Goal: Task Accomplishment & Management: Manage account settings

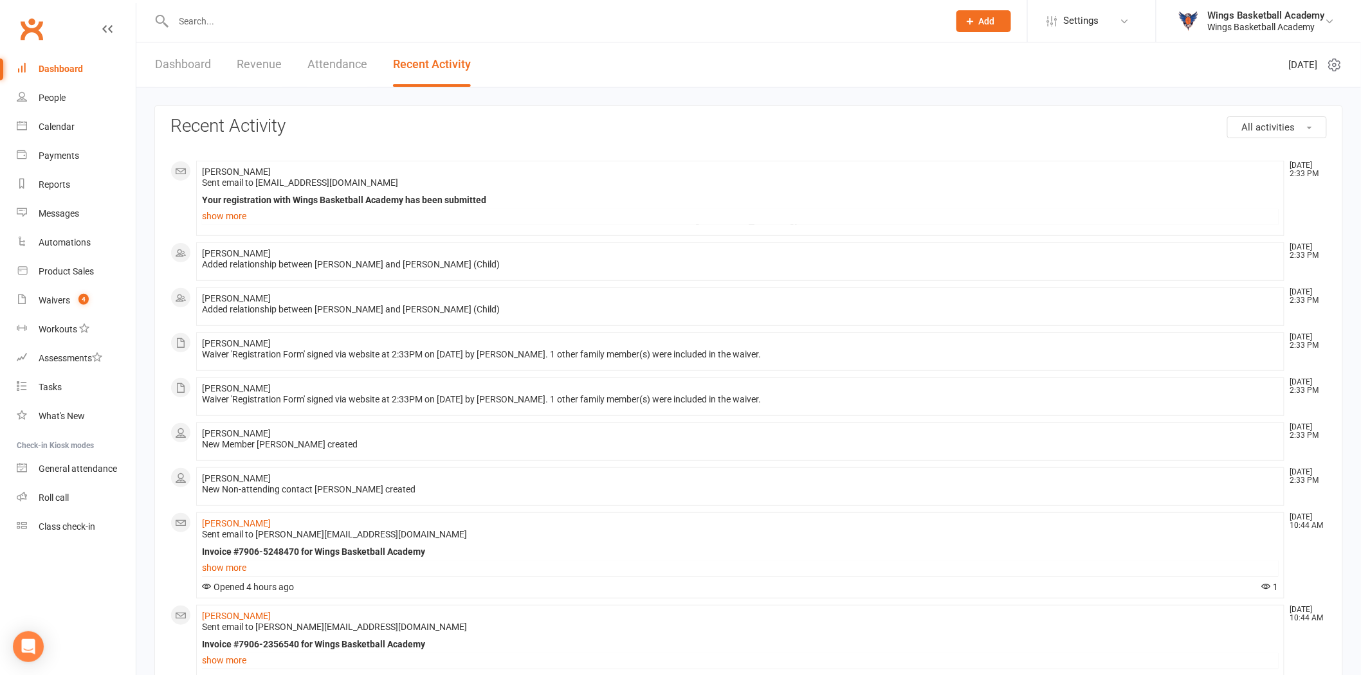
click at [62, 299] on div "Waivers" at bounding box center [55, 300] width 32 height 10
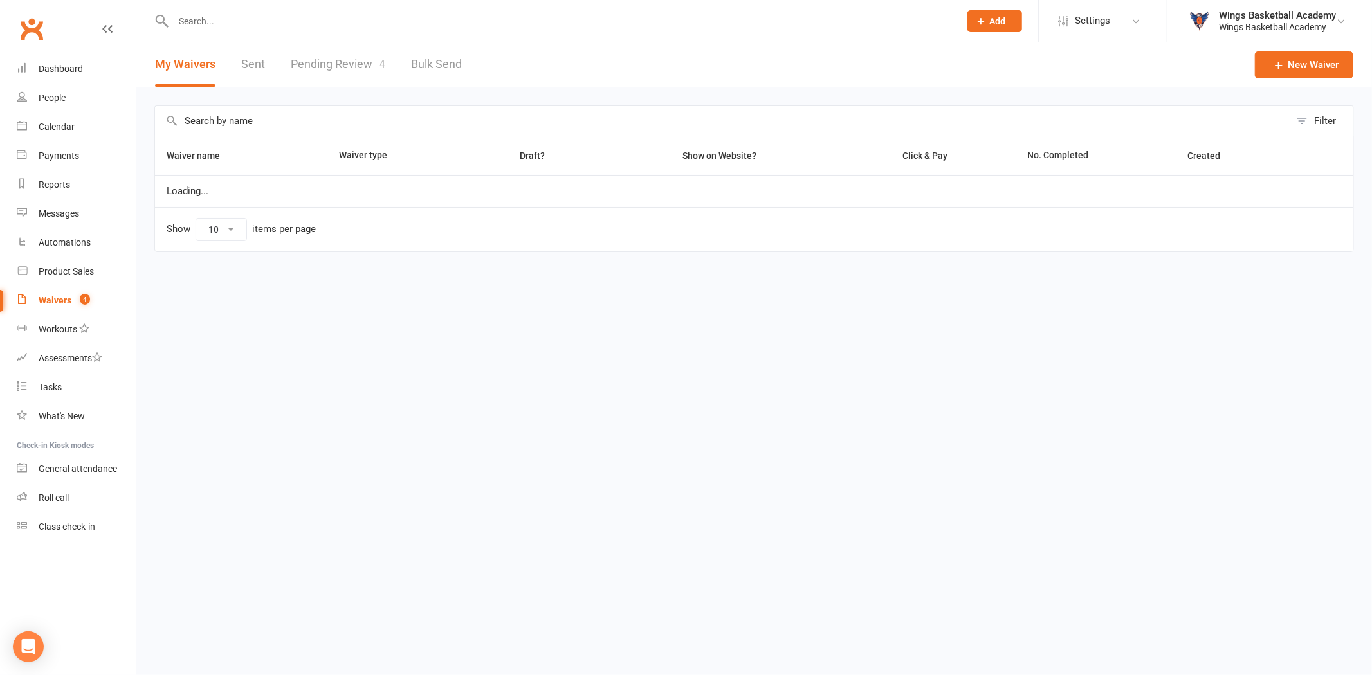
click at [343, 61] on link "Pending Review 4" at bounding box center [338, 64] width 95 height 44
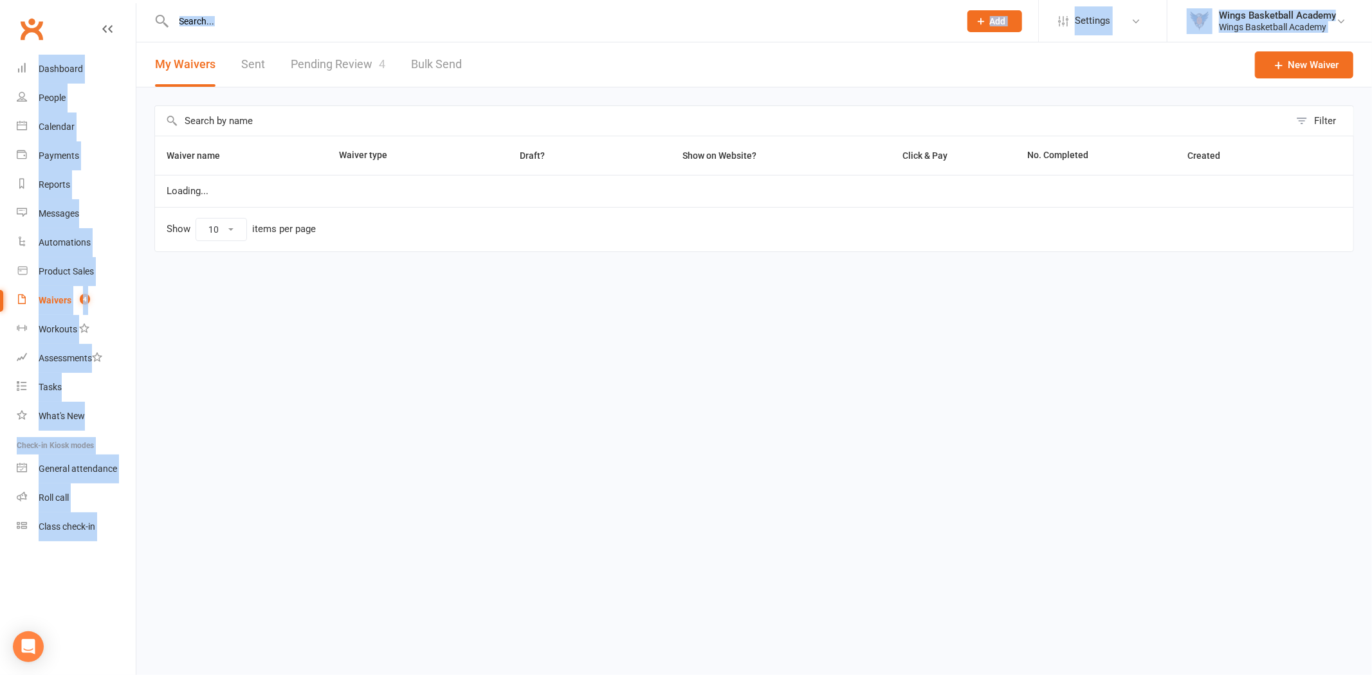
click at [343, 61] on html "Prospect Member Non-attending contact Class / event Appointment Task Membership…" at bounding box center [686, 153] width 1372 height 306
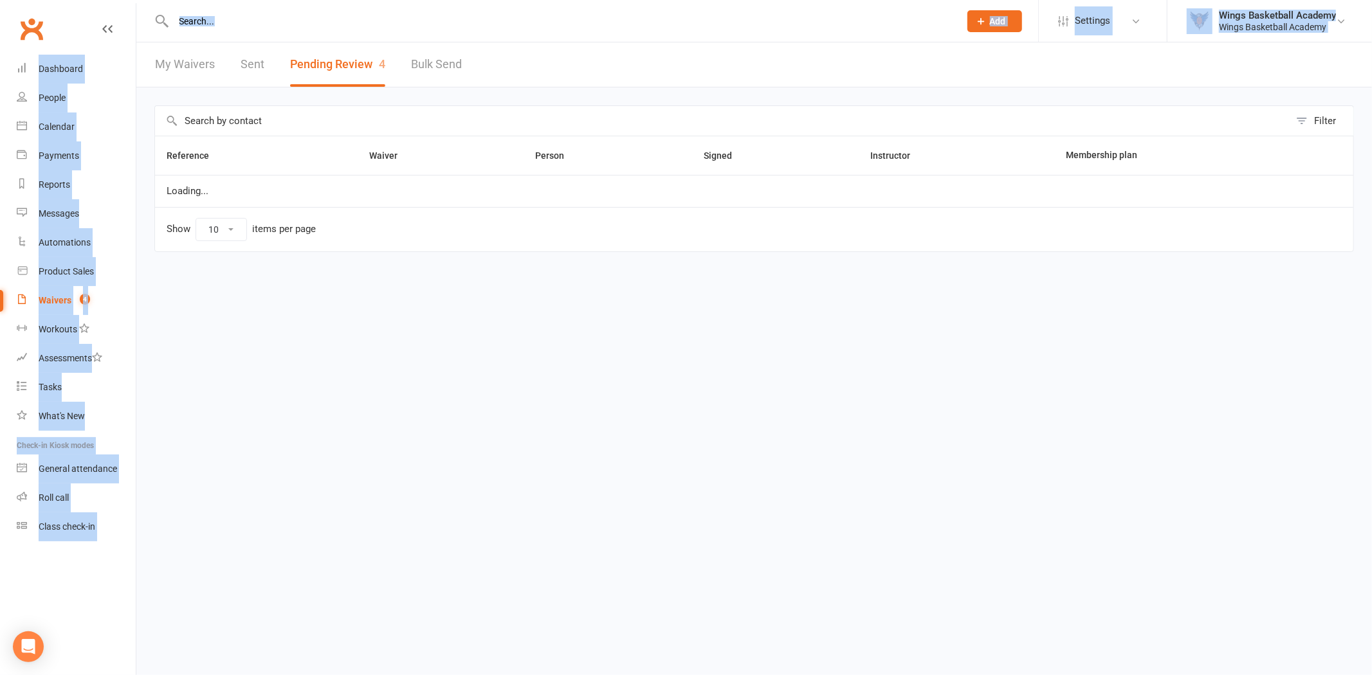
select select "50"
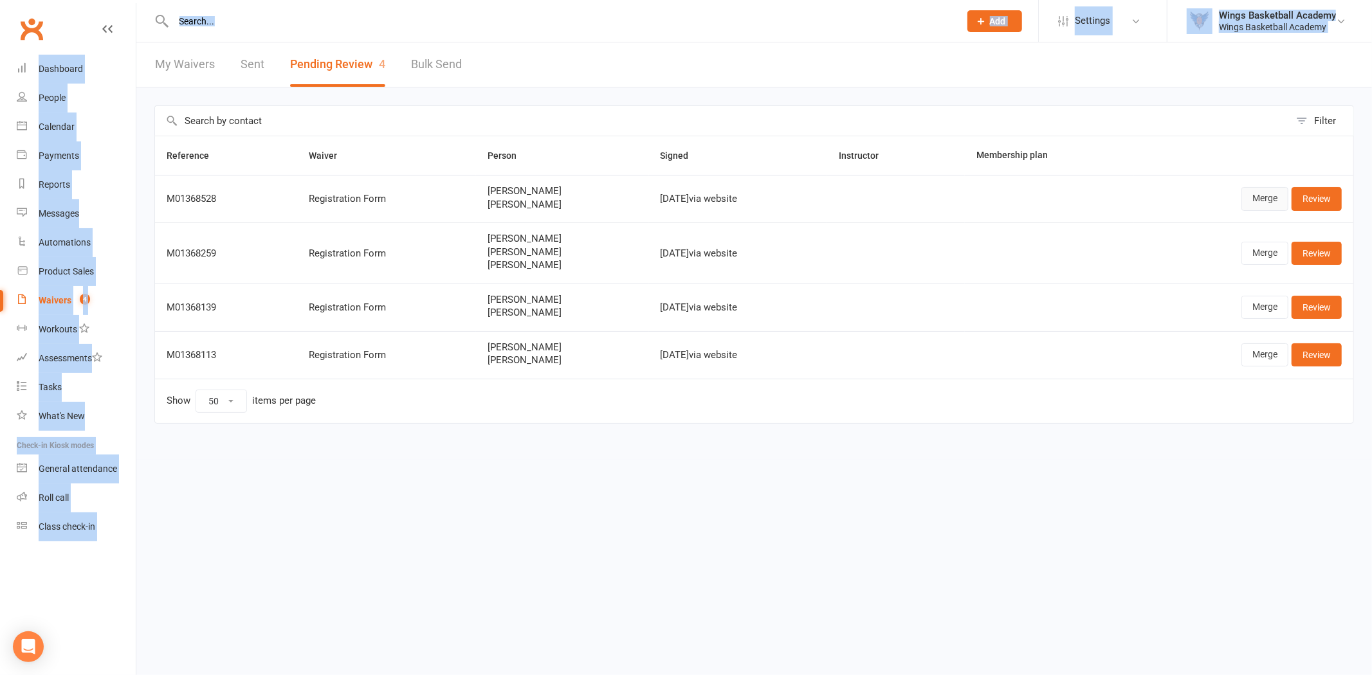
click at [1254, 199] on link "Merge" at bounding box center [1264, 198] width 47 height 23
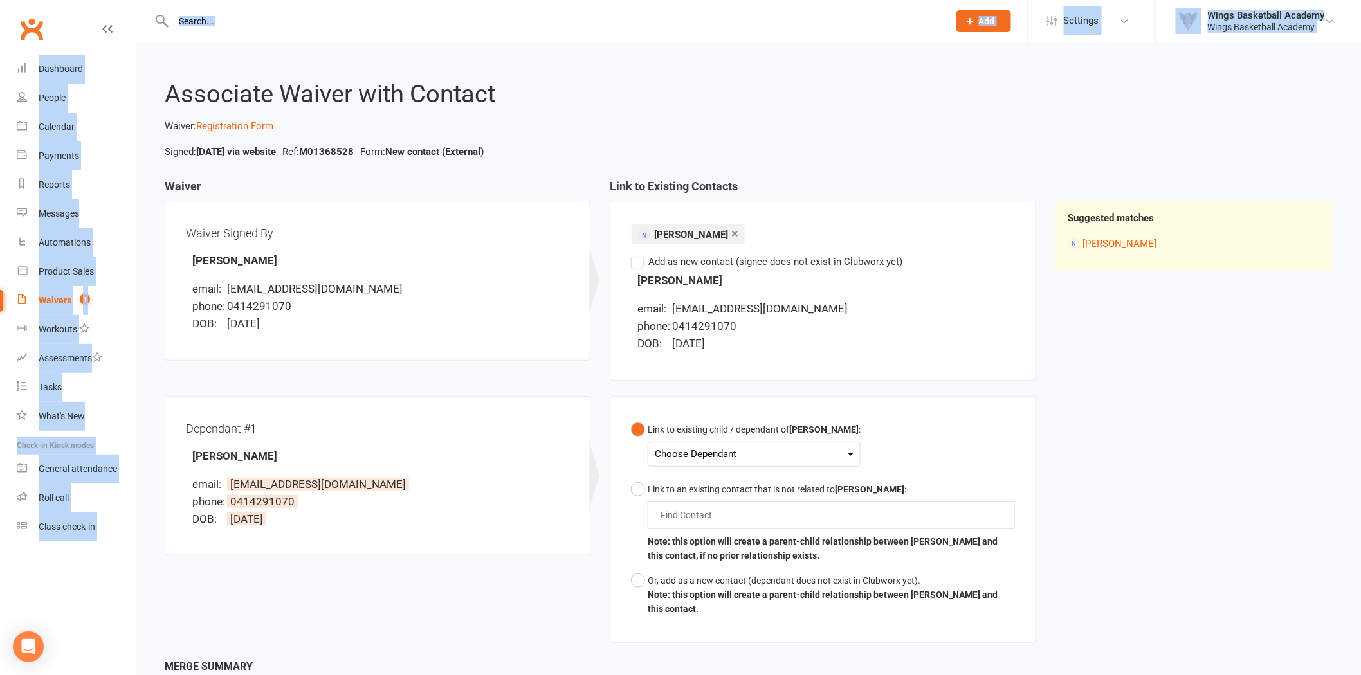
click at [711, 455] on div "Choose Dependant" at bounding box center [754, 454] width 199 height 17
click at [709, 488] on link "[PERSON_NAME]" at bounding box center [718, 485] width 127 height 28
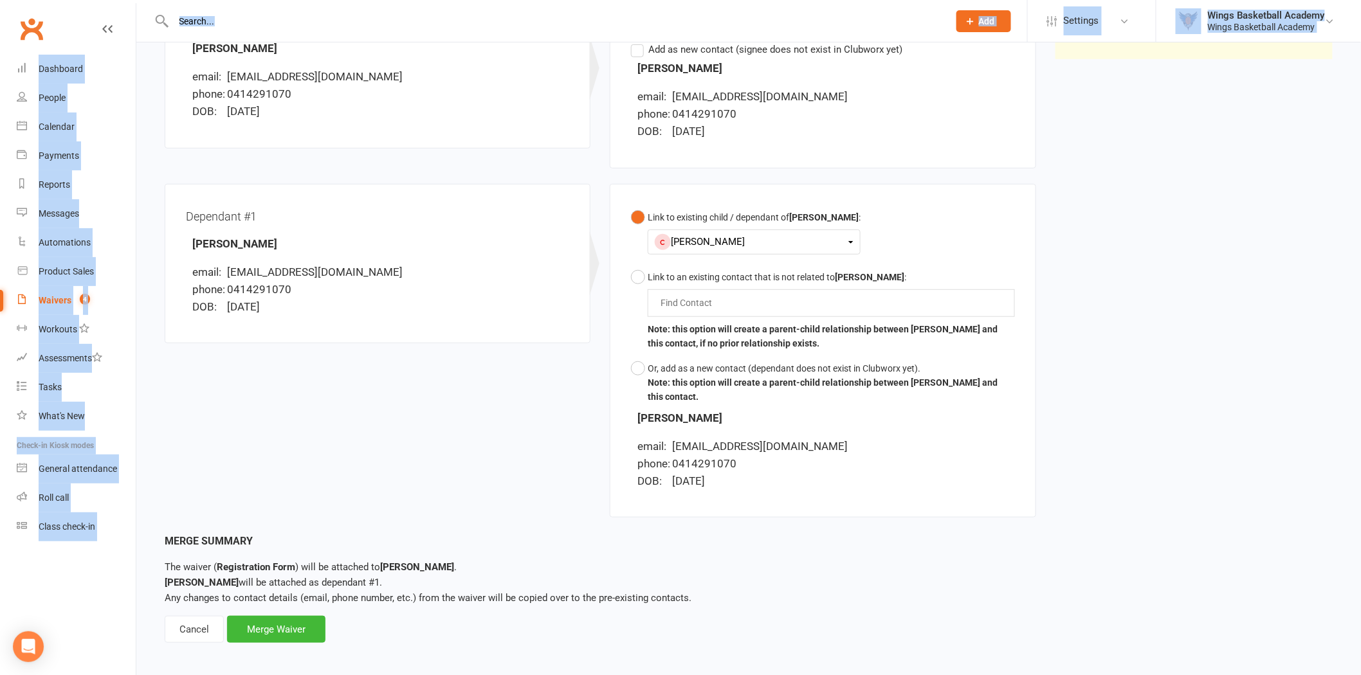
scroll to position [219, 0]
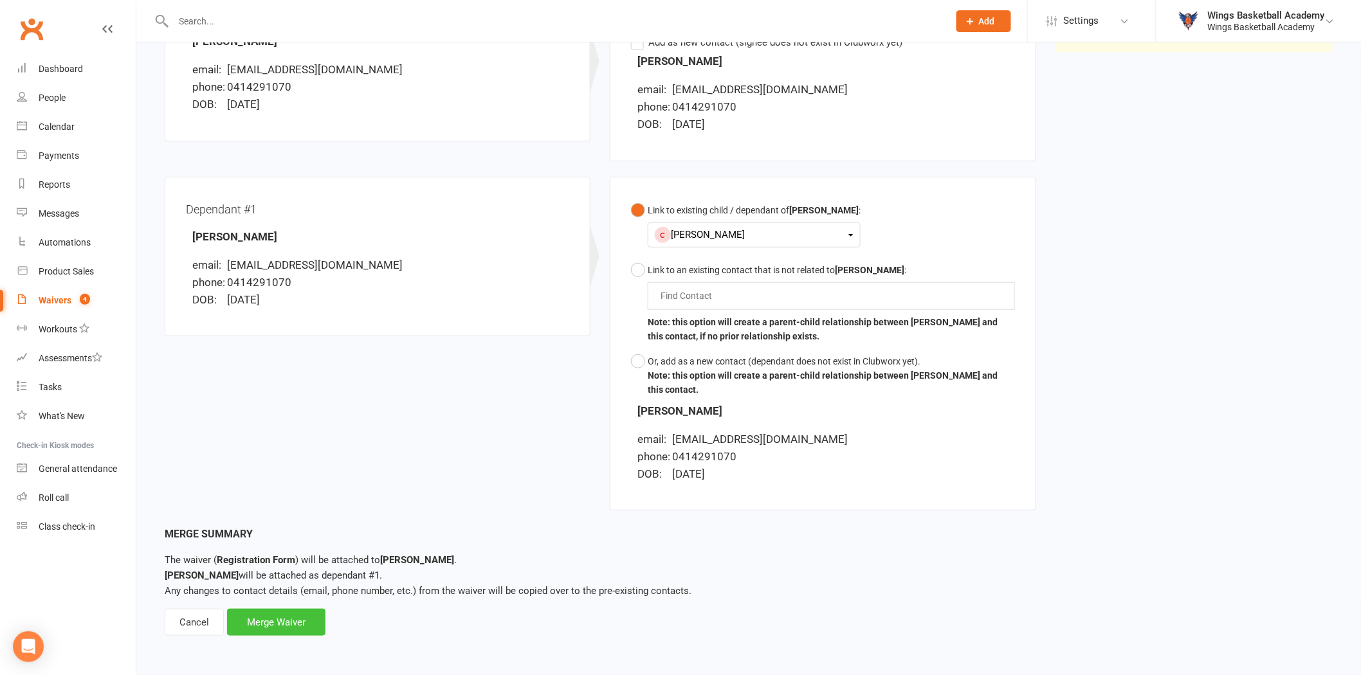
click at [290, 621] on div "Merge Waiver" at bounding box center [276, 622] width 98 height 27
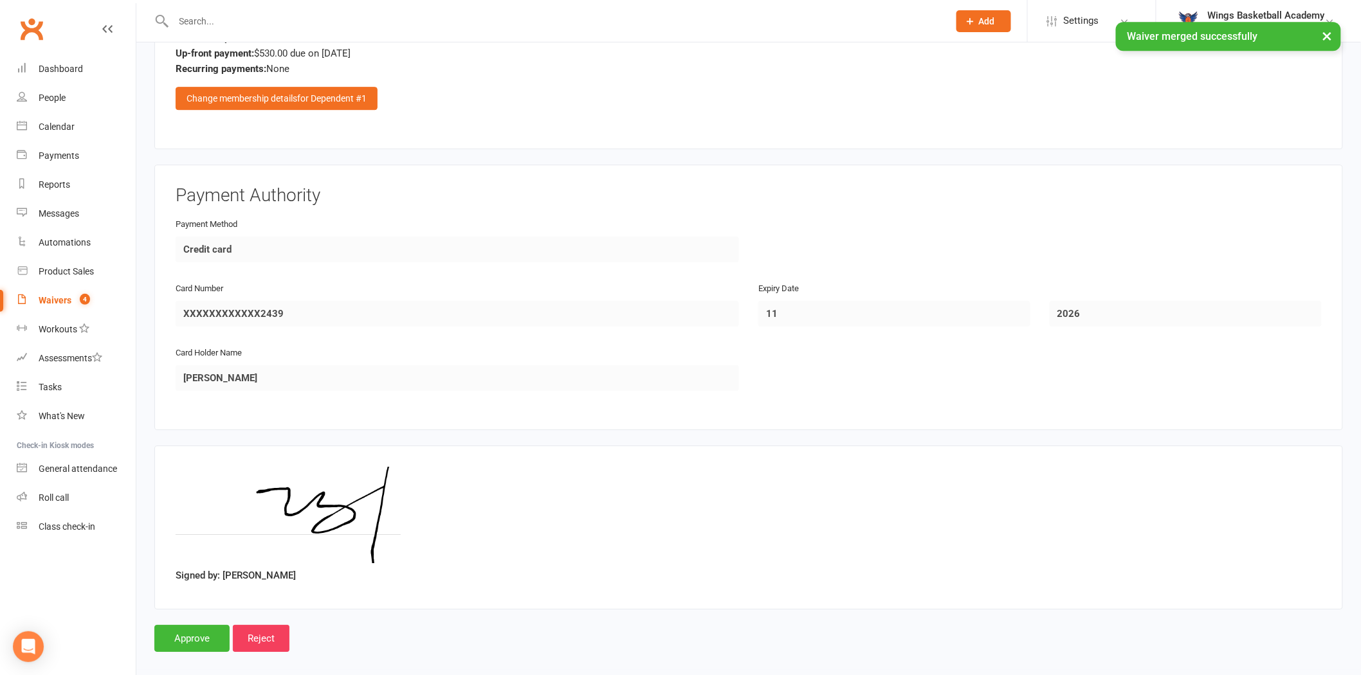
scroll to position [1589, 0]
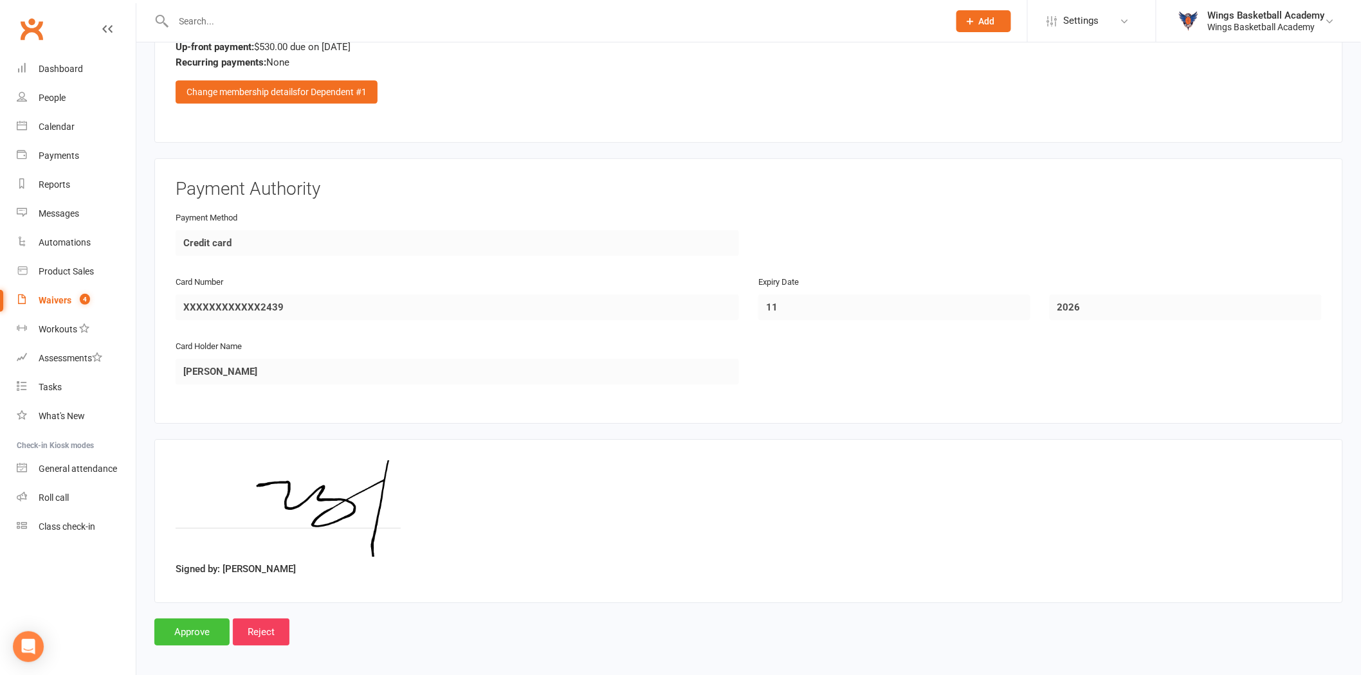
click at [191, 623] on input "Approve" at bounding box center [191, 632] width 75 height 27
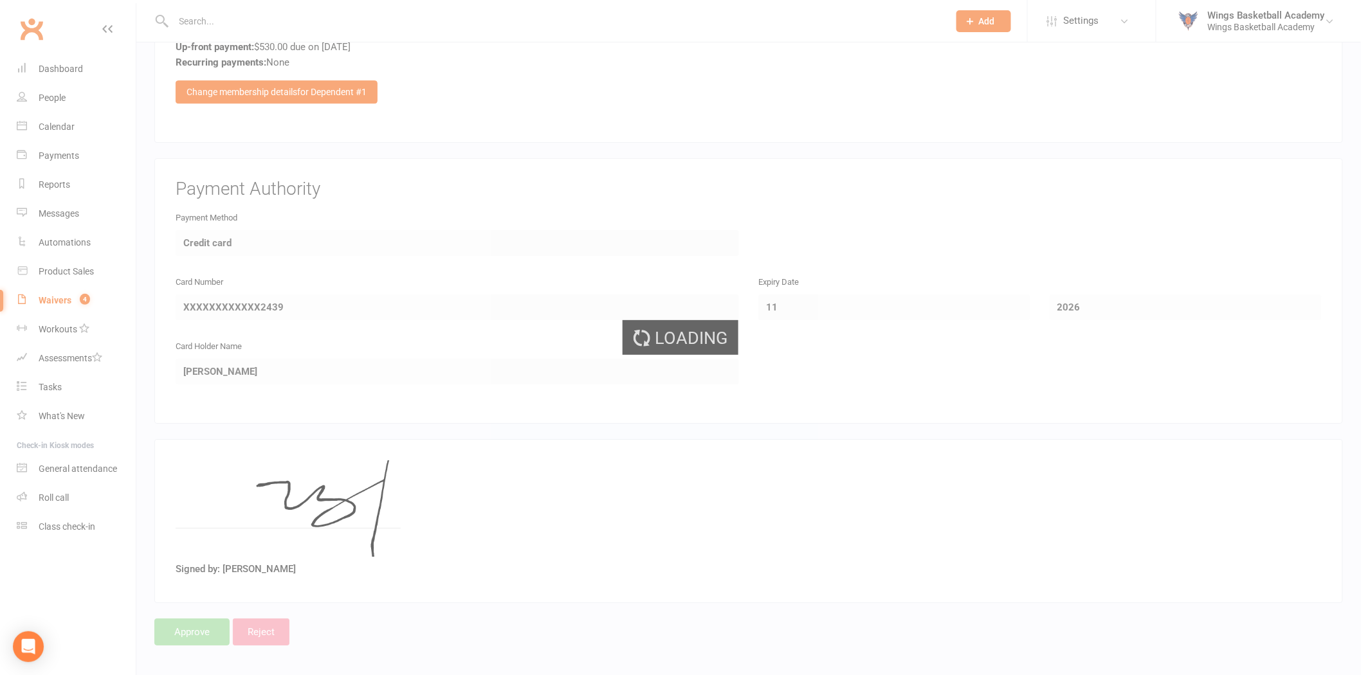
select select "50"
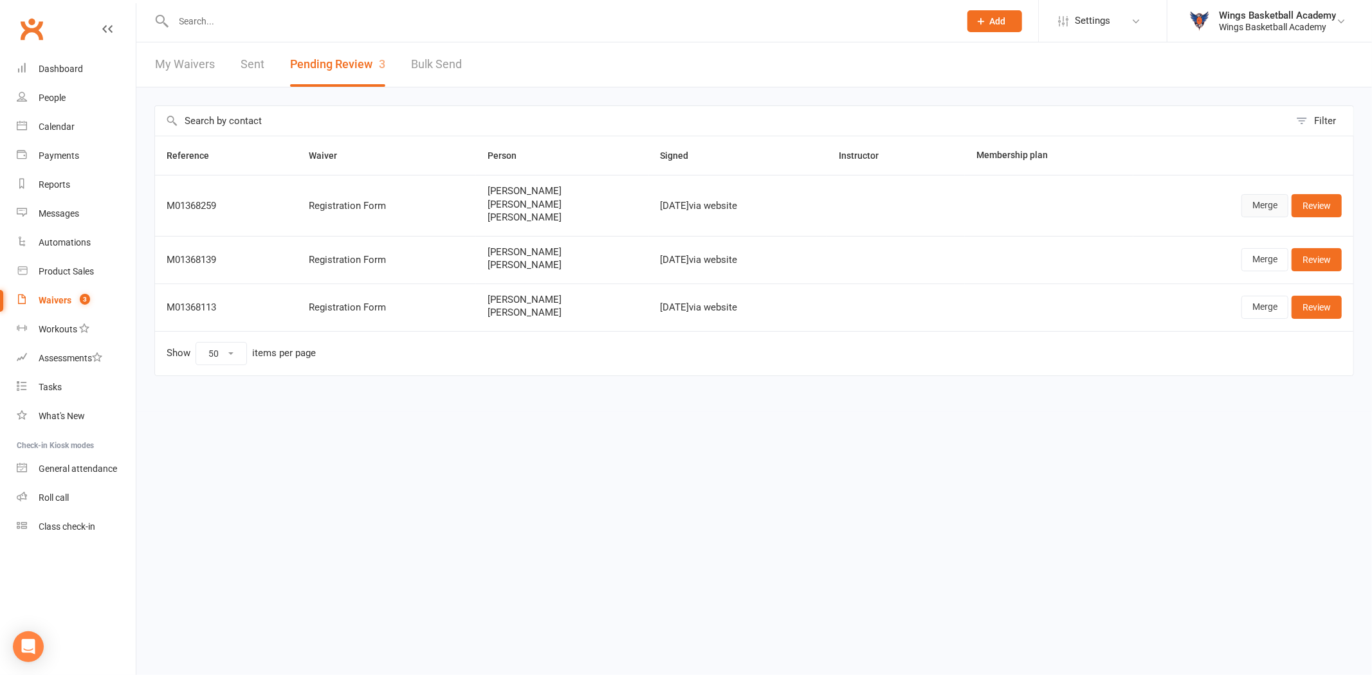
click at [1258, 206] on link "Merge" at bounding box center [1264, 205] width 47 height 23
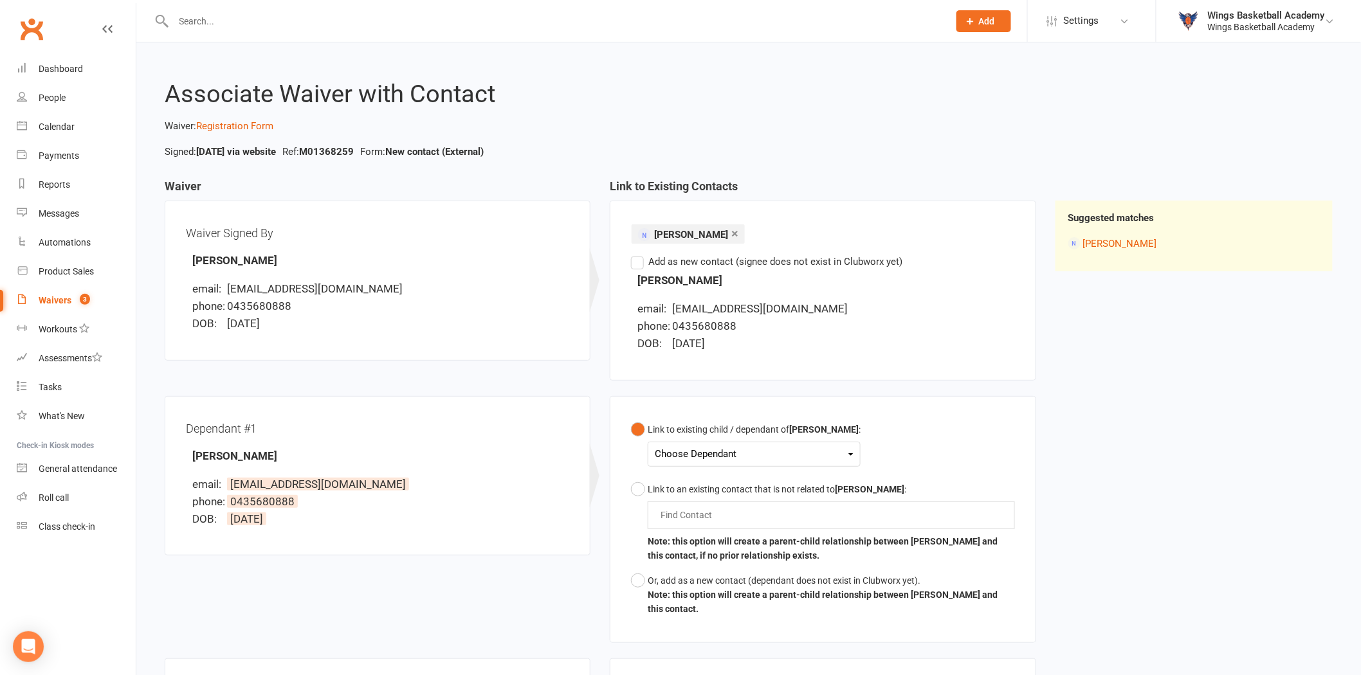
click at [684, 453] on div "Choose Dependant" at bounding box center [754, 454] width 199 height 17
click at [693, 479] on link "Kyan Tan" at bounding box center [718, 485] width 127 height 28
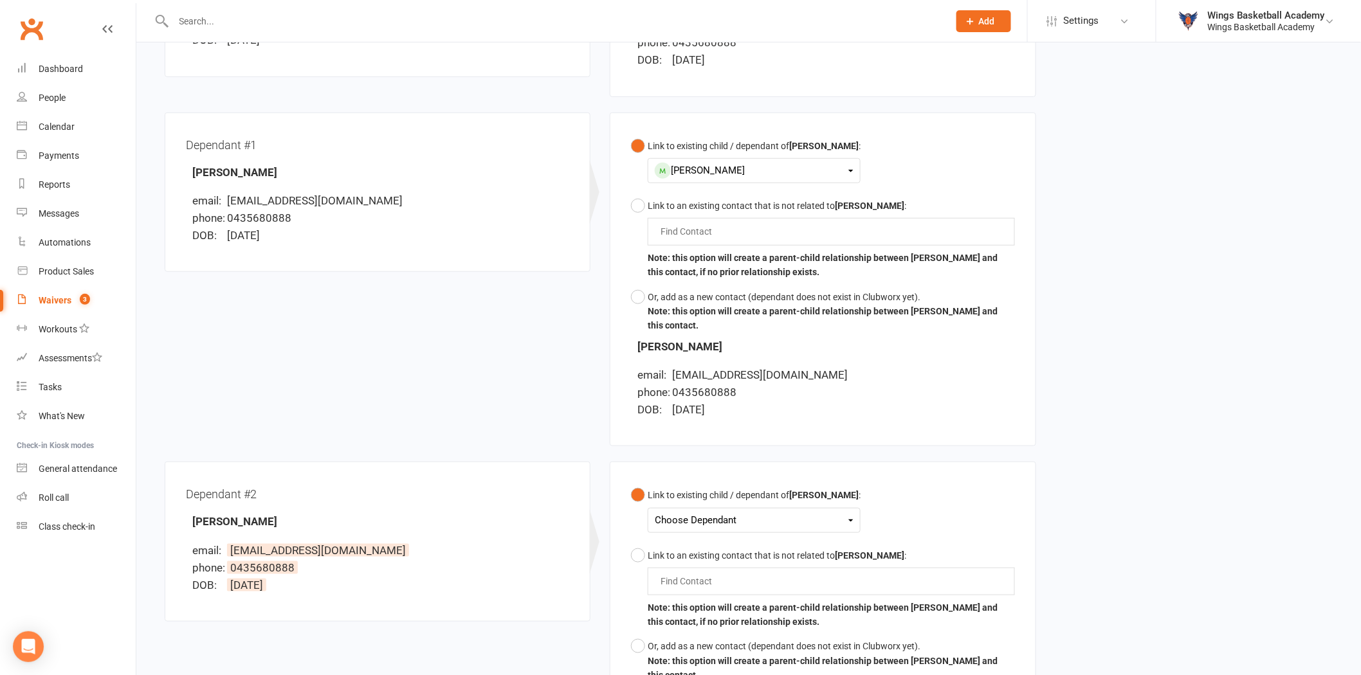
scroll to position [286, 0]
click at [686, 518] on div "Choose Dependant" at bounding box center [754, 518] width 199 height 17
click at [686, 578] on link "Joel Tan" at bounding box center [718, 577] width 127 height 28
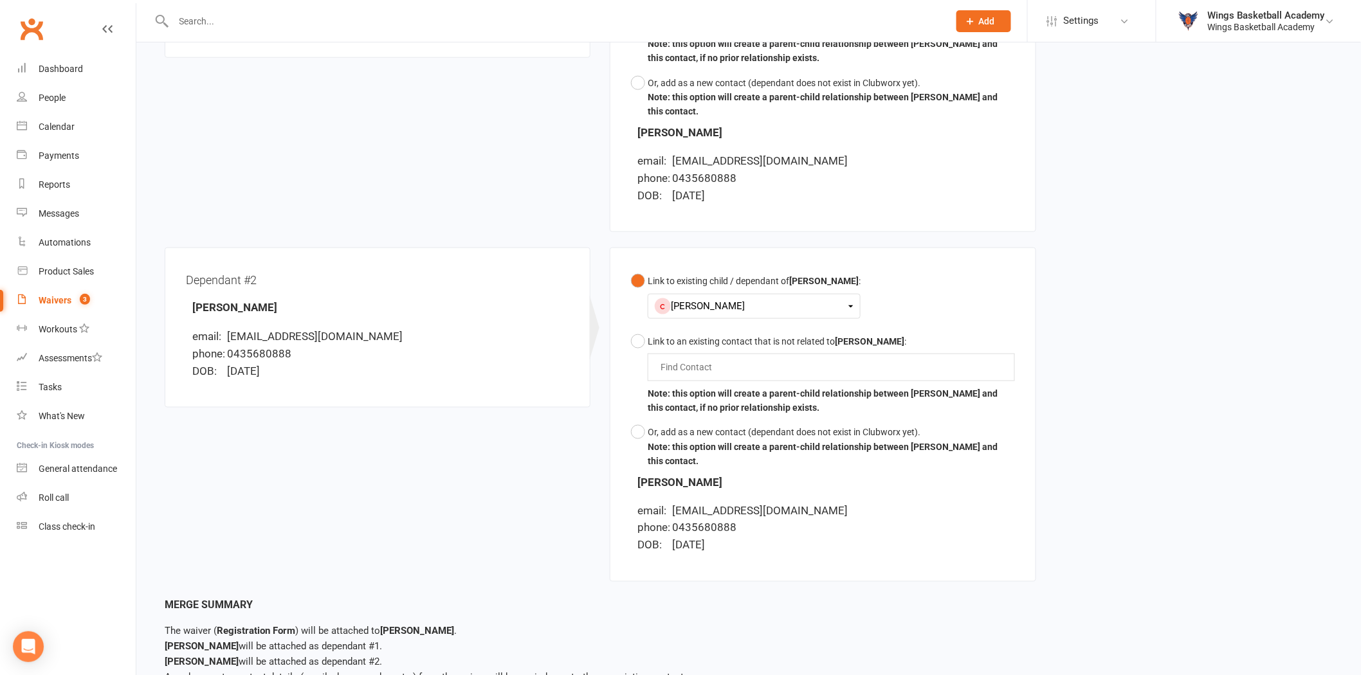
scroll to position [584, 0]
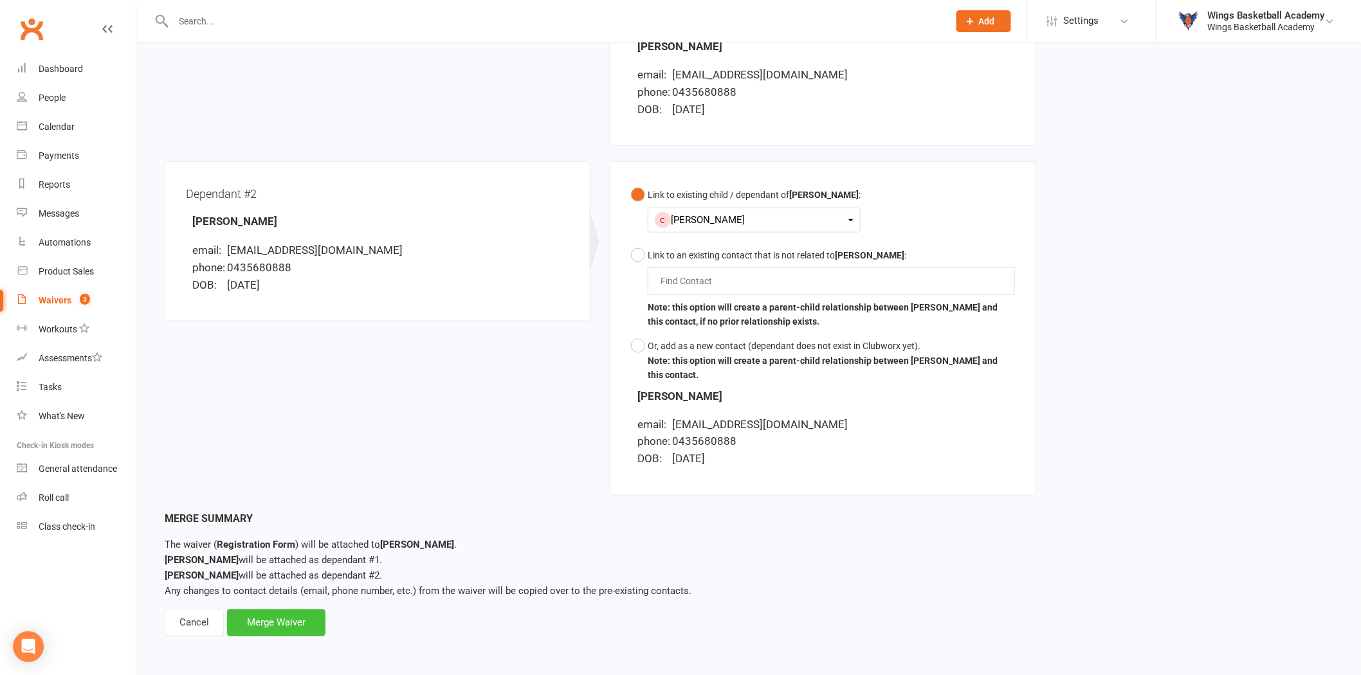
click at [297, 620] on div "Merge Waiver" at bounding box center [276, 623] width 98 height 27
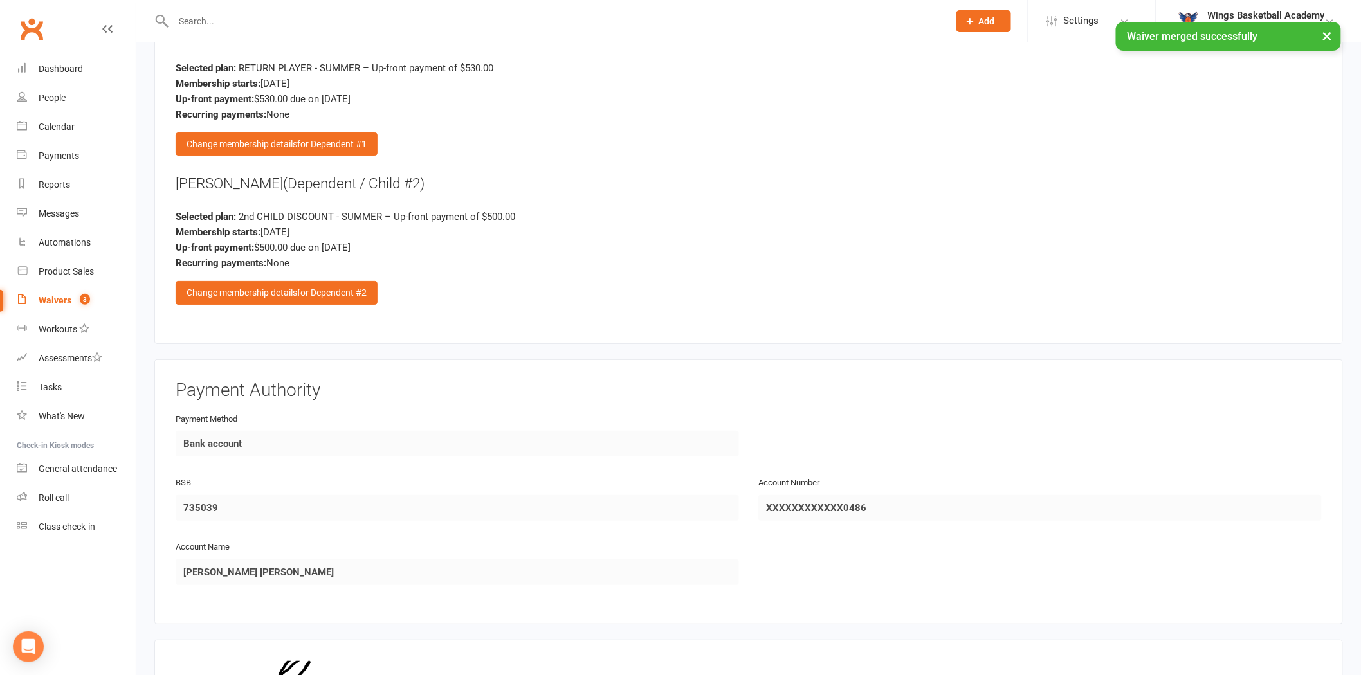
scroll to position [2155, 0]
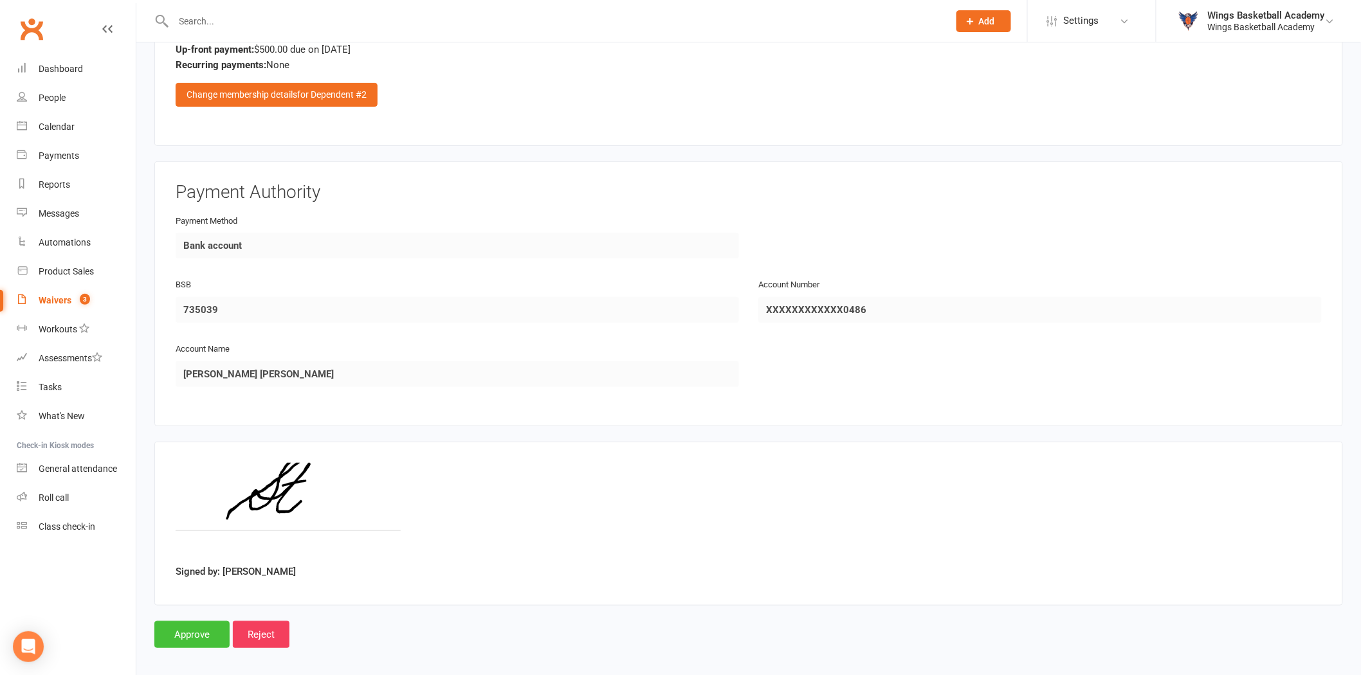
click at [196, 624] on input "Approve" at bounding box center [191, 634] width 75 height 27
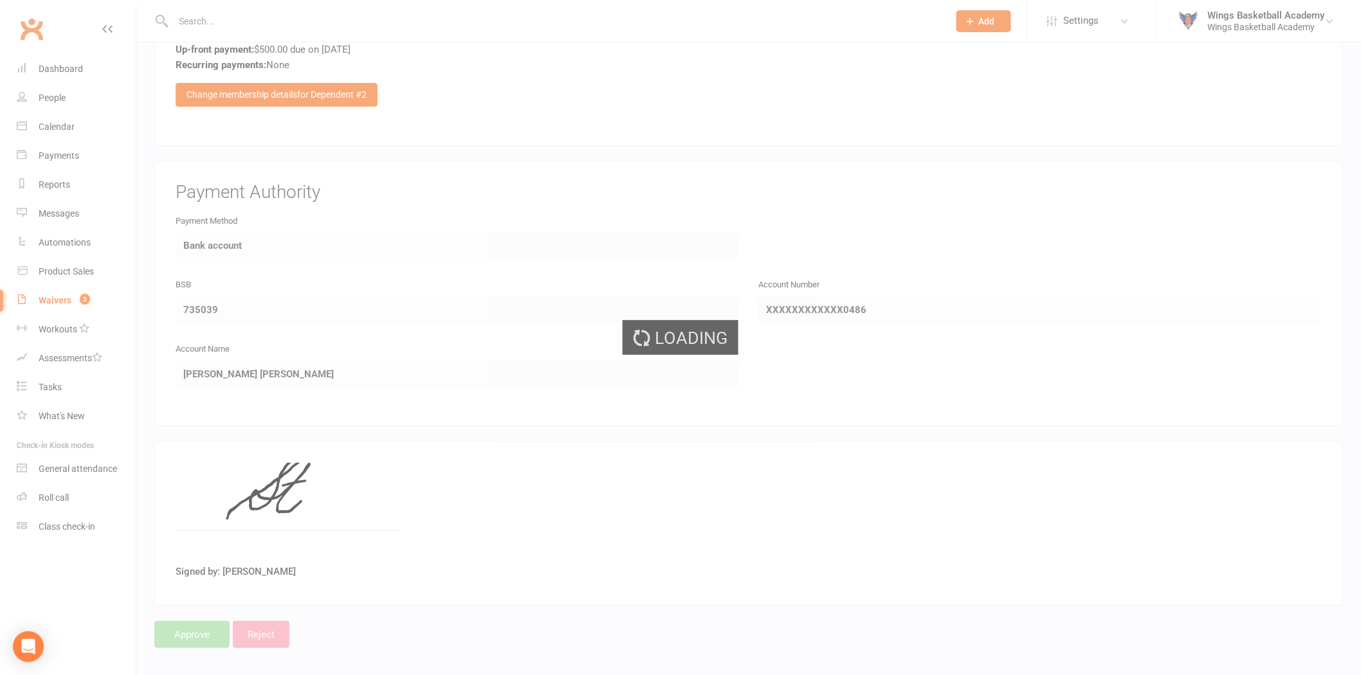
select select "50"
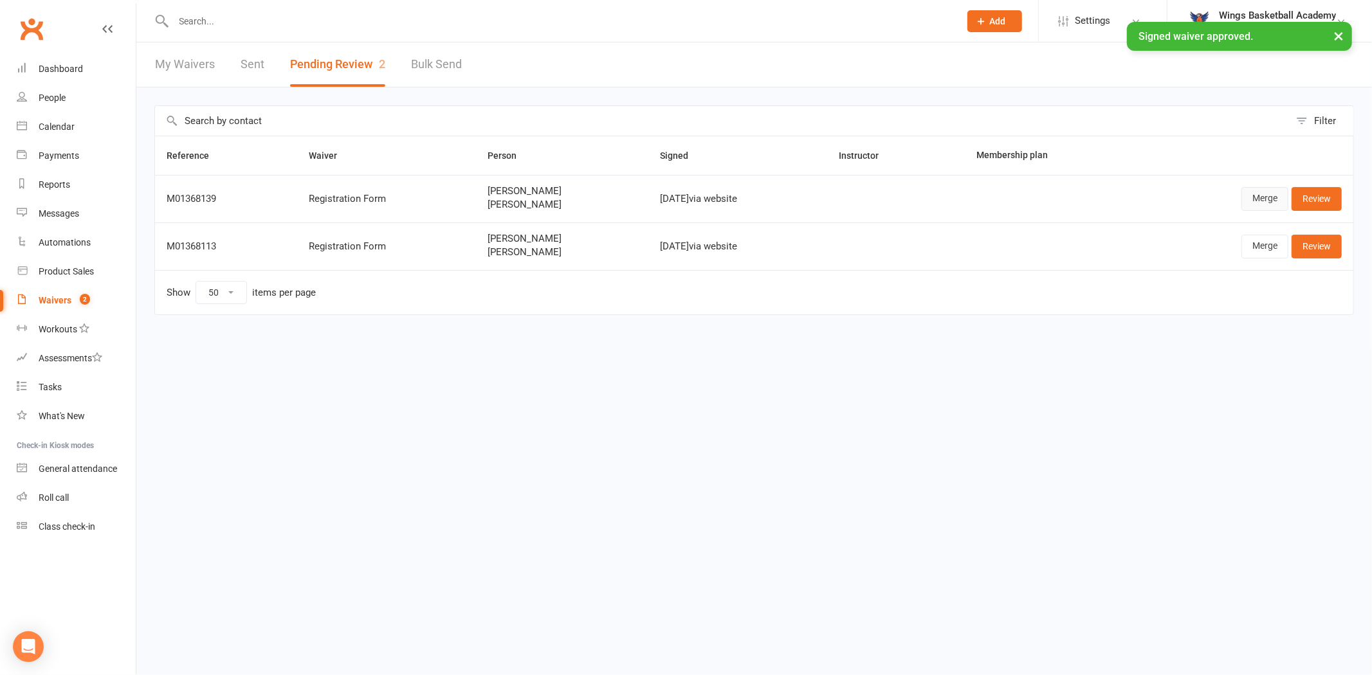
click at [1259, 201] on link "Merge" at bounding box center [1264, 198] width 47 height 23
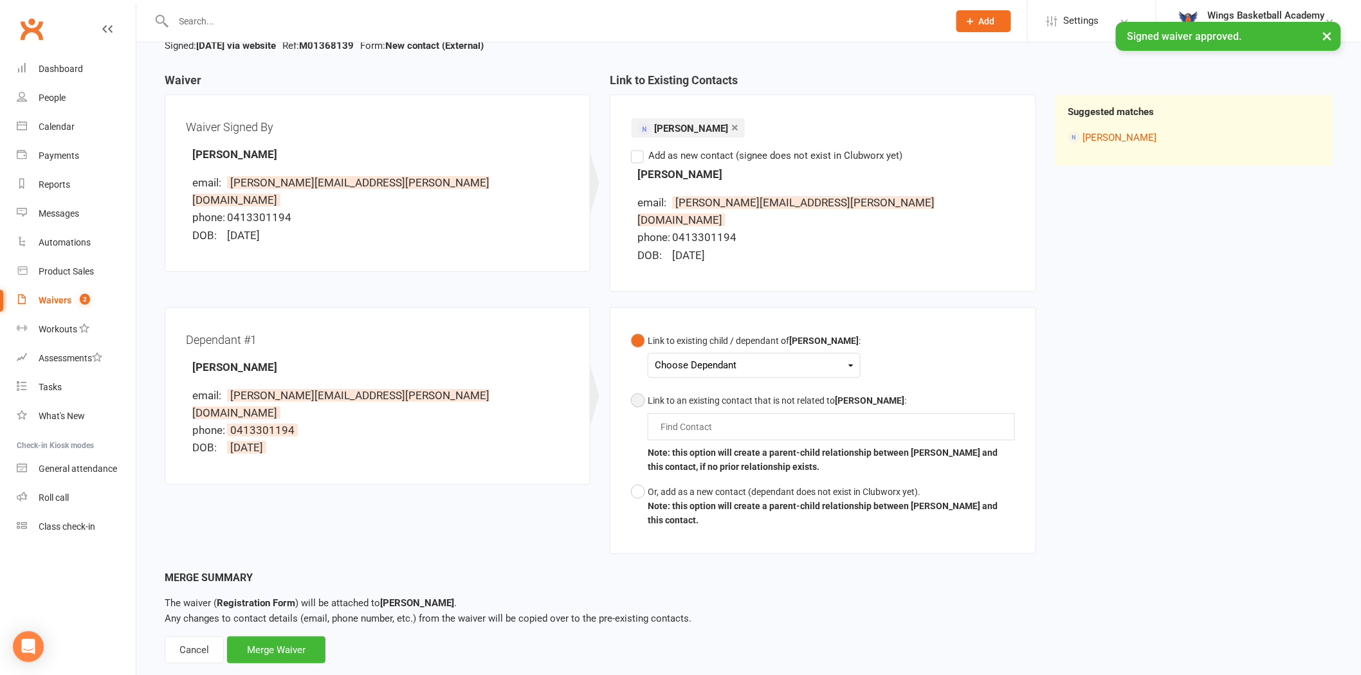
scroll to position [116, 0]
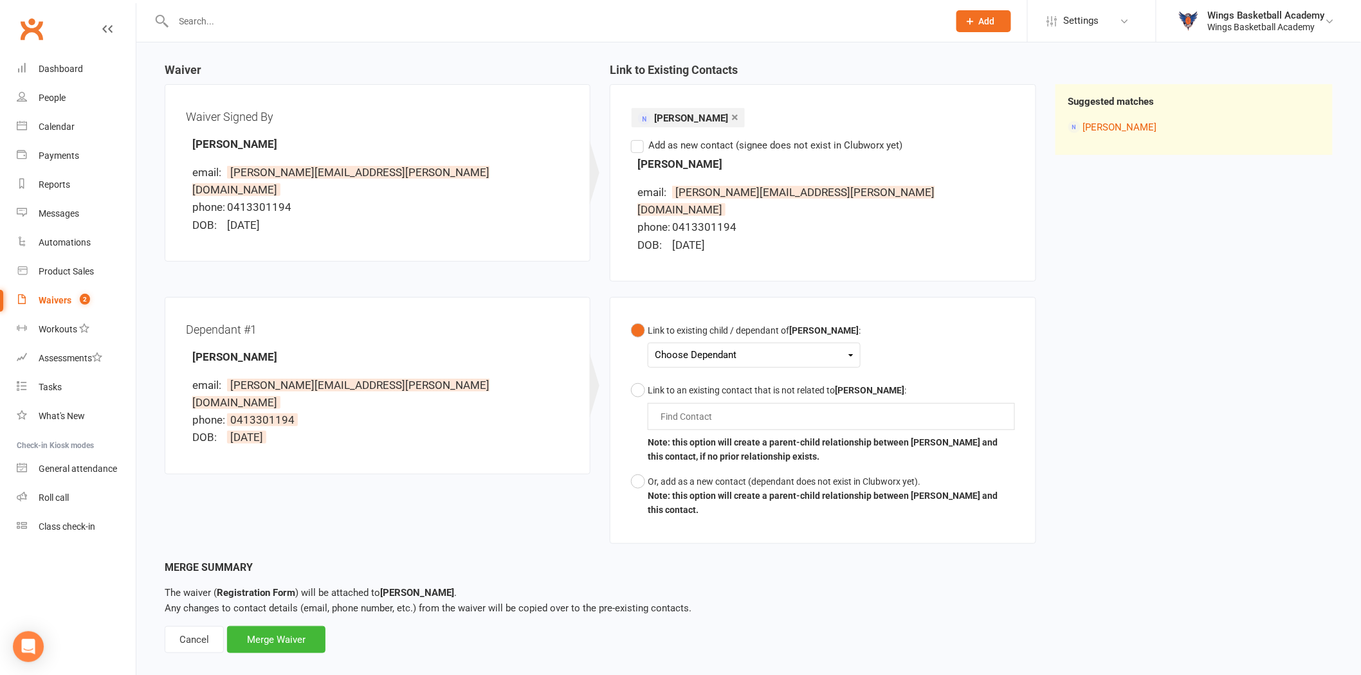
click at [700, 347] on div "Choose Dependant" at bounding box center [754, 355] width 199 height 17
click at [704, 372] on link "[PERSON_NAME]" at bounding box center [718, 386] width 127 height 28
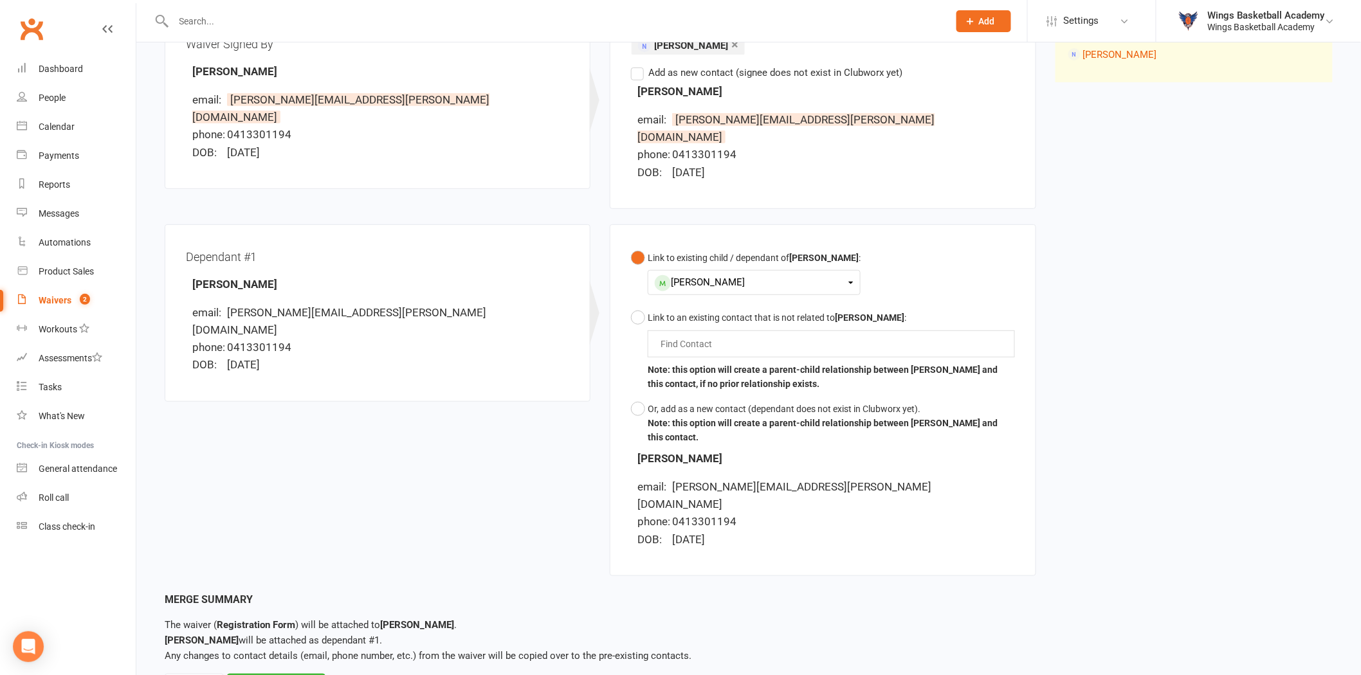
scroll to position [219, 0]
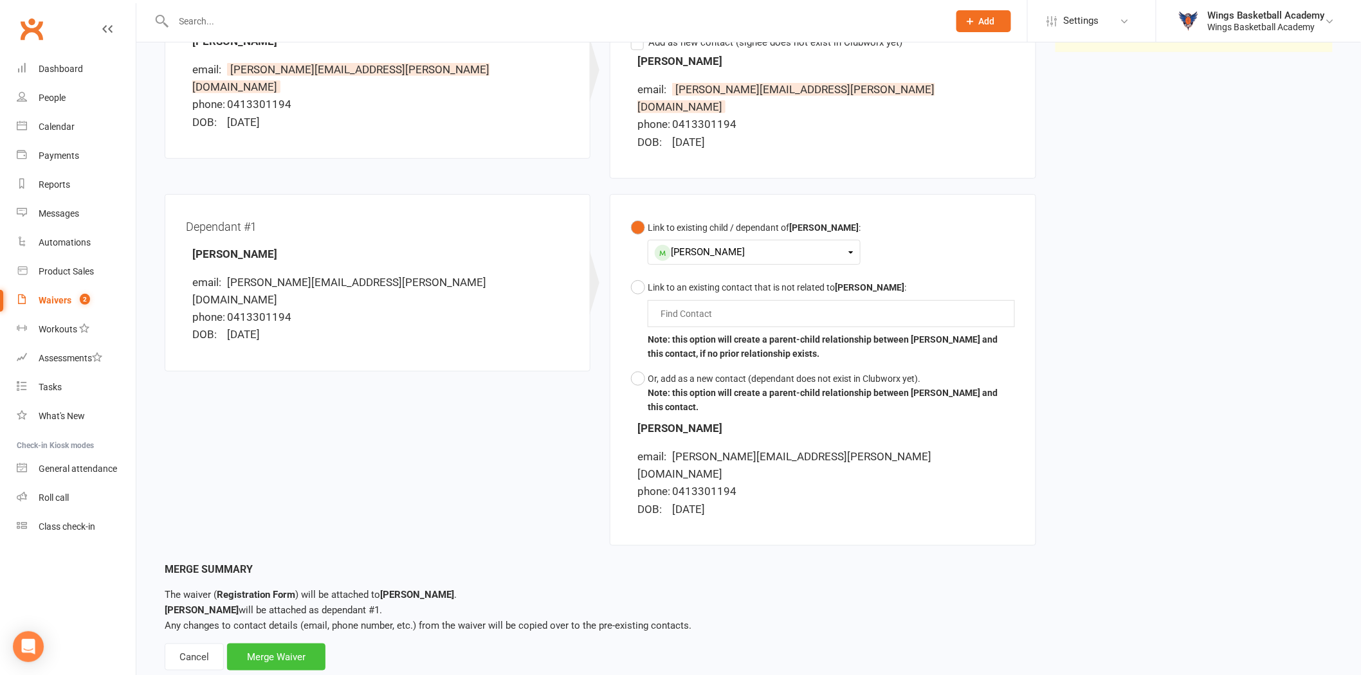
click at [279, 644] on div "Merge Waiver" at bounding box center [276, 657] width 98 height 27
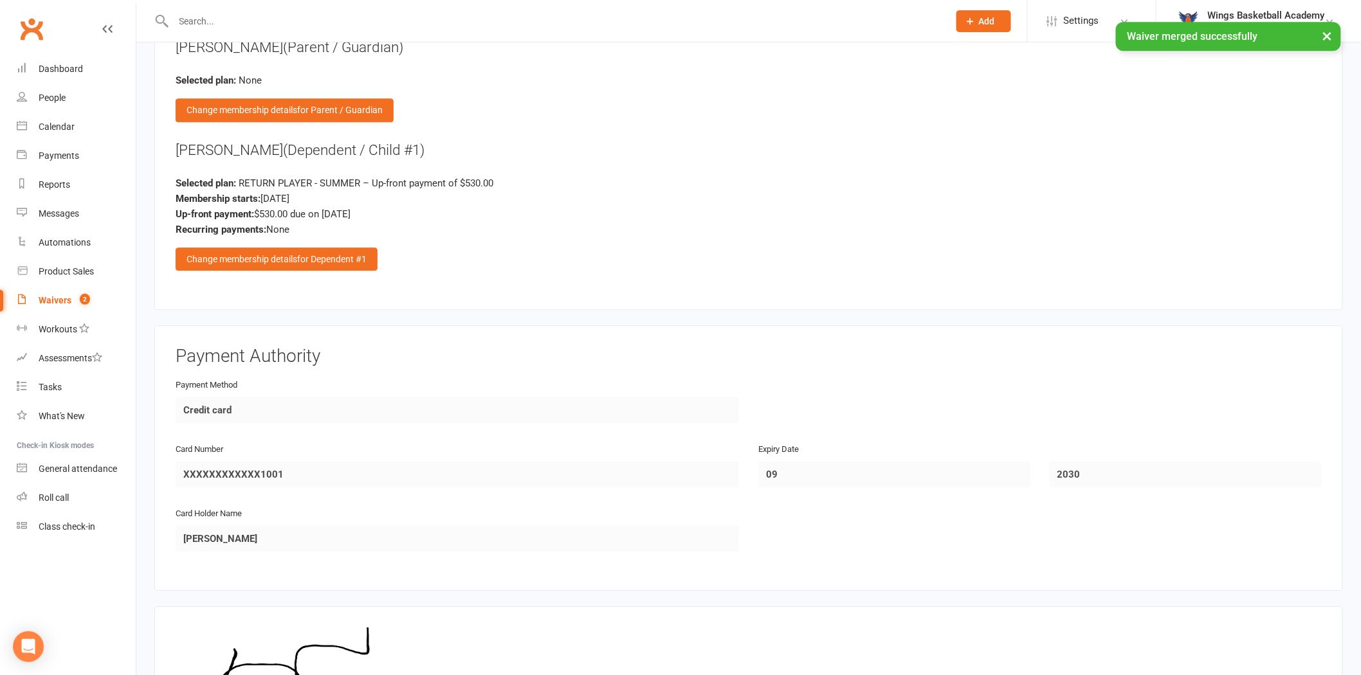
scroll to position [1589, 0]
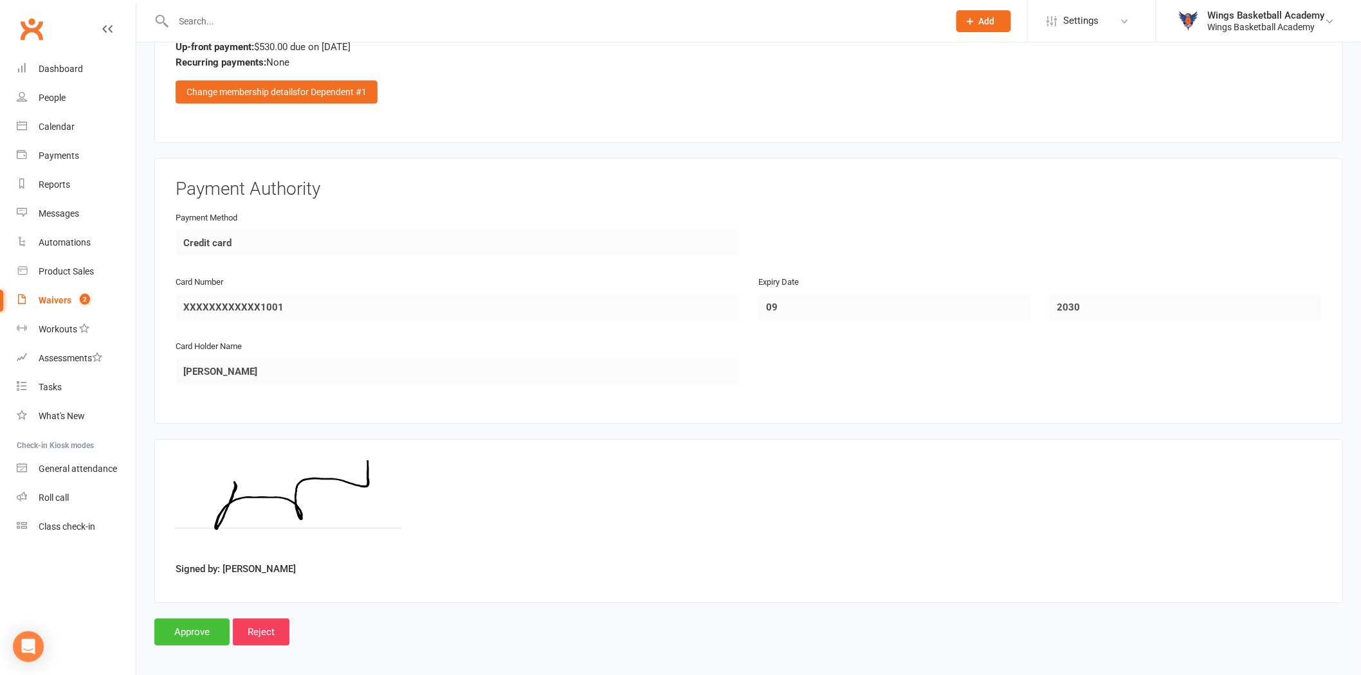
click at [190, 621] on input "Approve" at bounding box center [191, 632] width 75 height 27
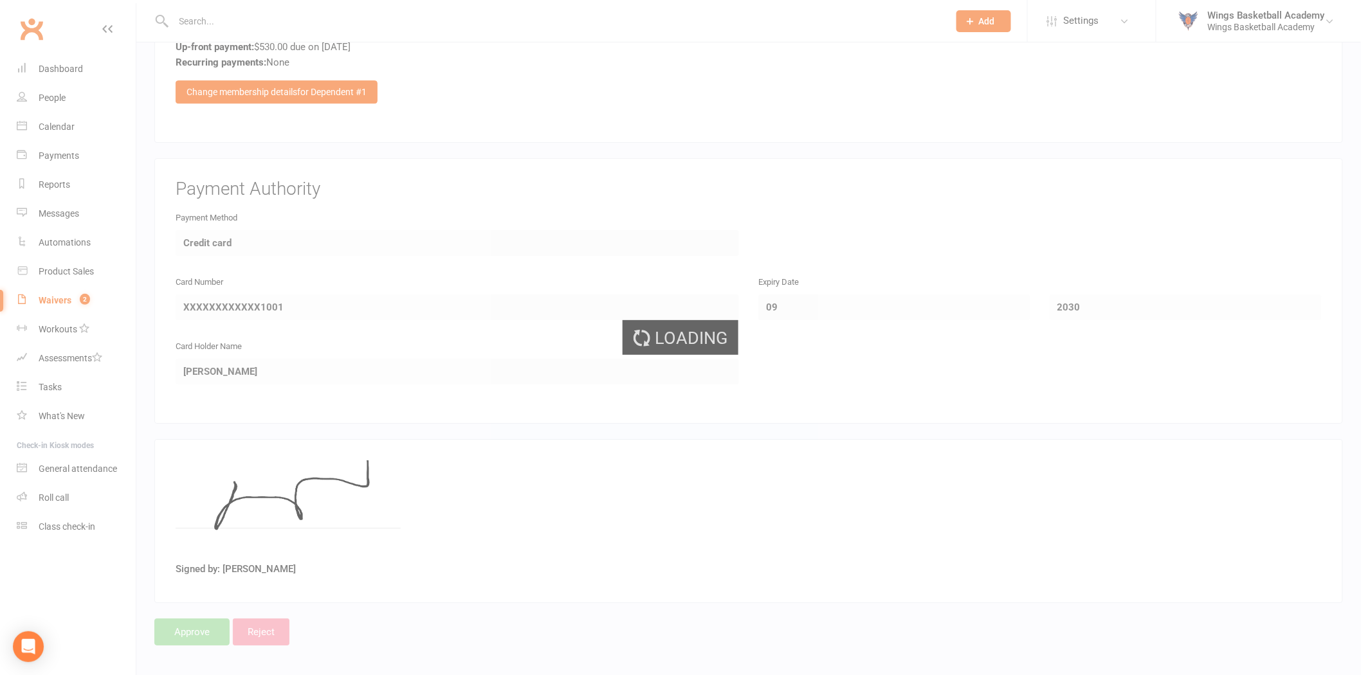
select select "50"
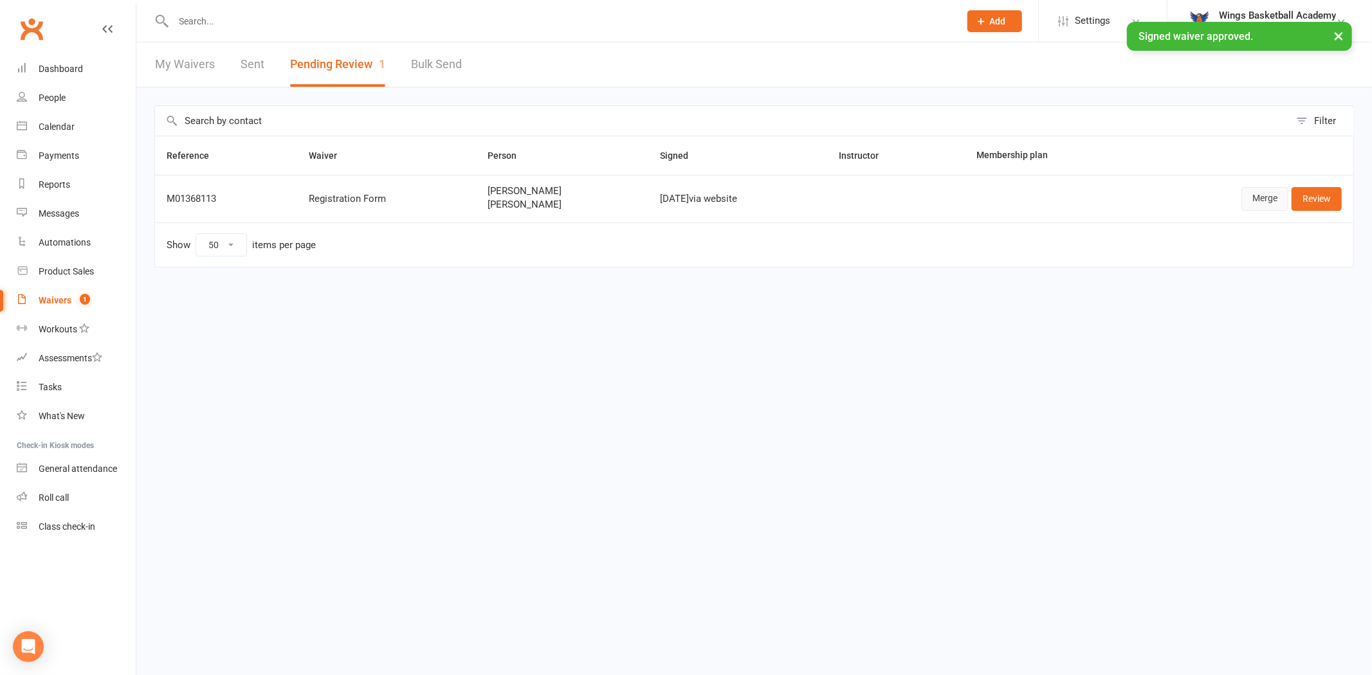
click at [1258, 196] on link "Merge" at bounding box center [1264, 198] width 47 height 23
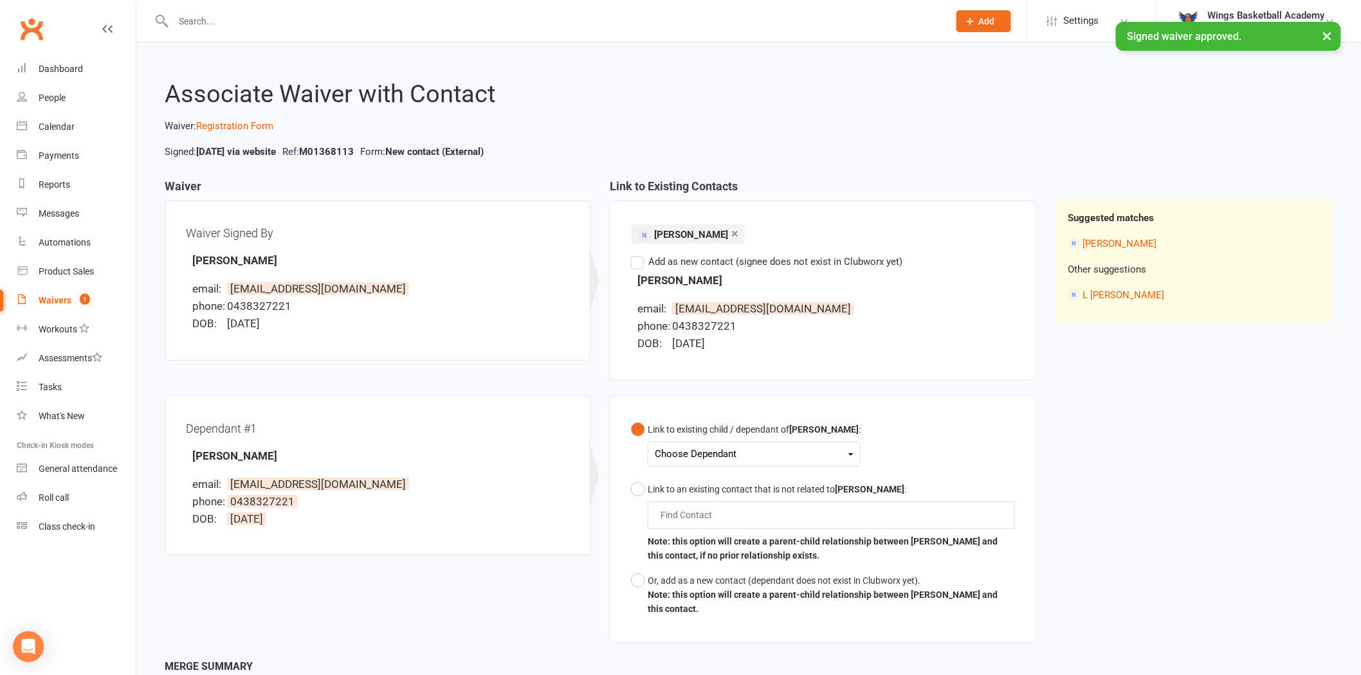
click at [709, 452] on div "Choose Dependant" at bounding box center [754, 454] width 199 height 17
click at [699, 478] on link "[PERSON_NAME]" at bounding box center [718, 485] width 127 height 28
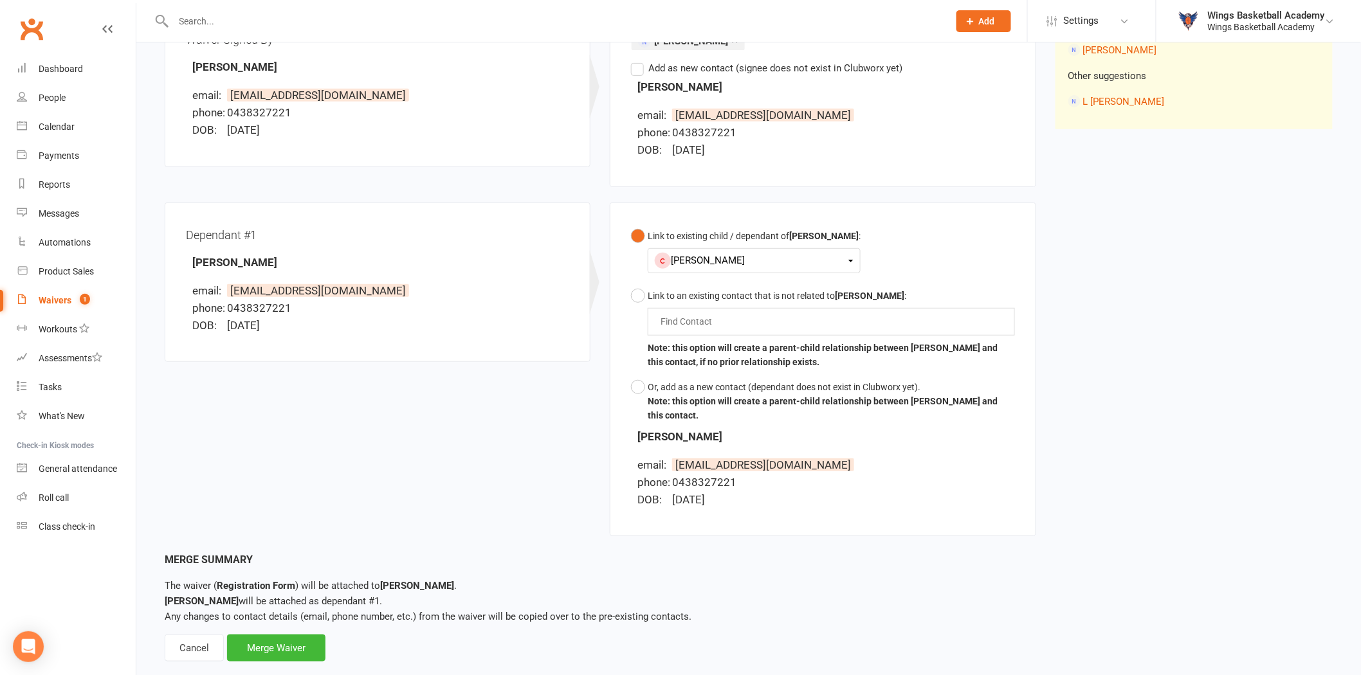
scroll to position [219, 0]
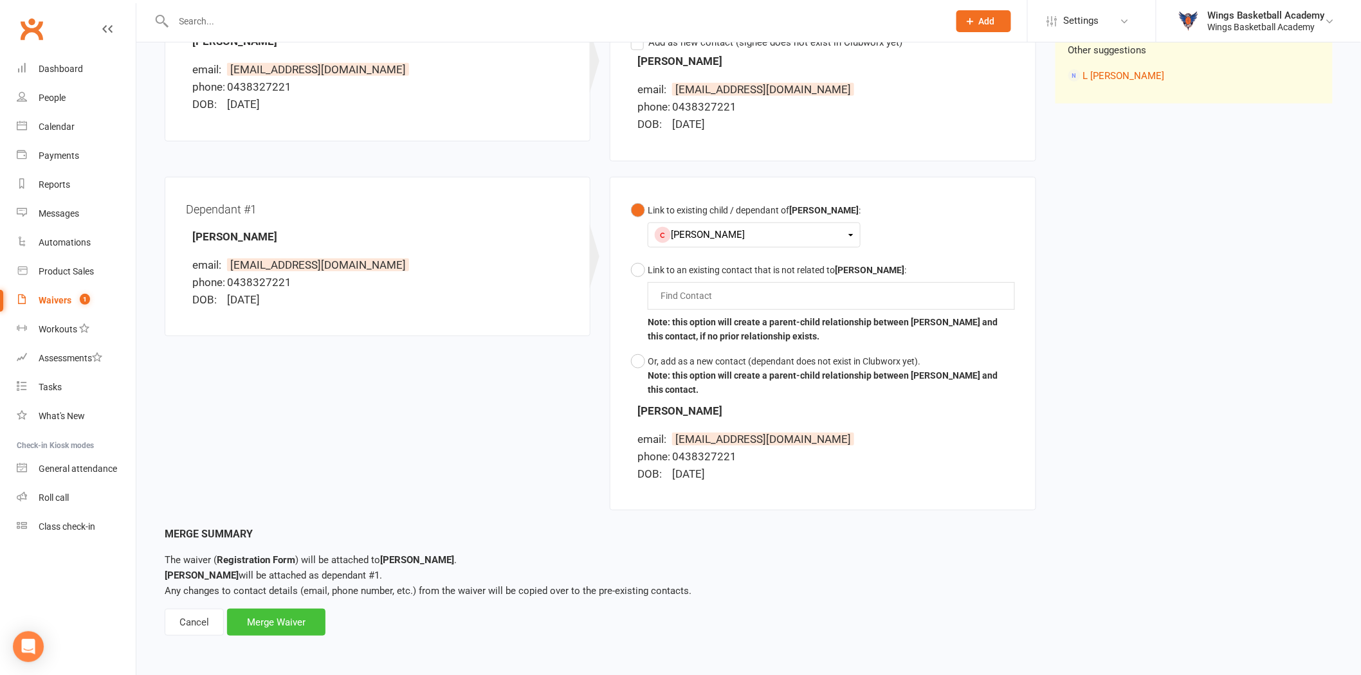
click at [259, 621] on div "Merge Waiver" at bounding box center [276, 622] width 98 height 27
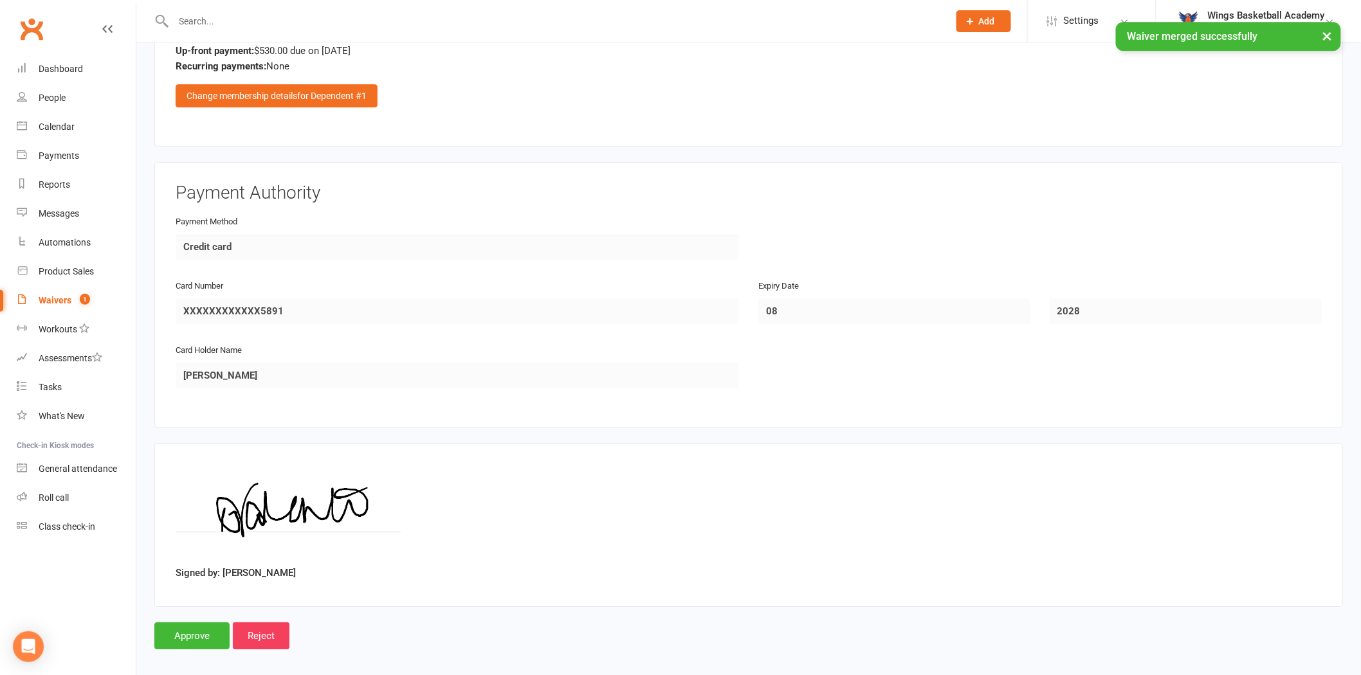
scroll to position [1589, 0]
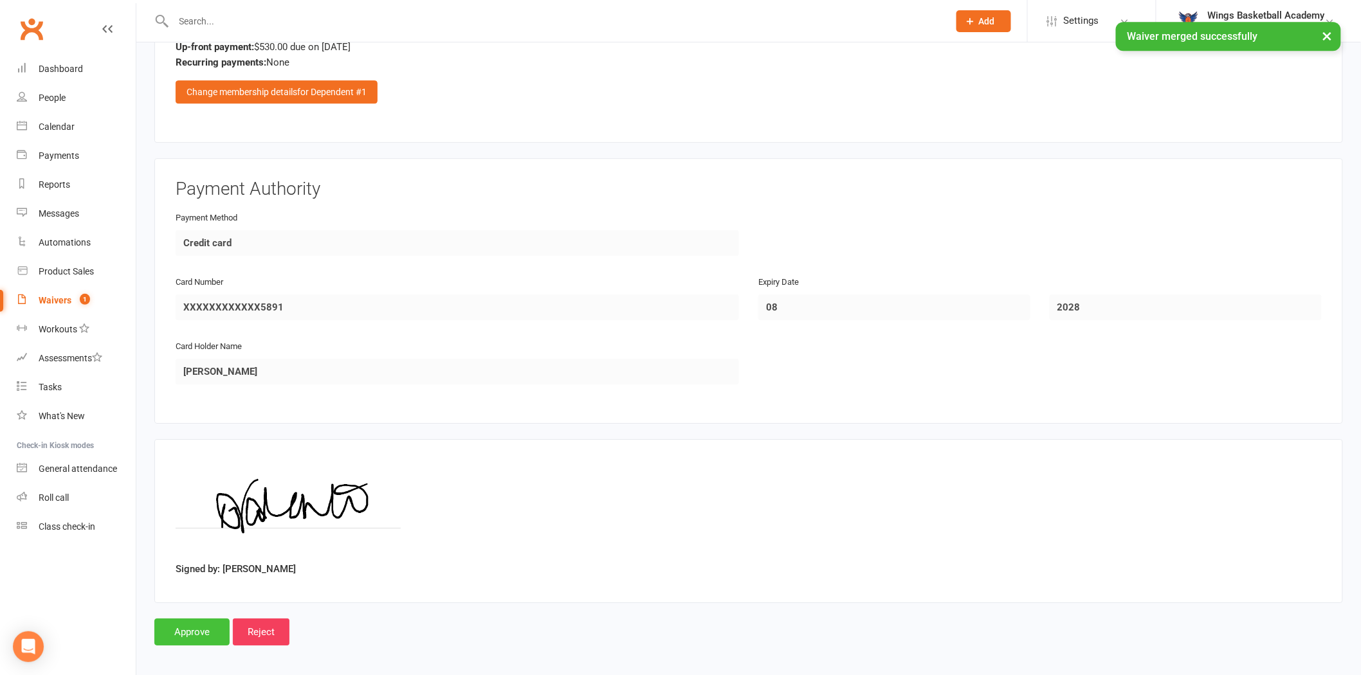
click at [204, 619] on input "Approve" at bounding box center [191, 632] width 75 height 27
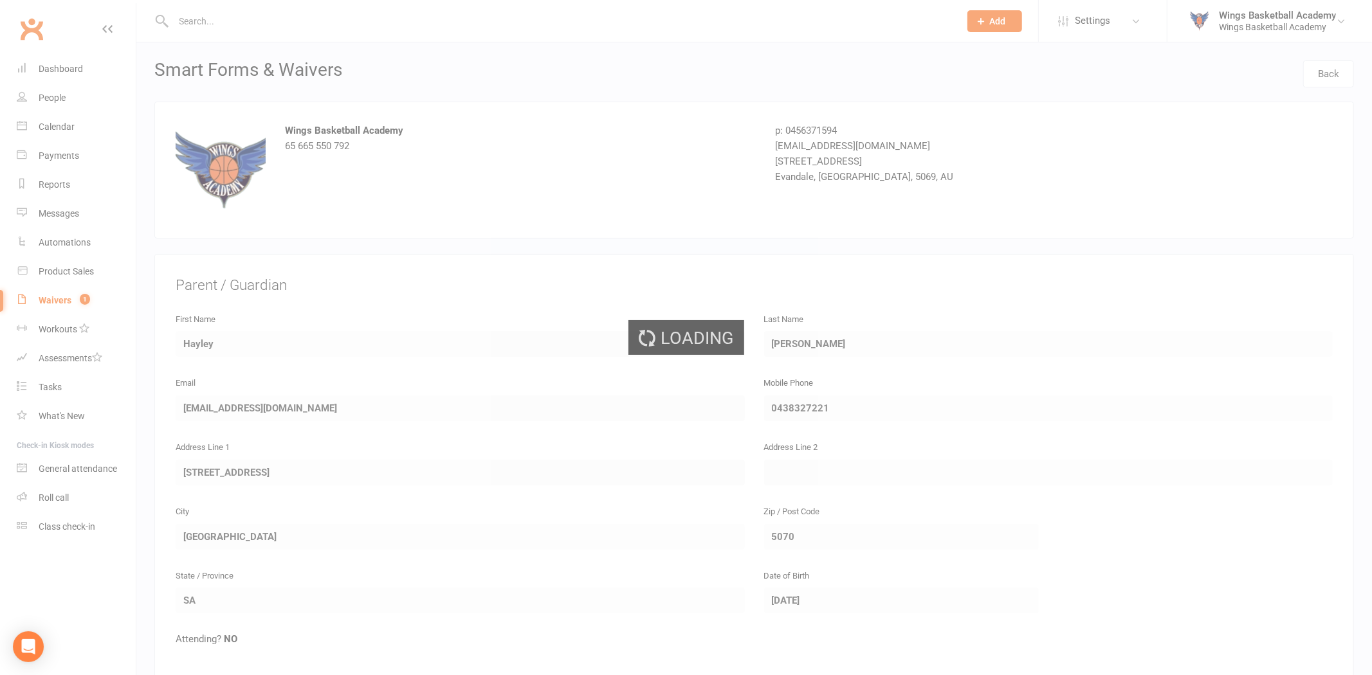
select select "50"
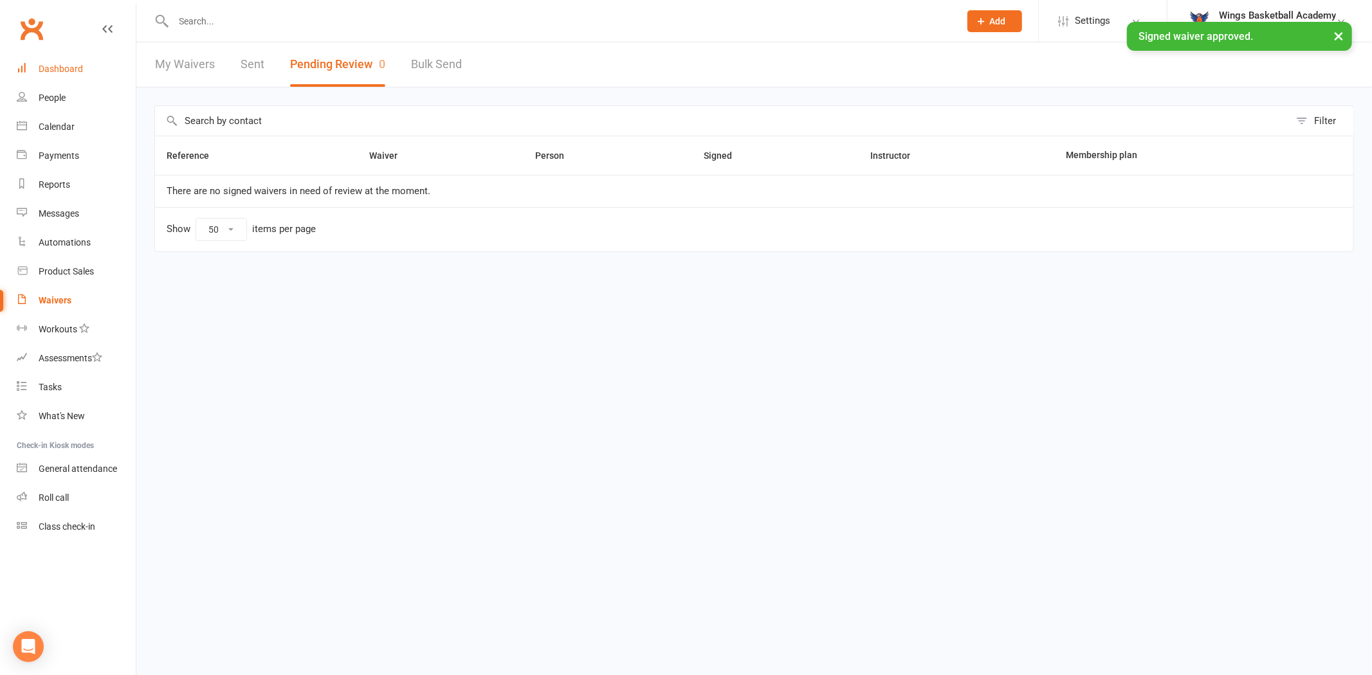
click at [61, 64] on div "Dashboard" at bounding box center [61, 69] width 44 height 10
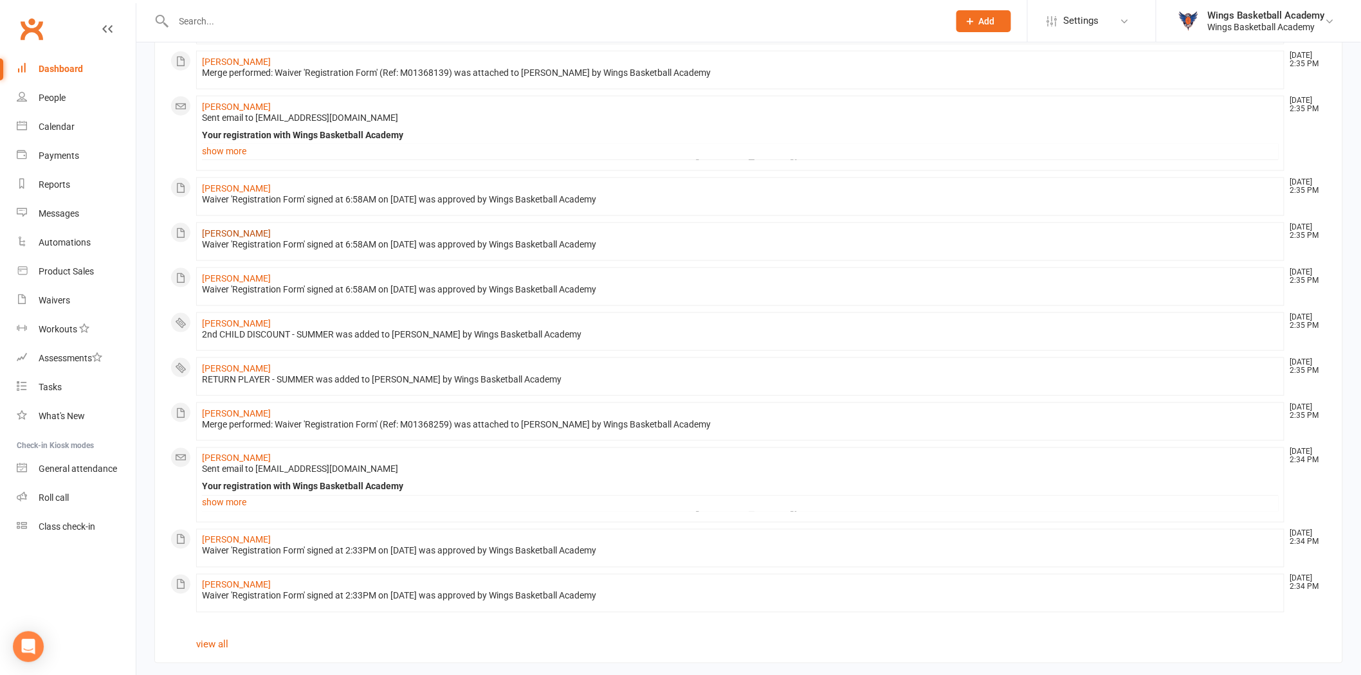
scroll to position [598, 0]
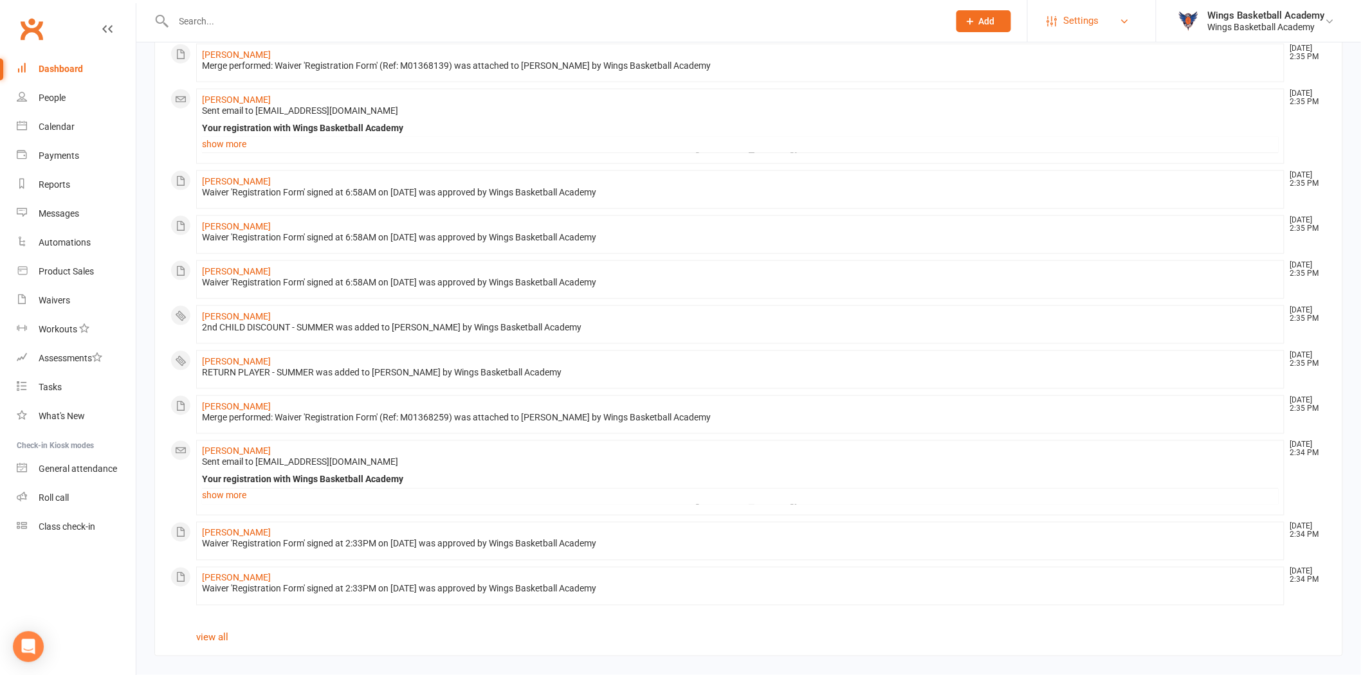
click at [1074, 17] on span "Settings" at bounding box center [1081, 20] width 35 height 29
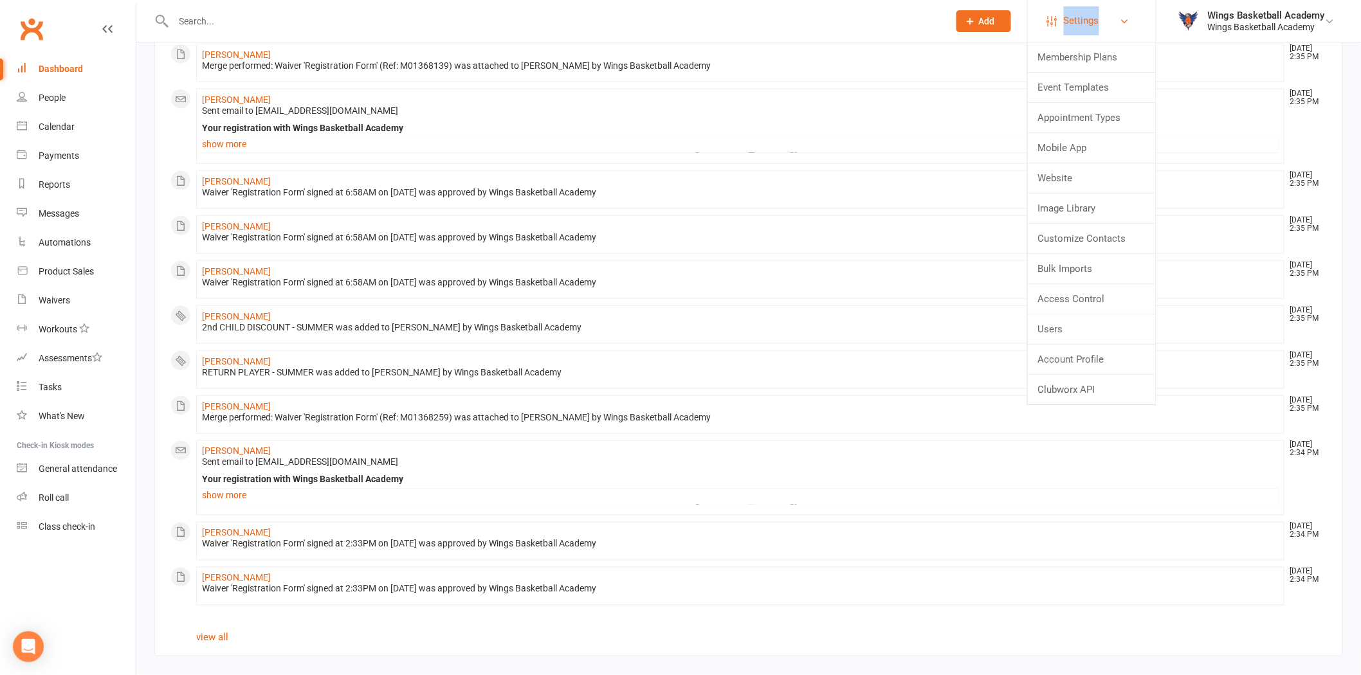
click at [1074, 17] on span "Settings" at bounding box center [1081, 20] width 35 height 29
click at [214, 632] on link "view all" at bounding box center [212, 638] width 32 height 12
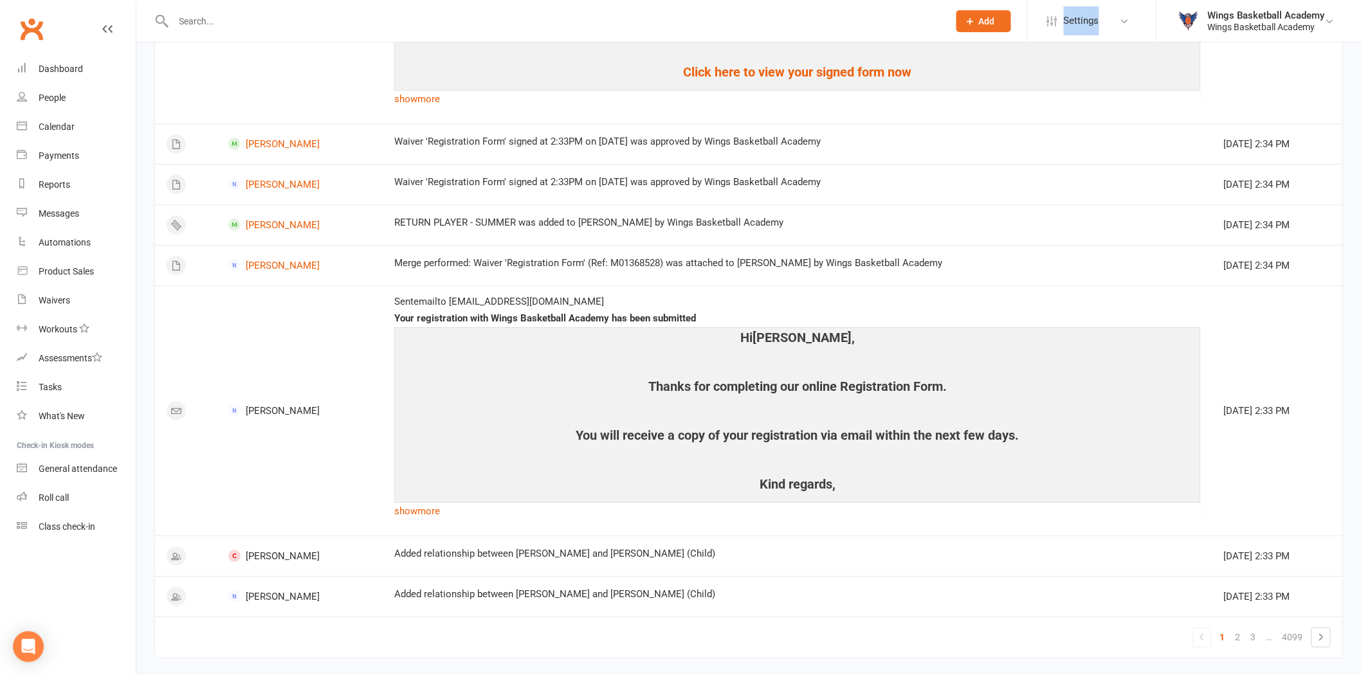
scroll to position [1634, 0]
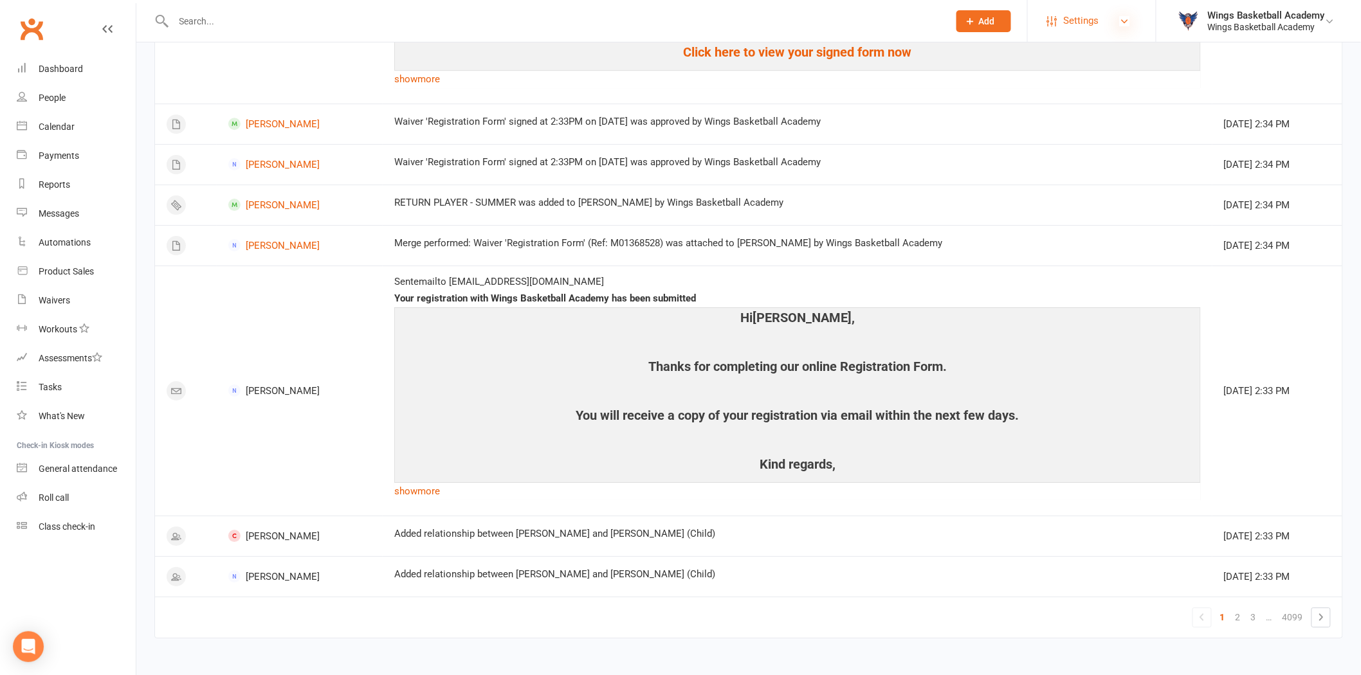
click at [1124, 23] on icon at bounding box center [1125, 21] width 10 height 10
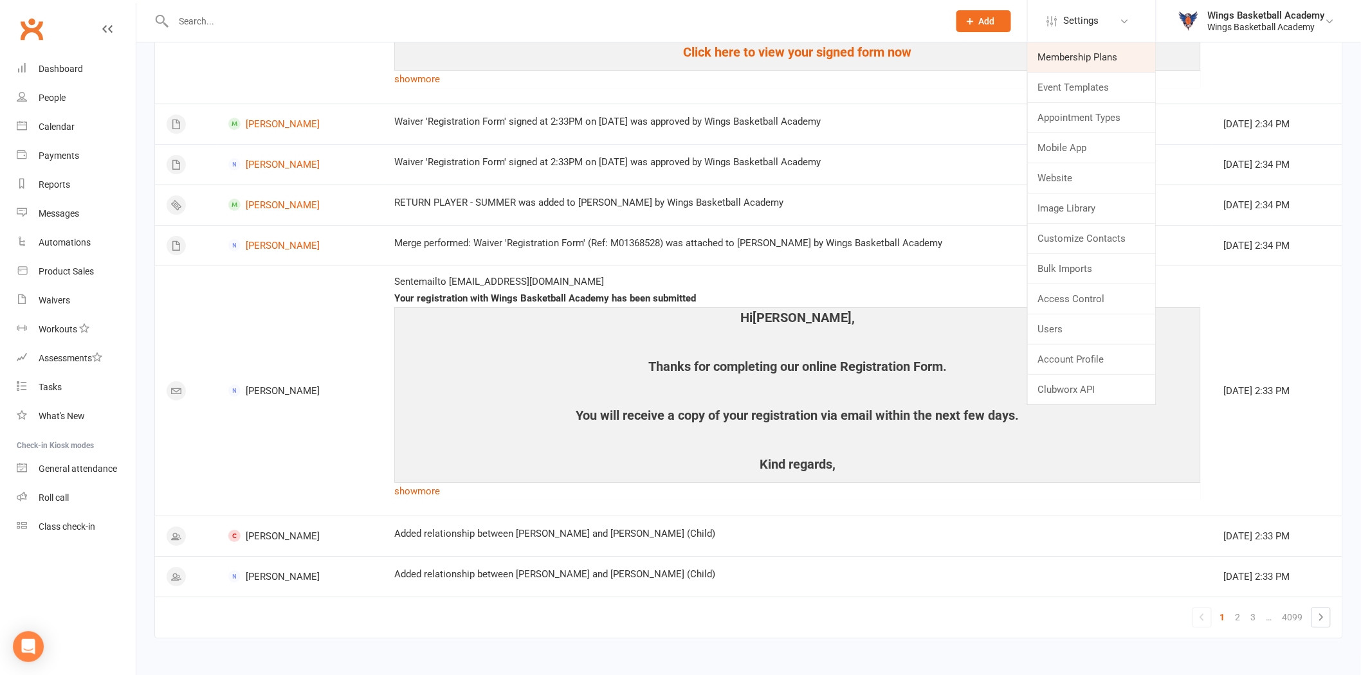
click at [1084, 55] on link "Membership Plans" at bounding box center [1092, 57] width 128 height 30
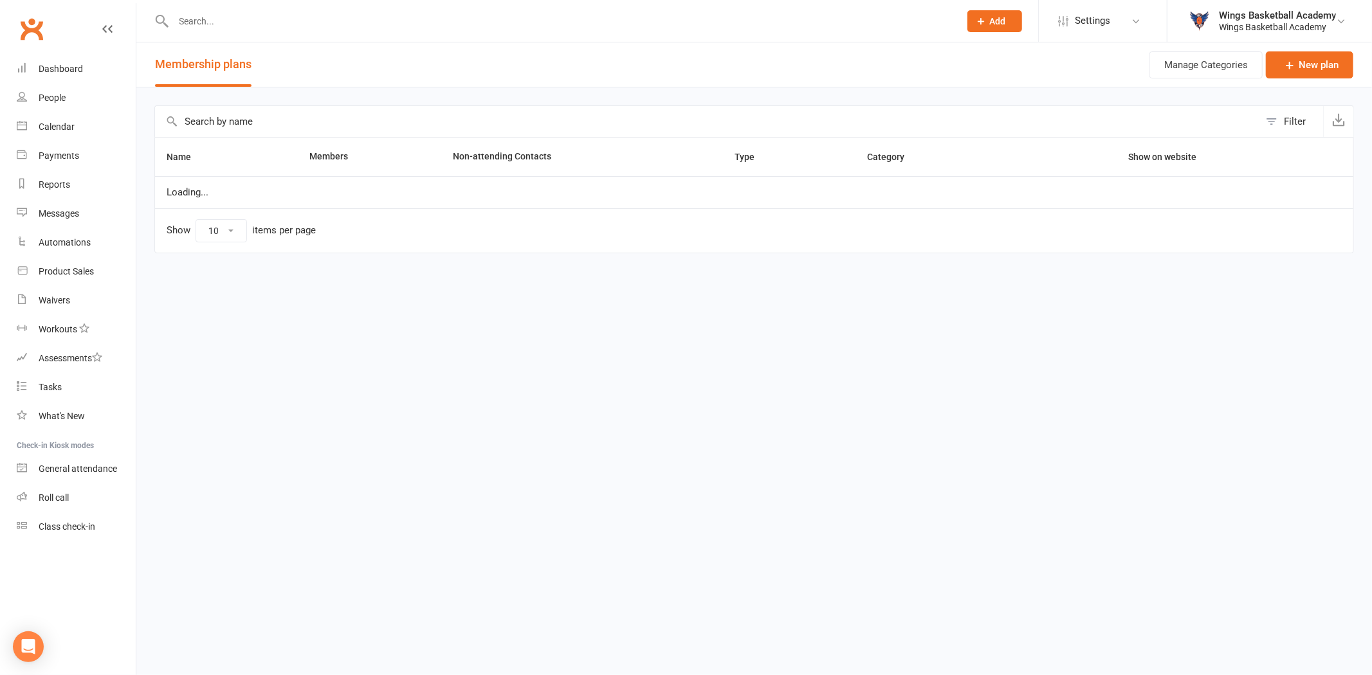
select select "100"
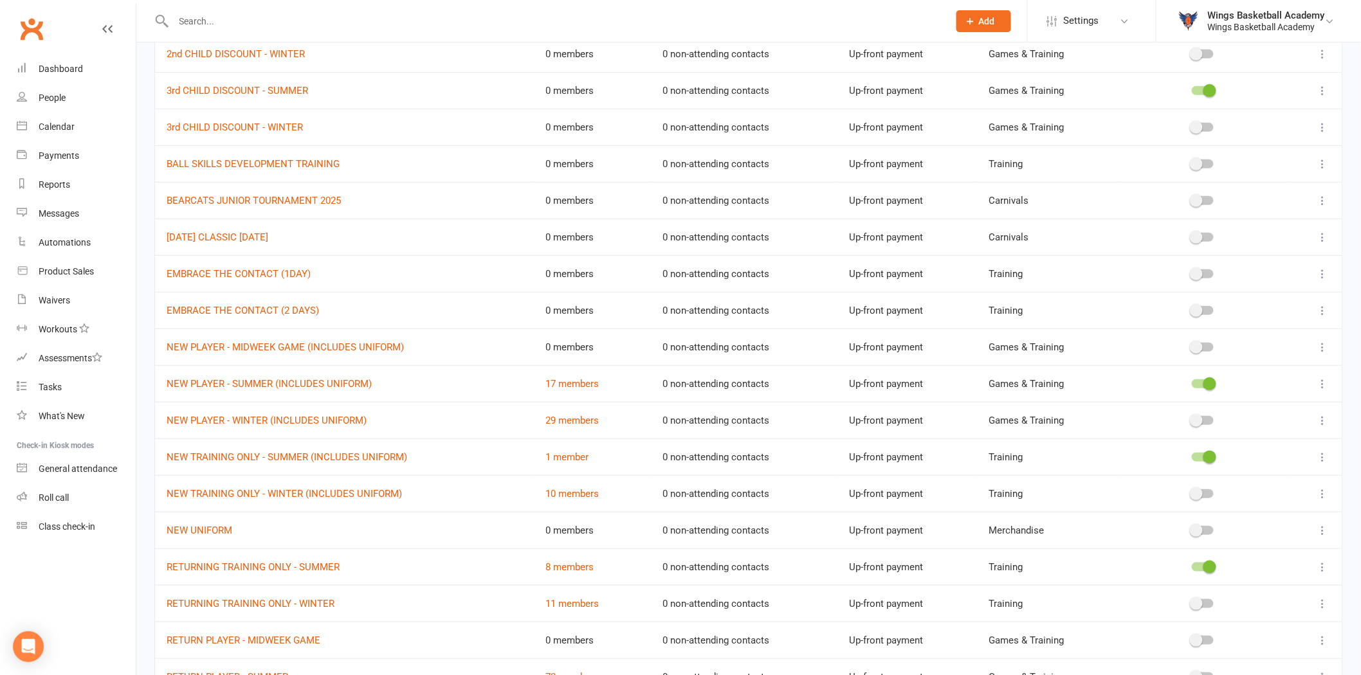
scroll to position [286, 0]
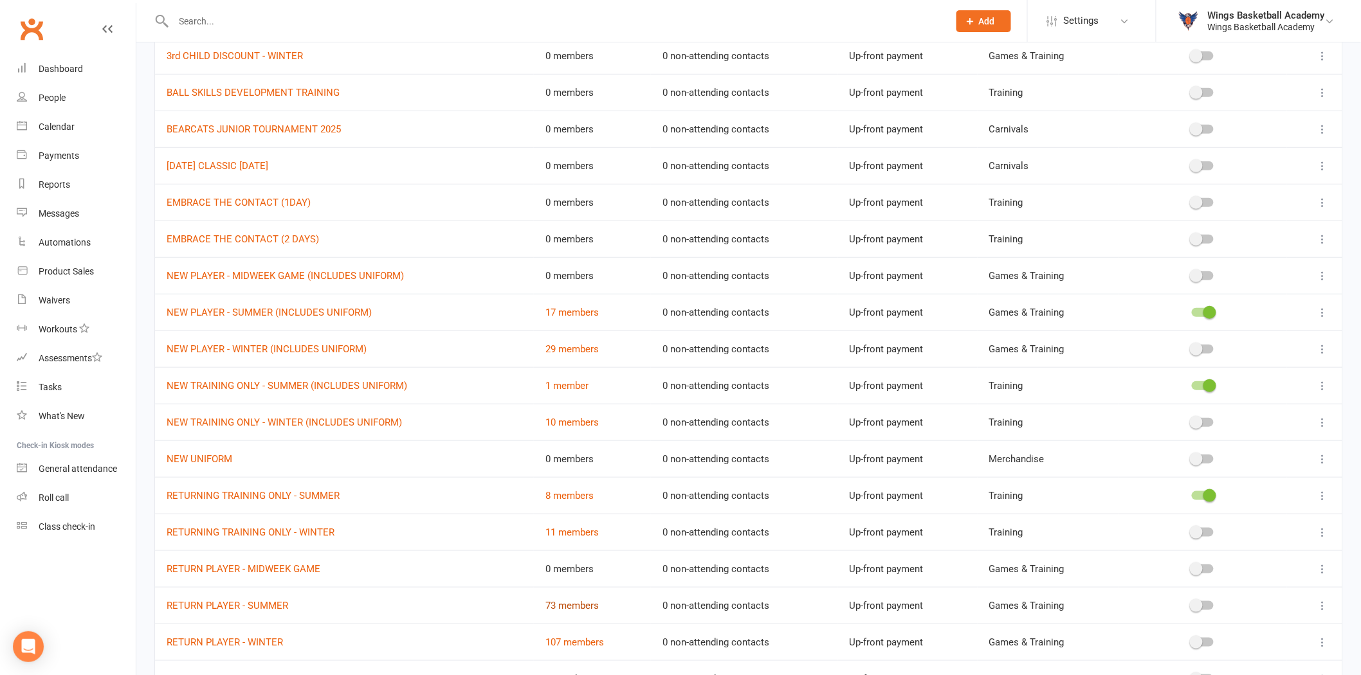
click at [564, 605] on link "73 members" at bounding box center [571, 606] width 53 height 12
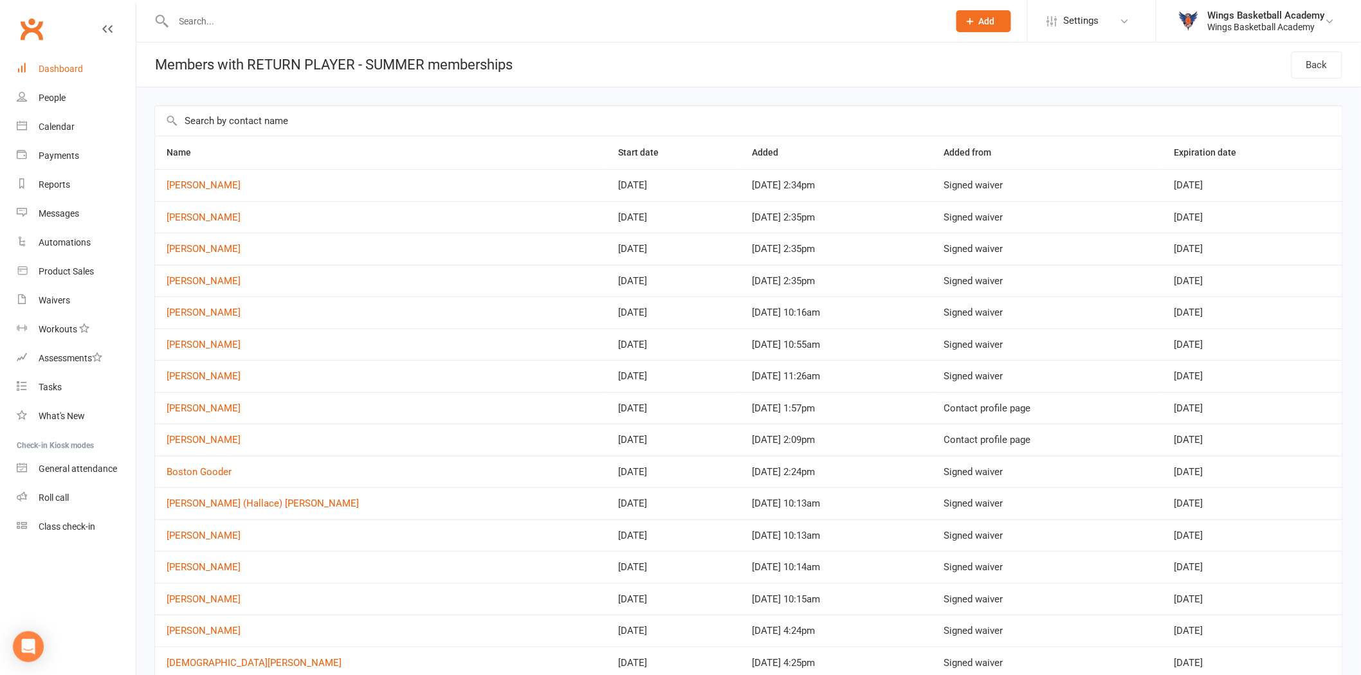
click at [69, 71] on div "Dashboard" at bounding box center [61, 69] width 44 height 10
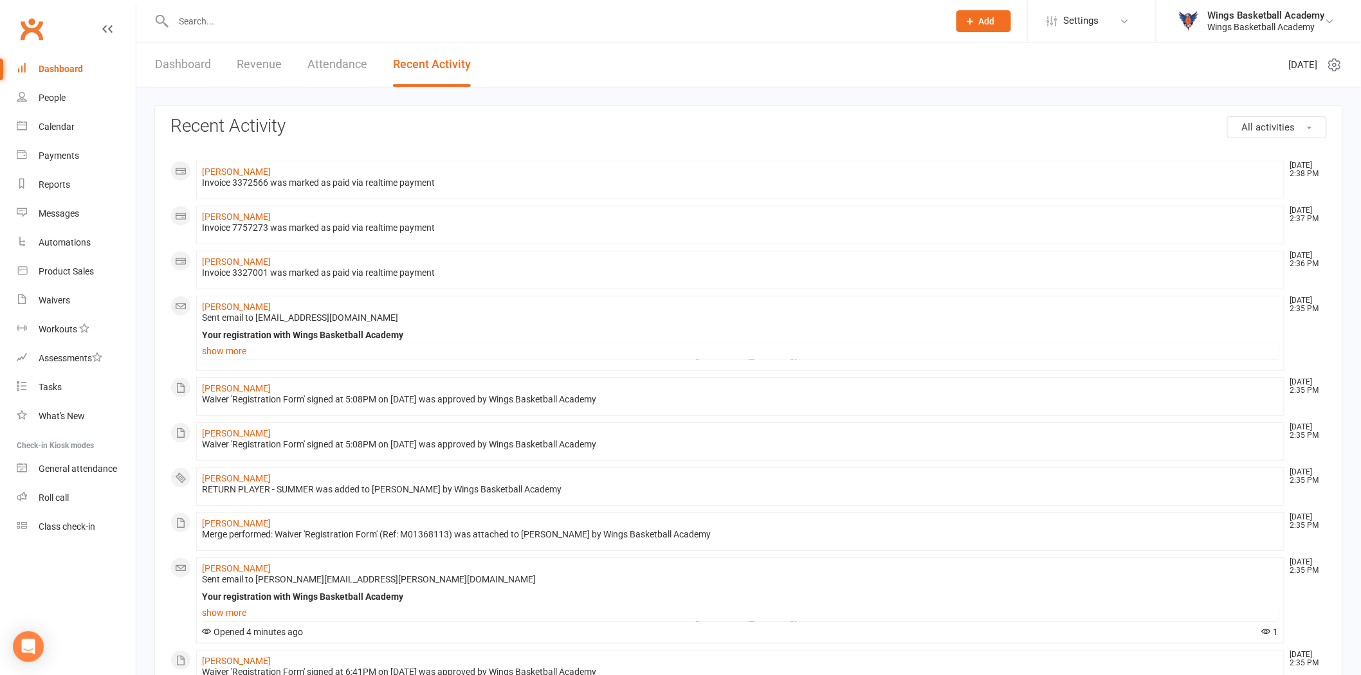
click at [225, 26] on input "text" at bounding box center [555, 21] width 770 height 18
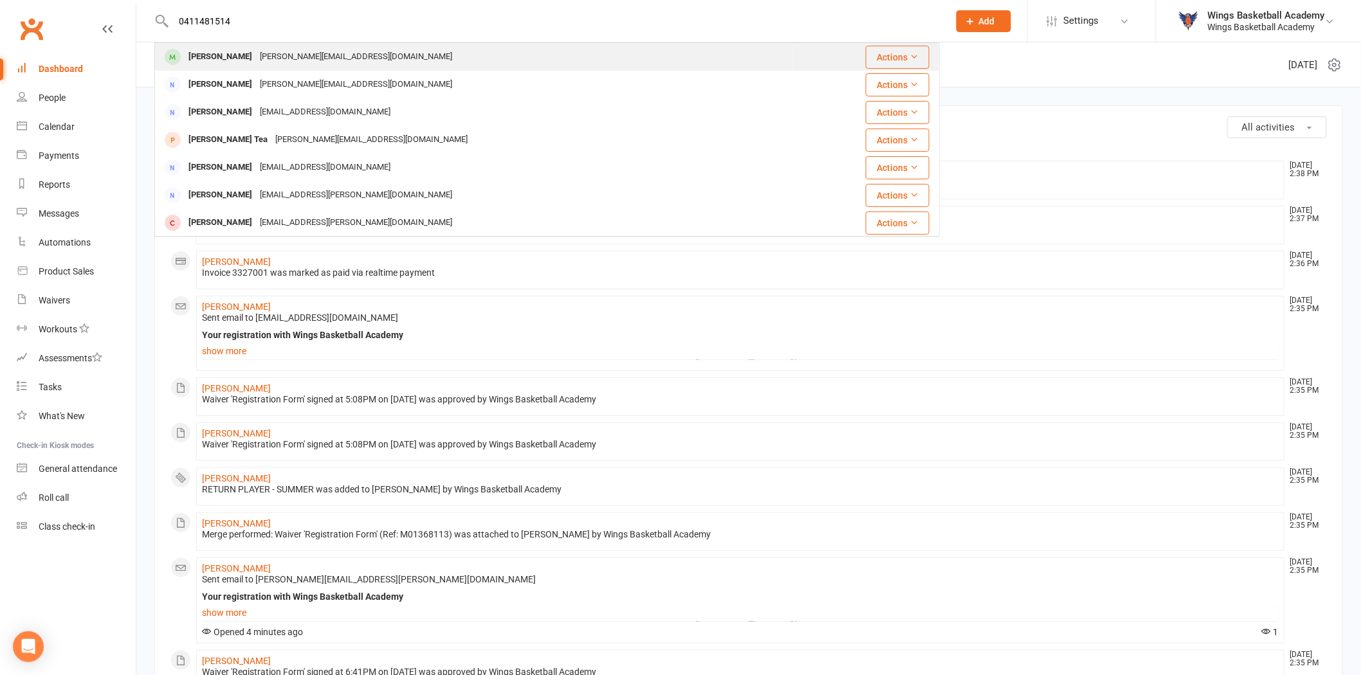
type input "0411481514"
click at [214, 55] on div "Arlo Tyson" at bounding box center [220, 57] width 71 height 19
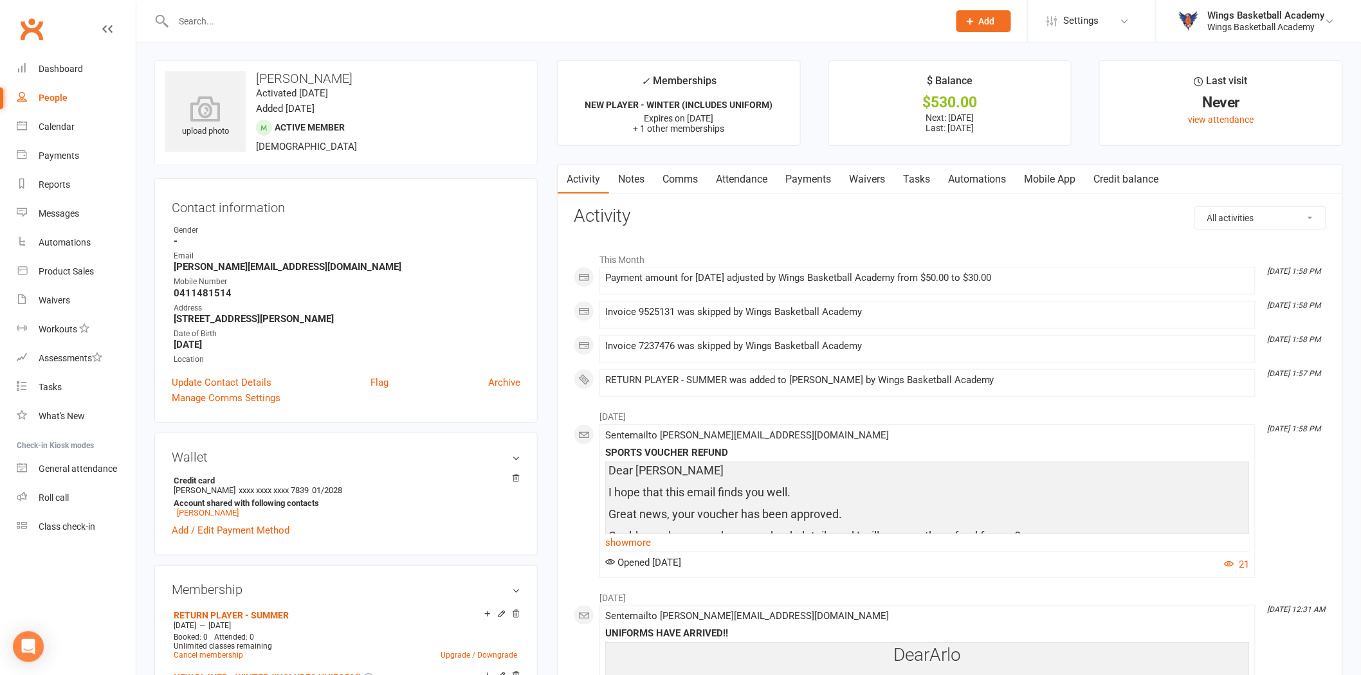
click at [229, 17] on input "text" at bounding box center [555, 21] width 770 height 18
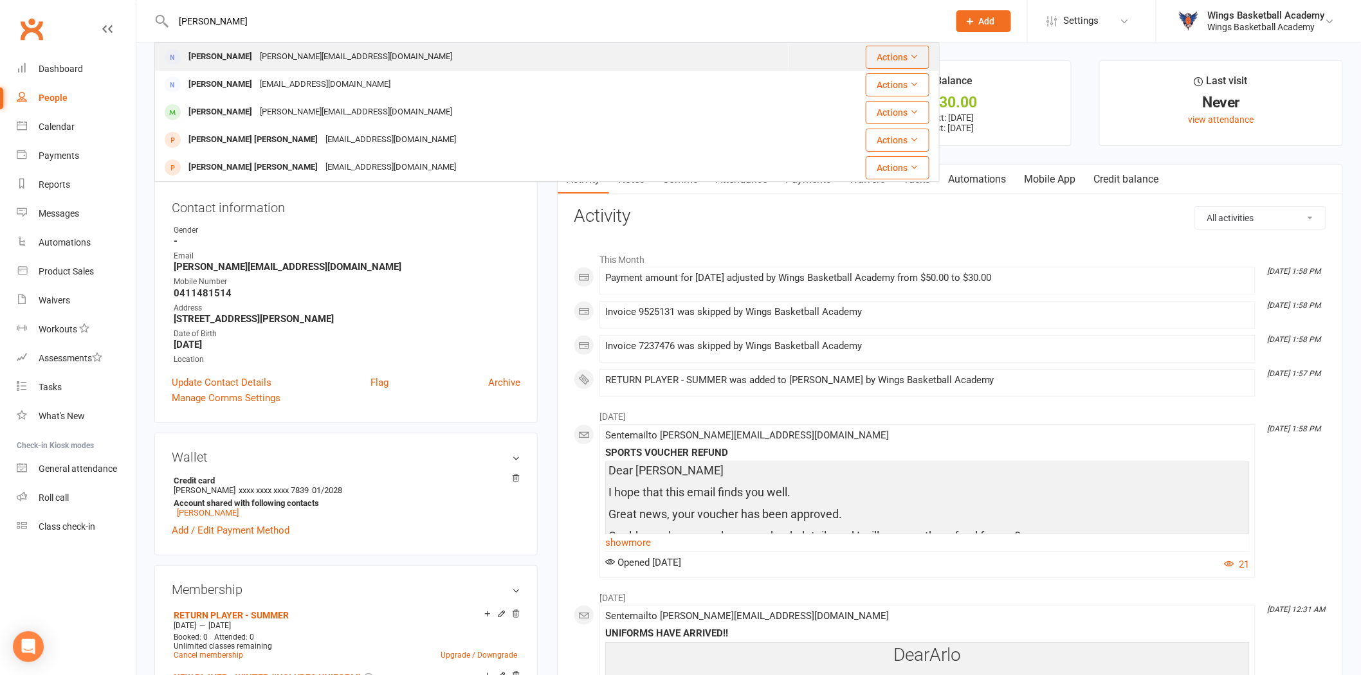
type input "roy"
click at [197, 55] on div "[PERSON_NAME]" at bounding box center [220, 57] width 71 height 19
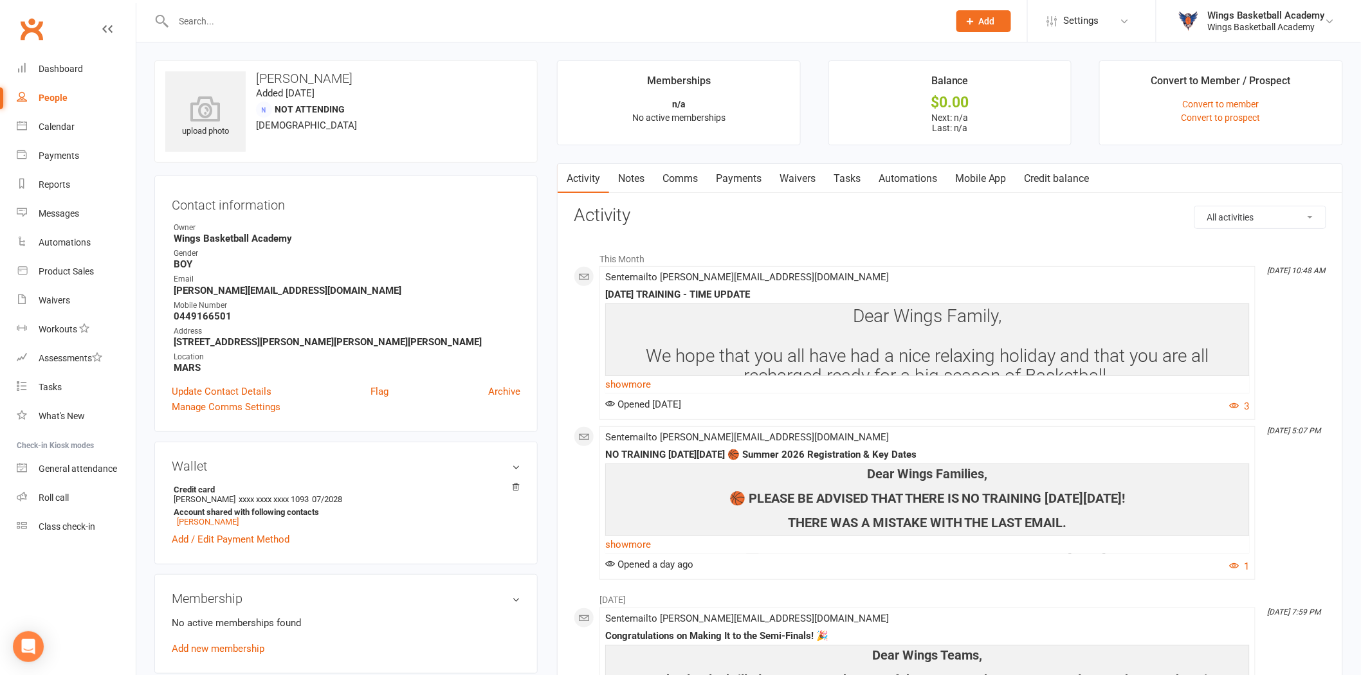
click at [806, 176] on link "Waivers" at bounding box center [798, 179] width 54 height 30
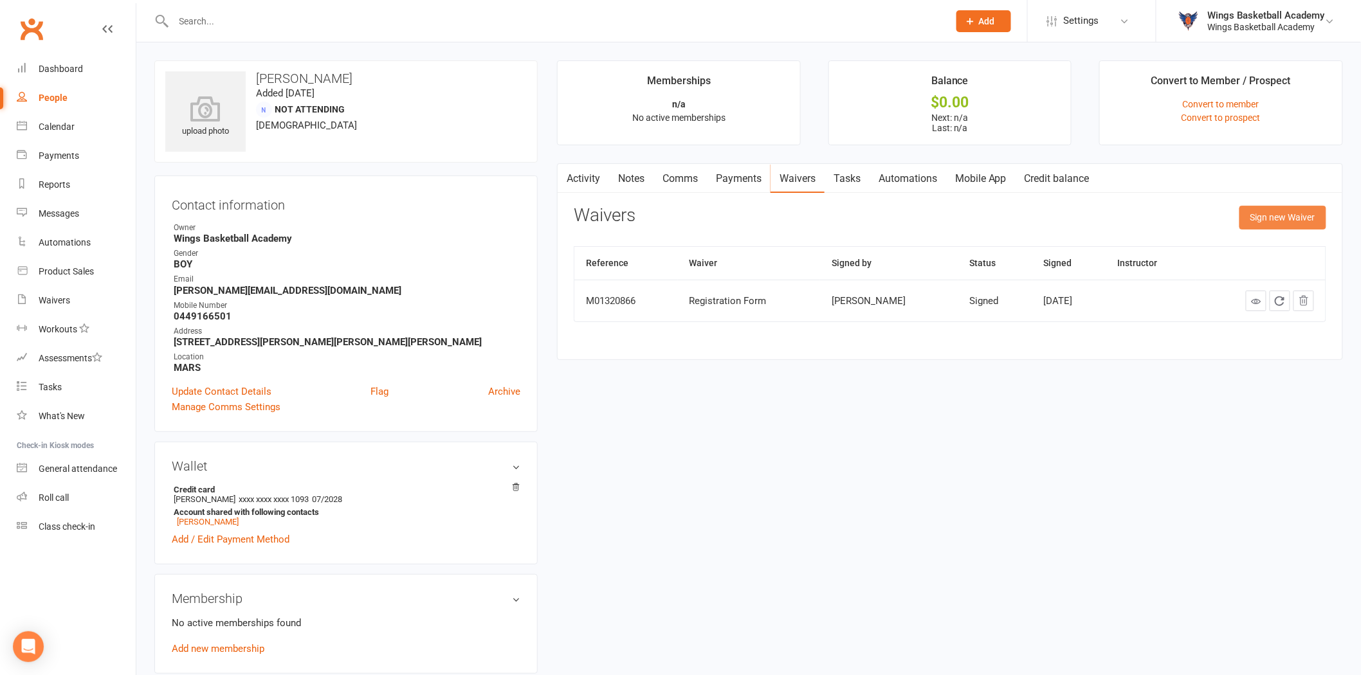
click at [1255, 216] on button "Sign new Waiver" at bounding box center [1283, 217] width 87 height 23
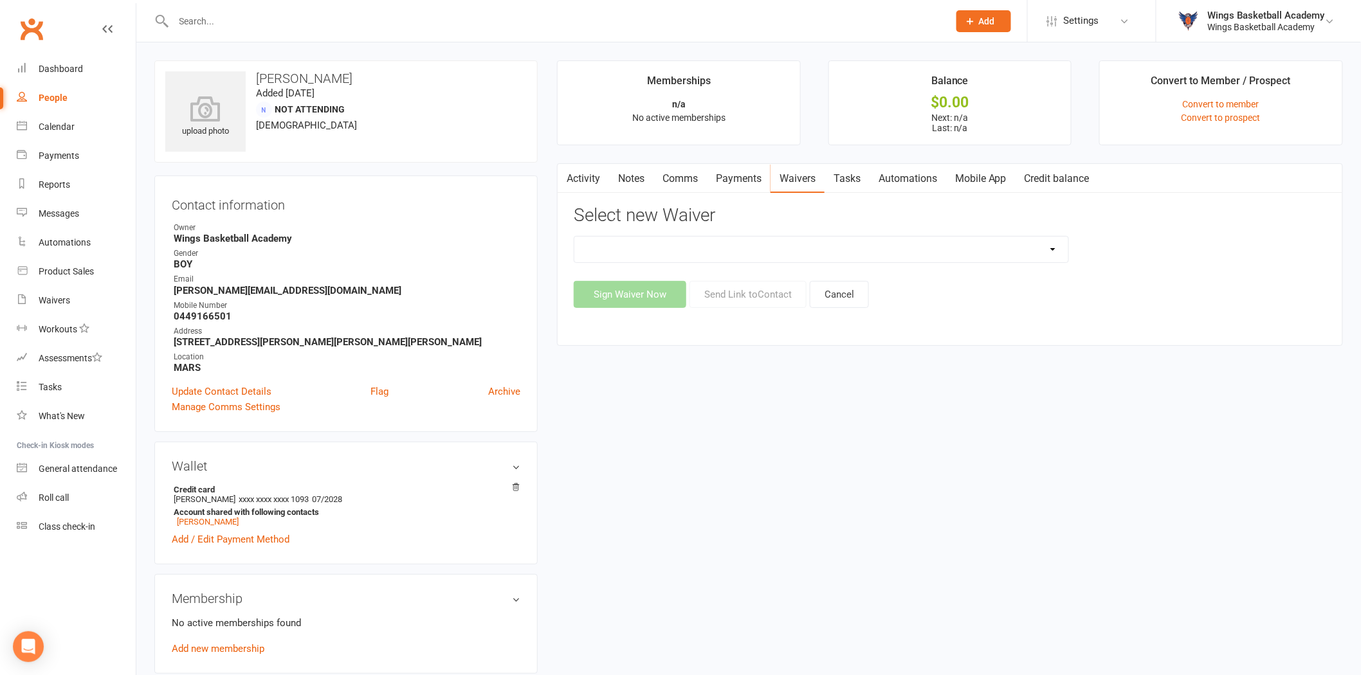
click at [645, 250] on select "Registration Form Update Contact Details" at bounding box center [821, 250] width 494 height 26
select select "9652"
click at [574, 237] on select "Registration Form Update Contact Details" at bounding box center [821, 250] width 494 height 26
click at [730, 294] on button "Send Link to Contact" at bounding box center [748, 294] width 117 height 27
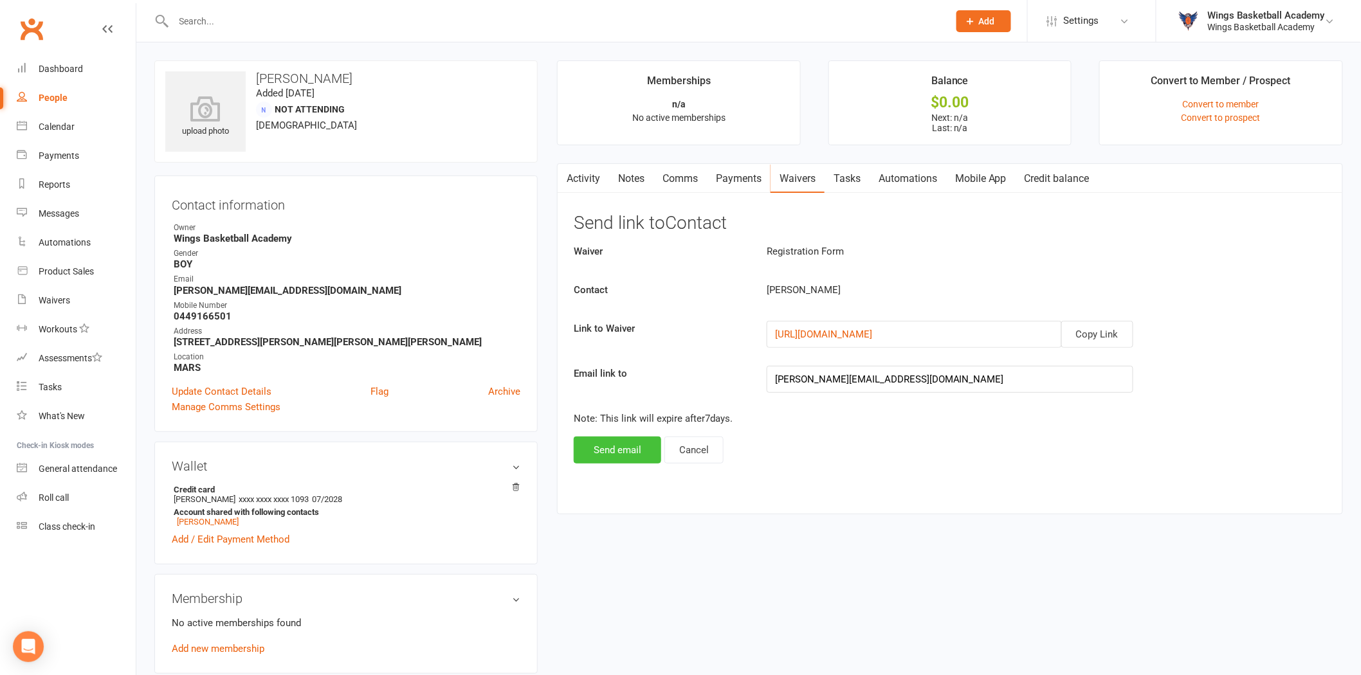
click at [618, 448] on button "Send email" at bounding box center [617, 450] width 87 height 27
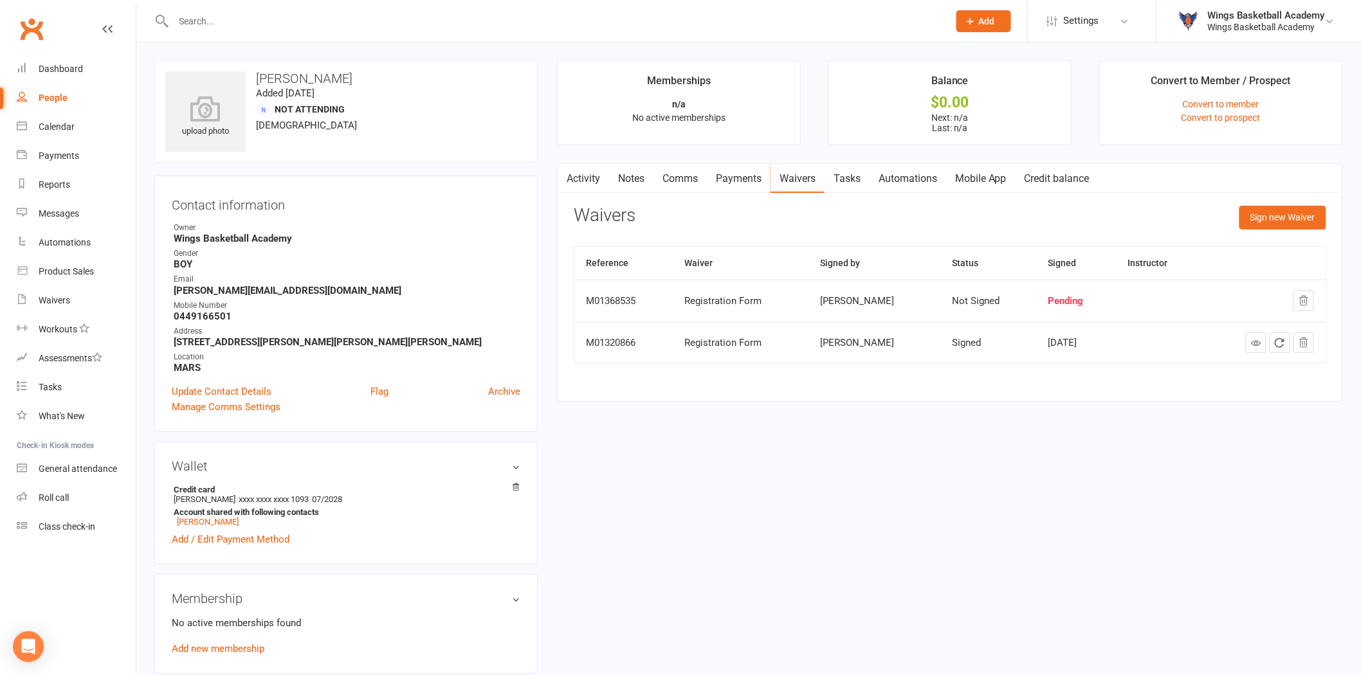
click at [286, 10] on div at bounding box center [546, 21] width 785 height 42
click at [273, 17] on input "text" at bounding box center [555, 21] width 770 height 18
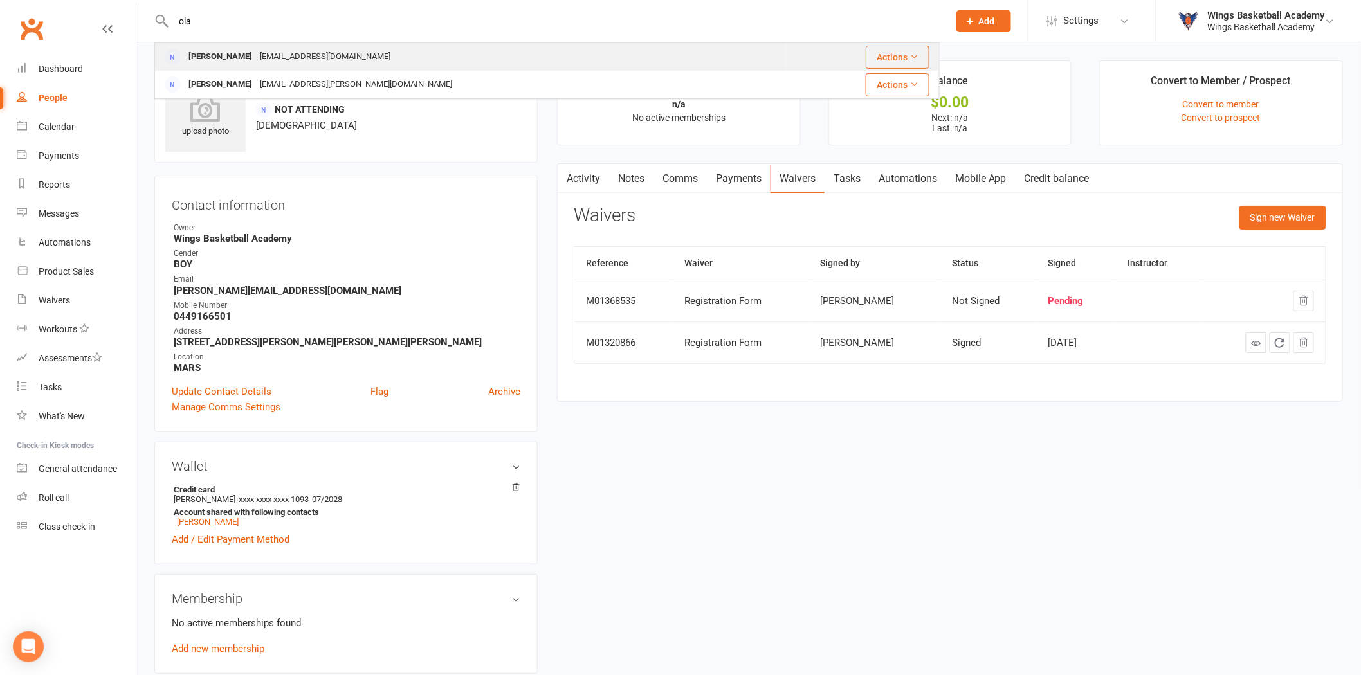
type input "ola"
click at [221, 55] on div "[PERSON_NAME]" at bounding box center [220, 57] width 71 height 19
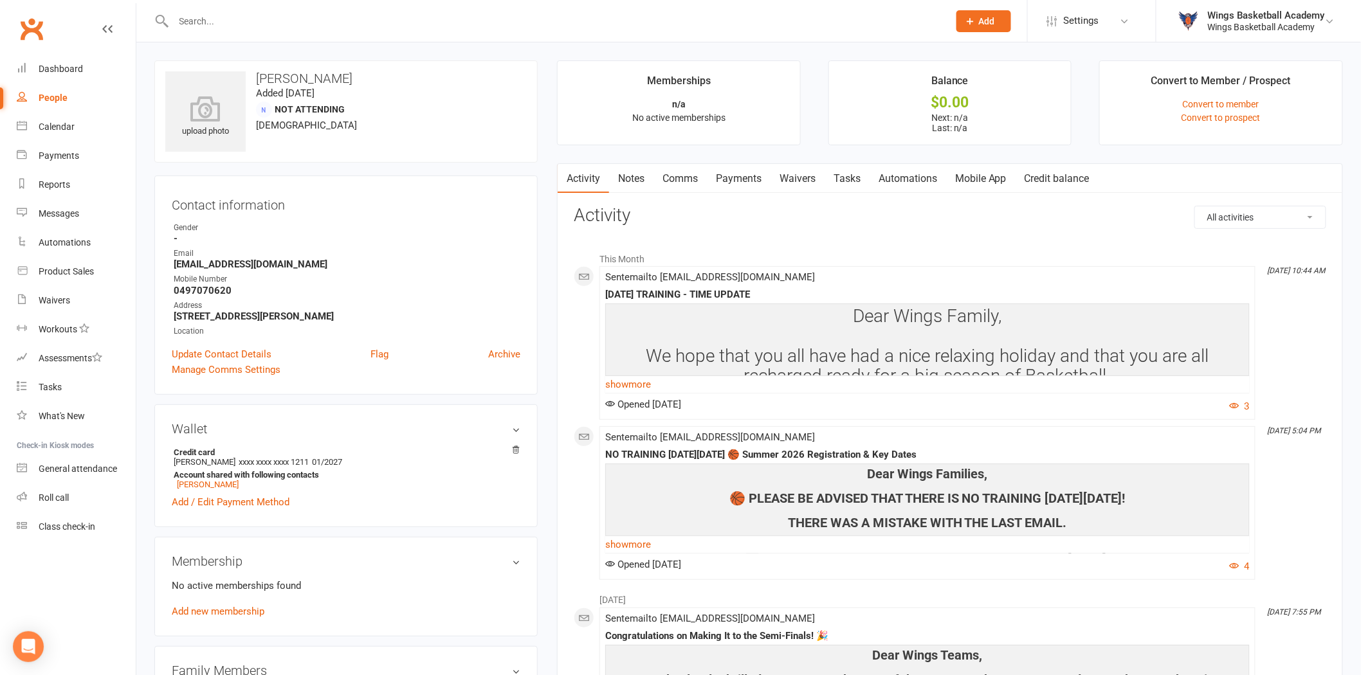
click at [809, 176] on link "Waivers" at bounding box center [798, 179] width 54 height 30
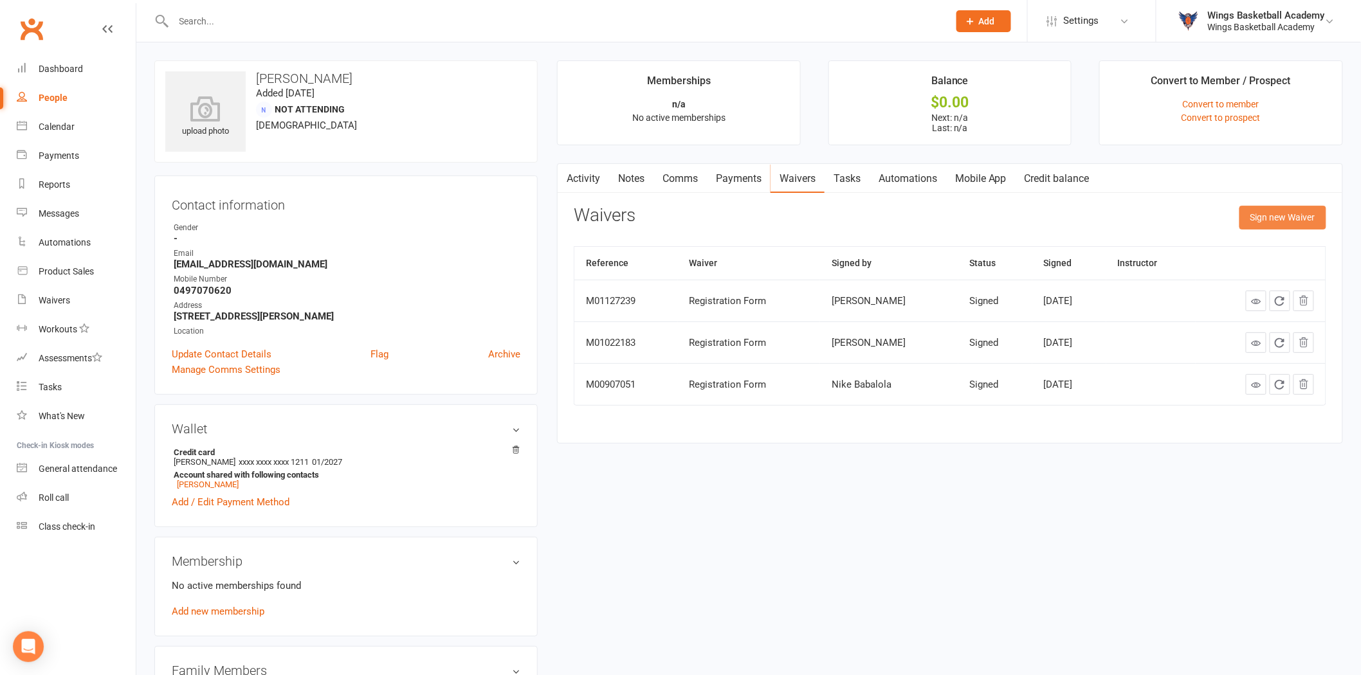
click at [1270, 210] on button "Sign new Waiver" at bounding box center [1283, 217] width 87 height 23
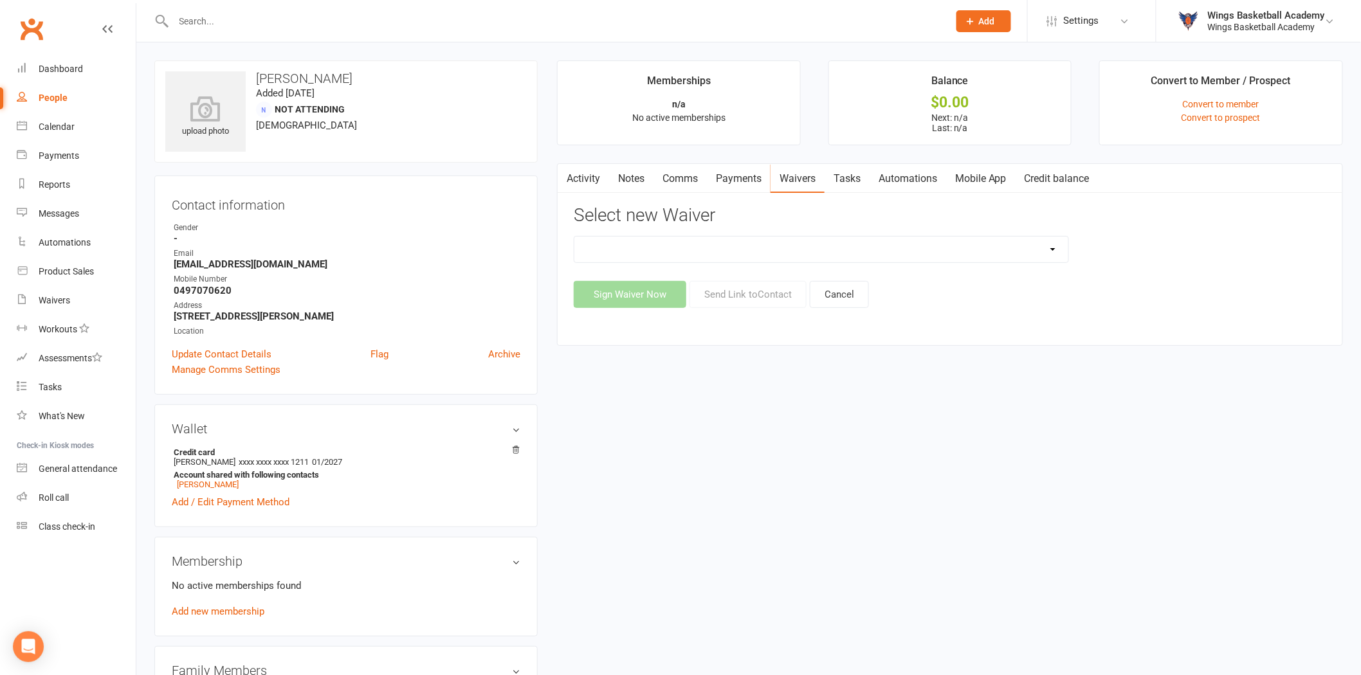
drag, startPoint x: 680, startPoint y: 239, endPoint x: 672, endPoint y: 241, distance: 8.7
click at [680, 239] on select "Registration Form Update Contact Details" at bounding box center [821, 250] width 494 height 26
select select "9652"
click at [574, 237] on select "Registration Form Update Contact Details" at bounding box center [821, 250] width 494 height 26
click at [749, 300] on button "Send Link to Contact" at bounding box center [748, 294] width 117 height 27
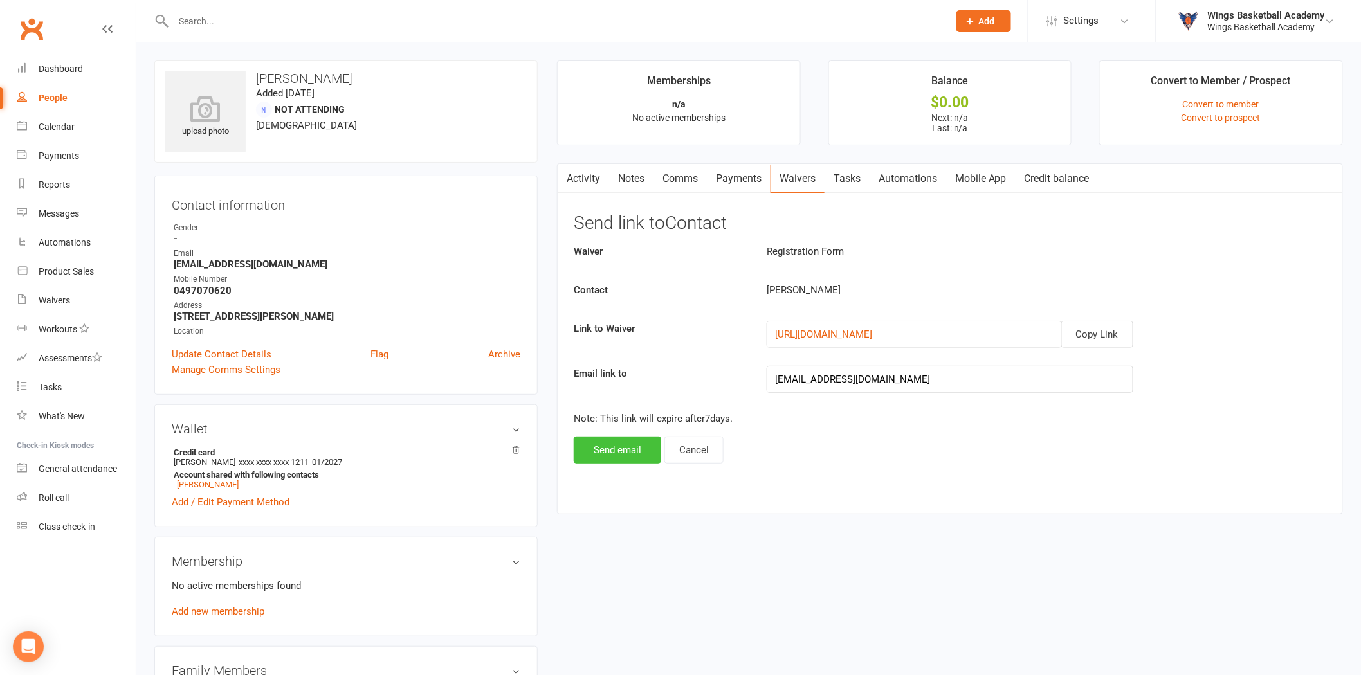
click at [609, 446] on button "Send email" at bounding box center [617, 450] width 87 height 27
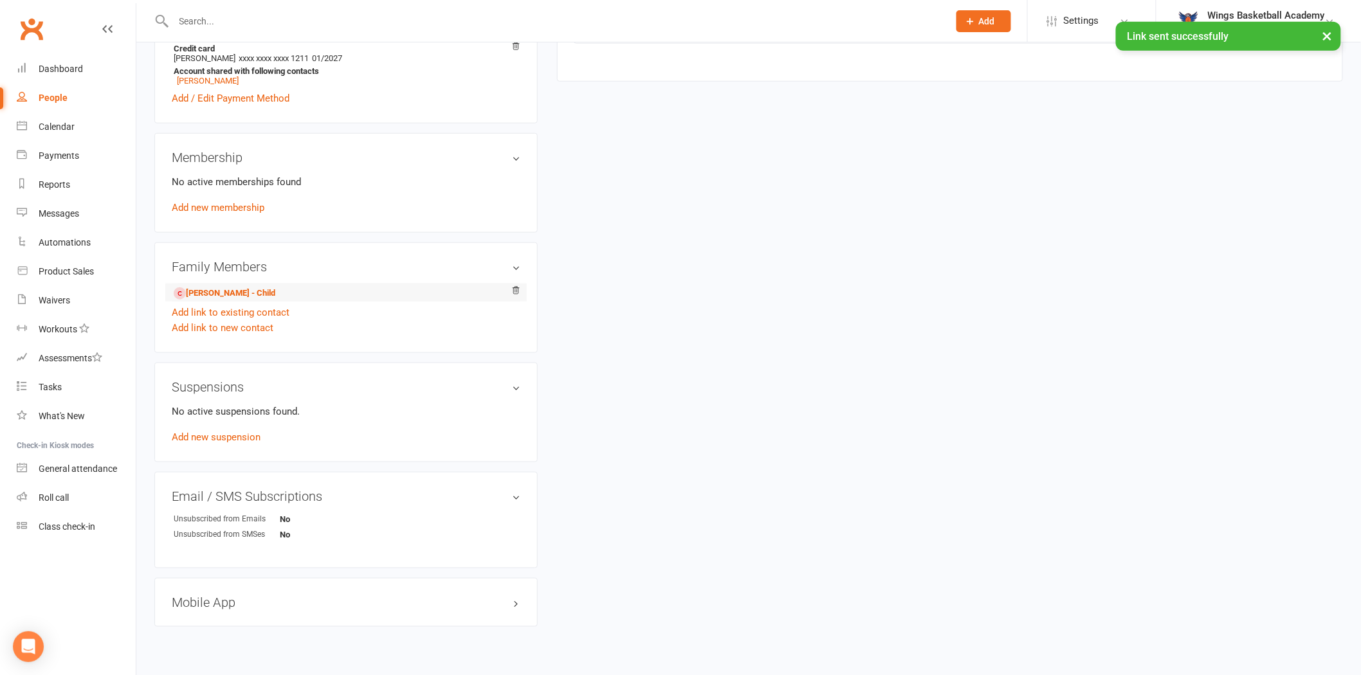
scroll to position [434, 0]
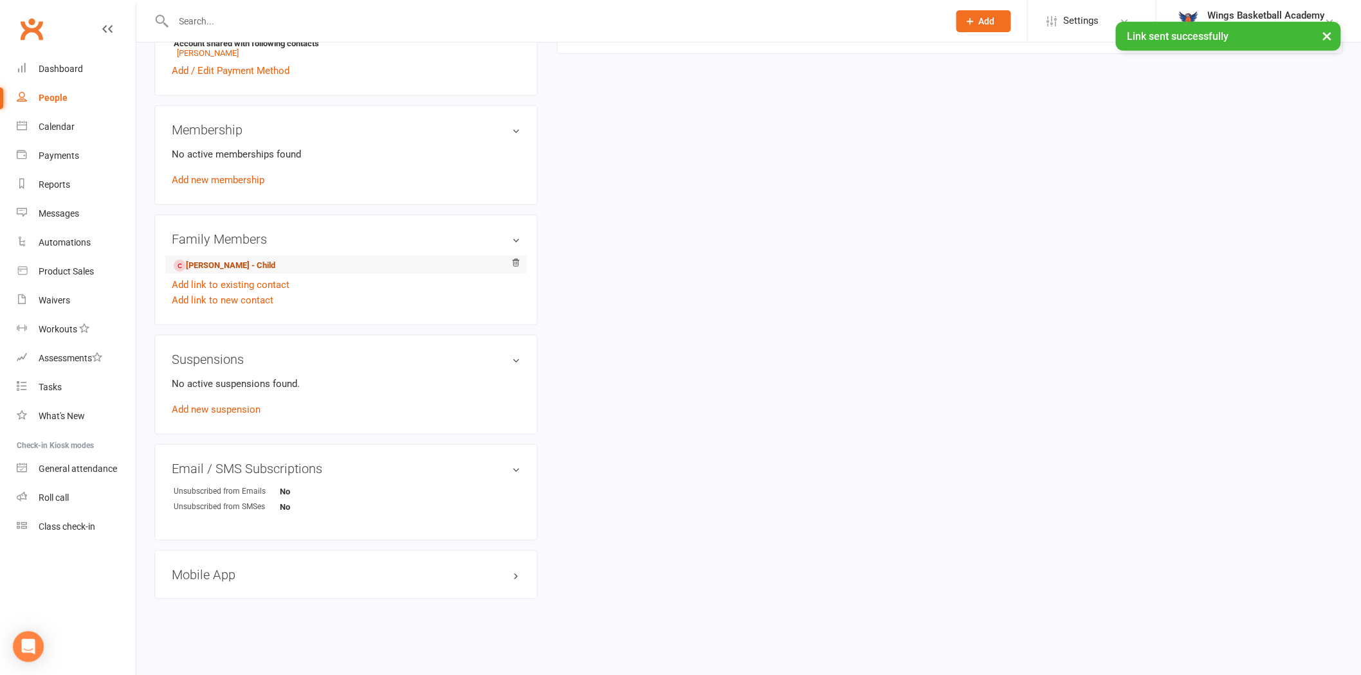
click at [220, 265] on link "Olamide Babatunde - Child" at bounding box center [225, 266] width 102 height 14
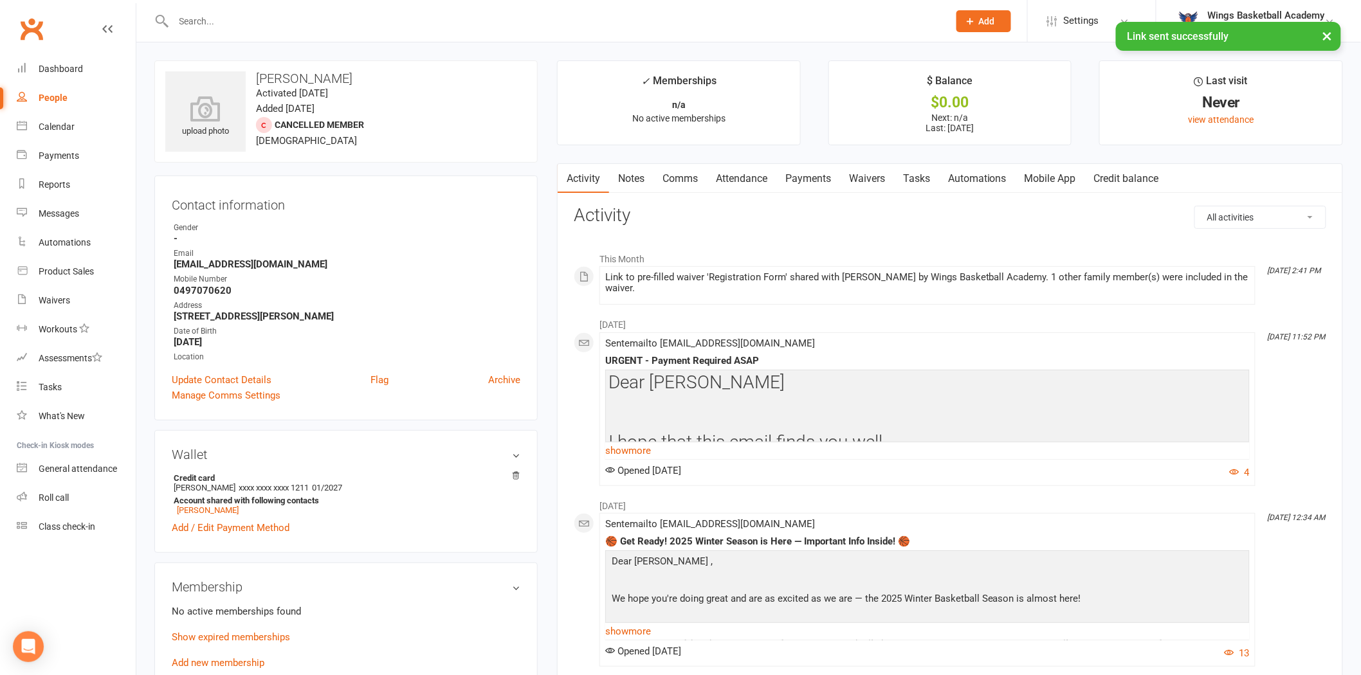
click at [547, 129] on div "upload photo Olamide Babatunde Activated 23 October, 2023 Added 21 October, 202…" at bounding box center [346, 591] width 403 height 1063
click at [274, 24] on input "text" at bounding box center [555, 21] width 770 height 18
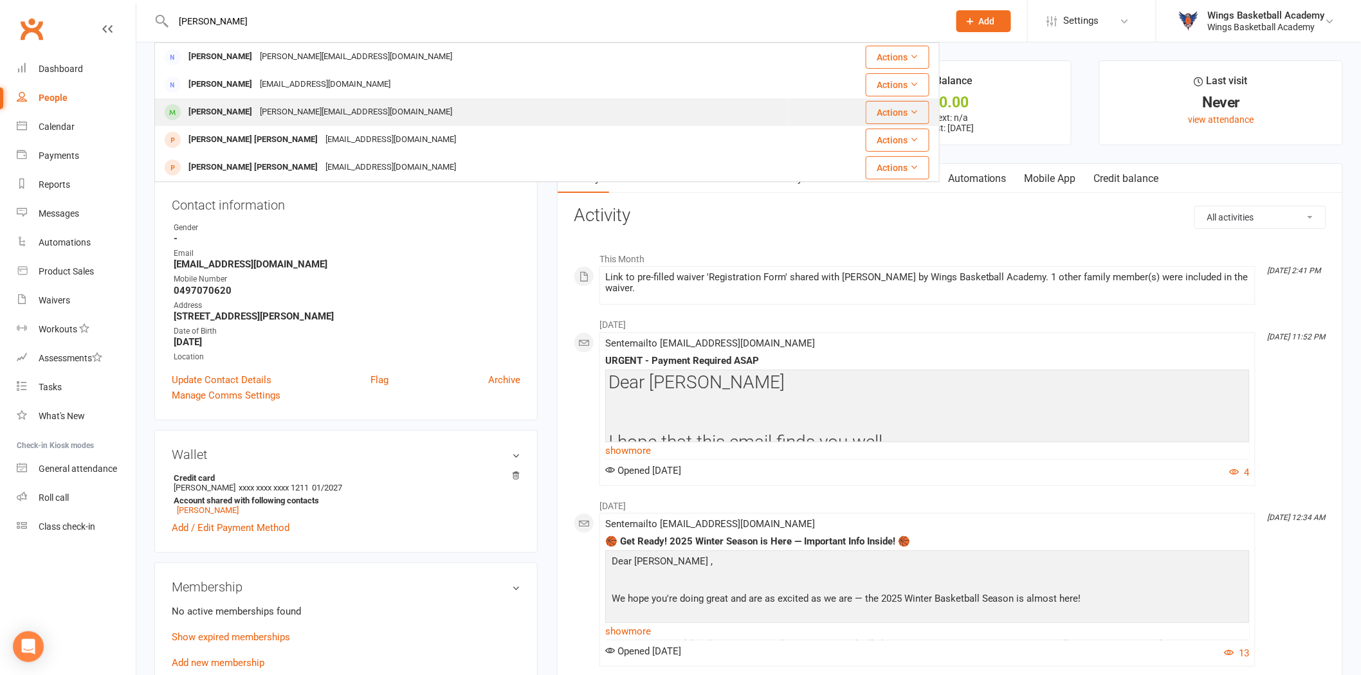
type input "roy"
click at [224, 104] on div "[PERSON_NAME]" at bounding box center [220, 112] width 71 height 19
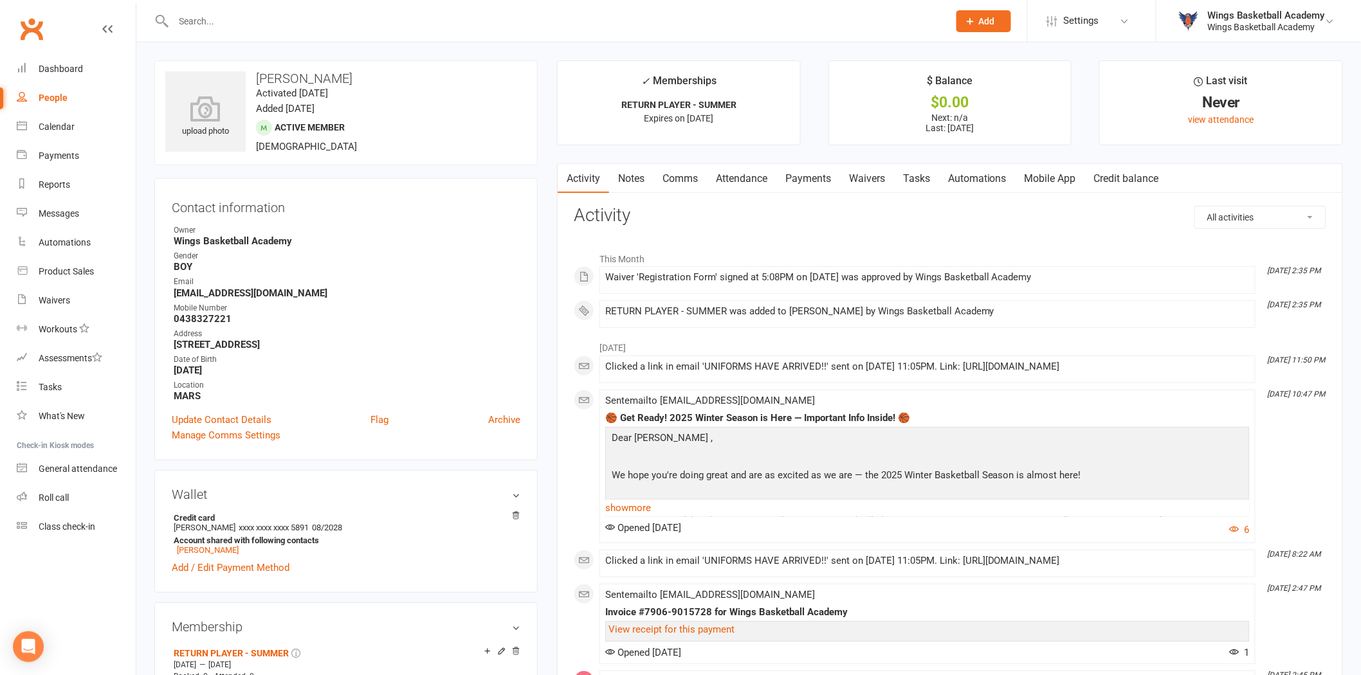
click at [805, 178] on link "Payments" at bounding box center [808, 179] width 64 height 30
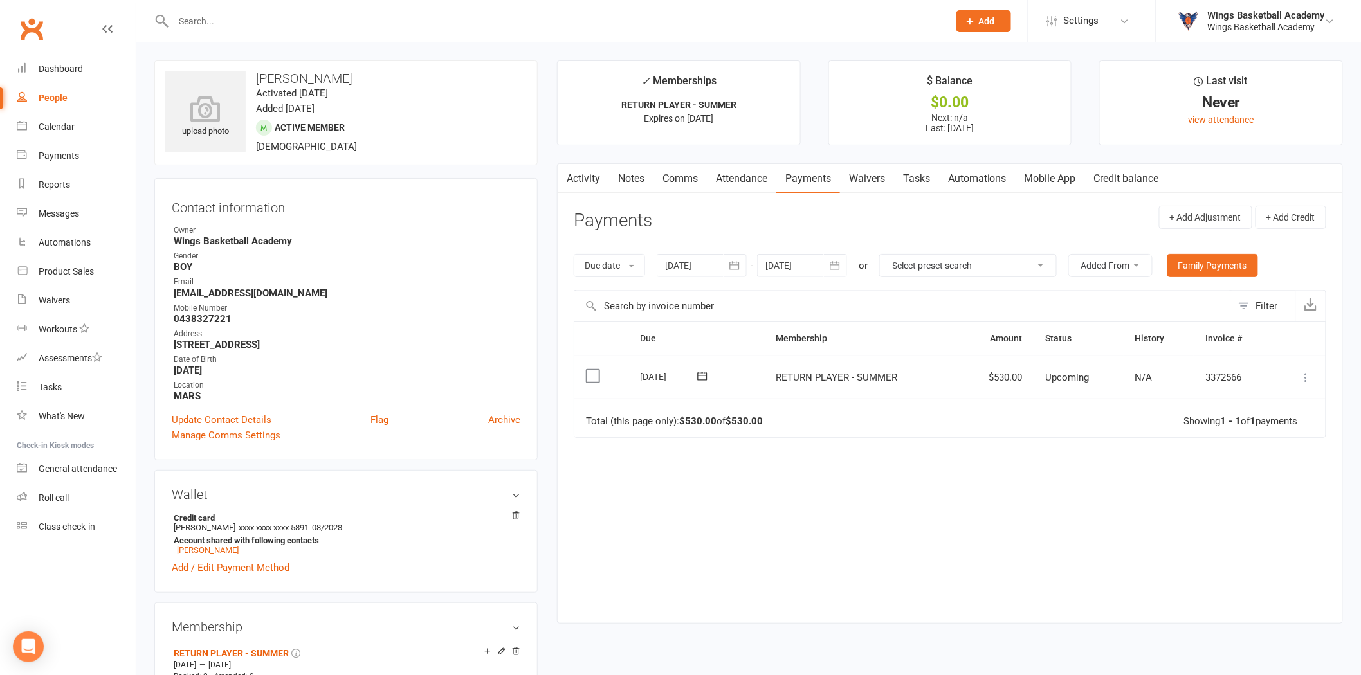
click at [1308, 374] on icon at bounding box center [1306, 377] width 13 height 13
click at [1220, 529] on link "Process now" at bounding box center [1249, 531] width 127 height 26
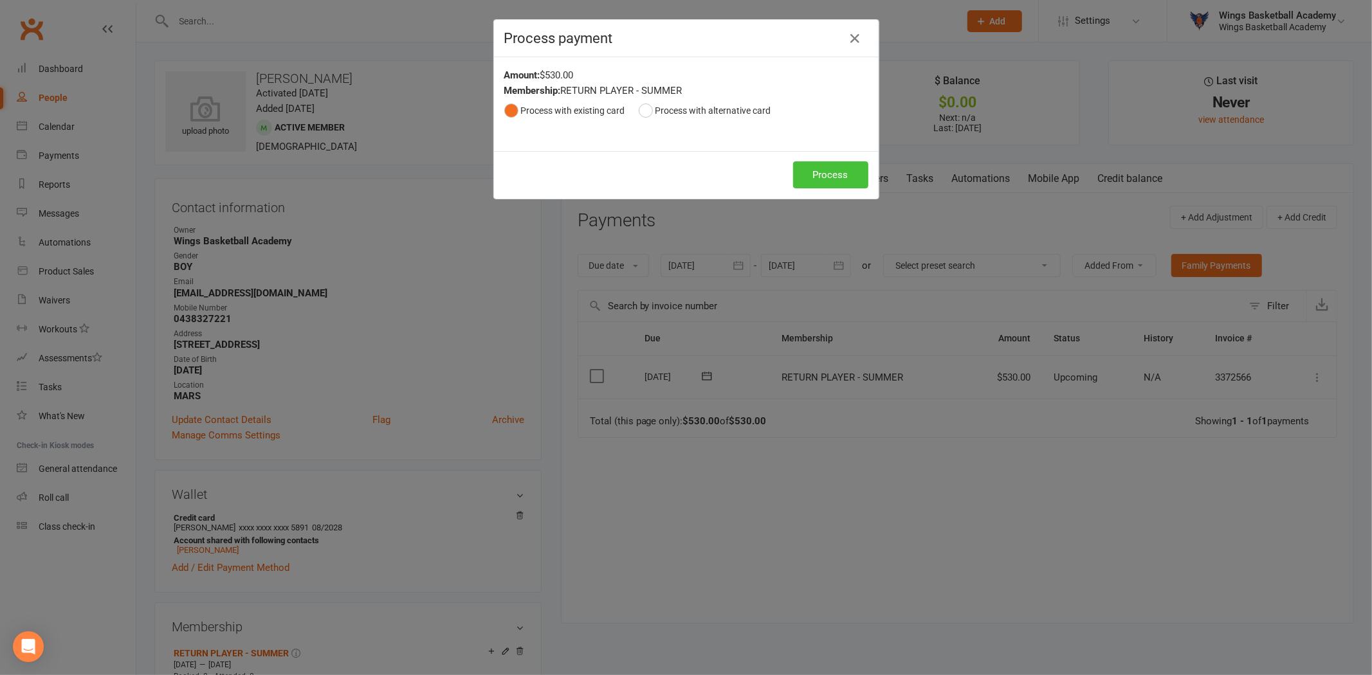
click at [834, 175] on button "Process" at bounding box center [830, 174] width 75 height 27
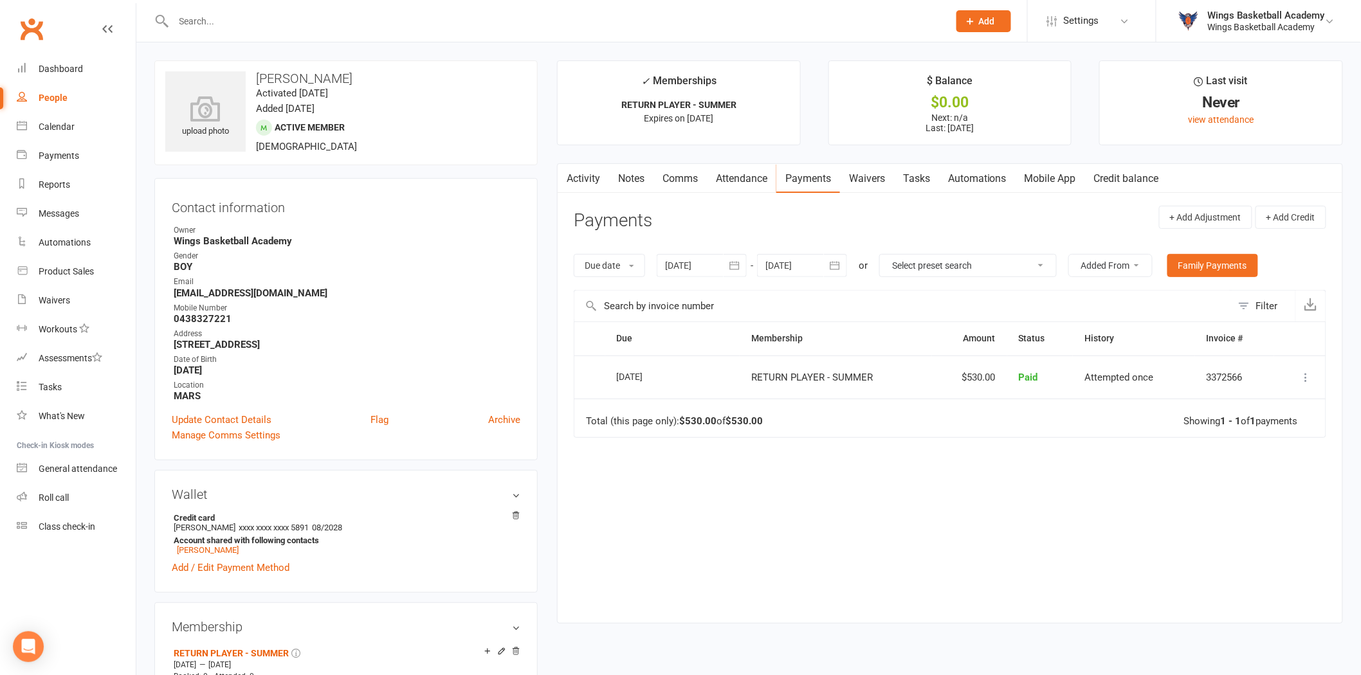
click at [722, 273] on div at bounding box center [702, 265] width 90 height 23
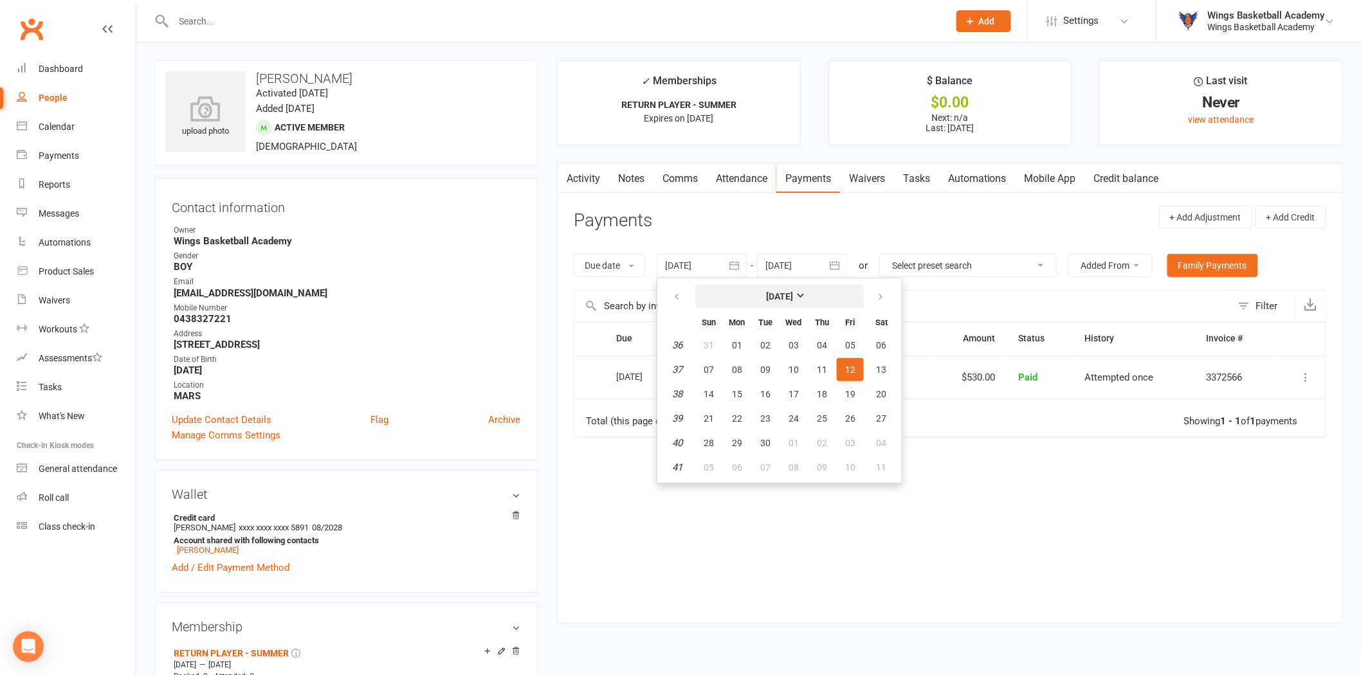
click at [785, 301] on button "[DATE]" at bounding box center [779, 296] width 169 height 23
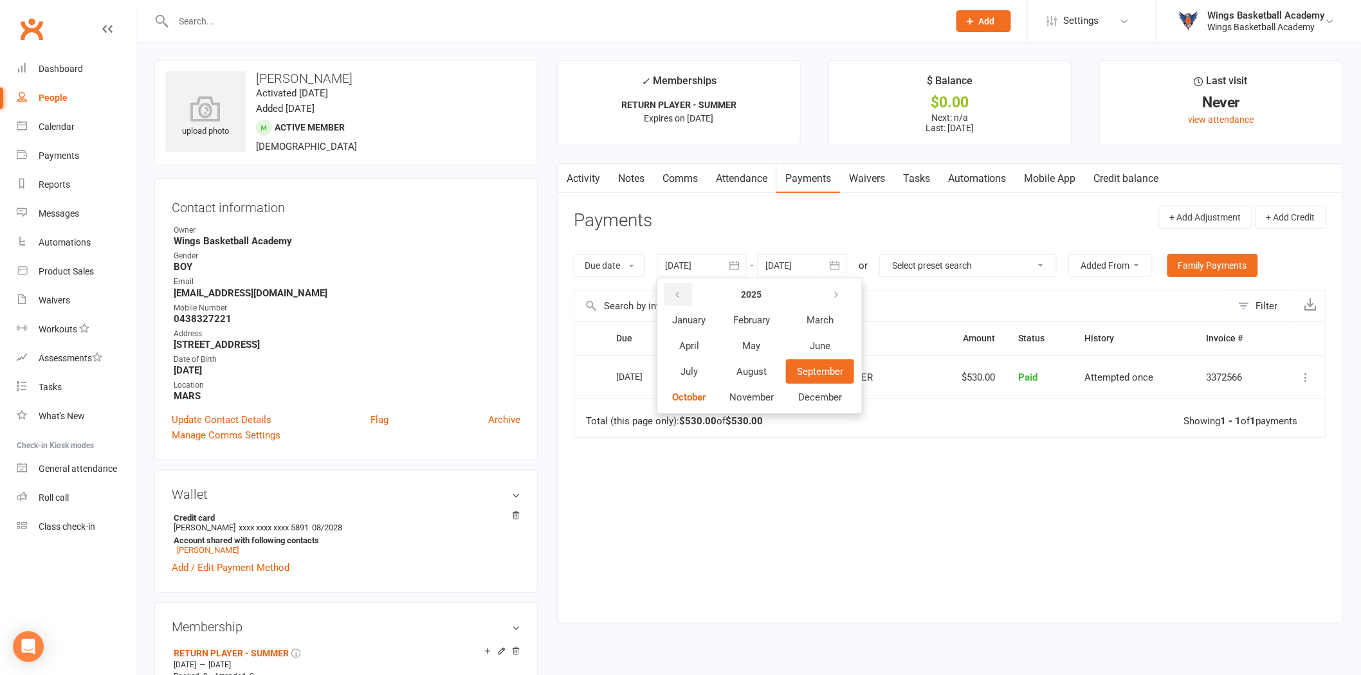
click at [677, 291] on icon "button" at bounding box center [677, 295] width 9 height 10
click at [684, 318] on span "January" at bounding box center [688, 321] width 33 height 12
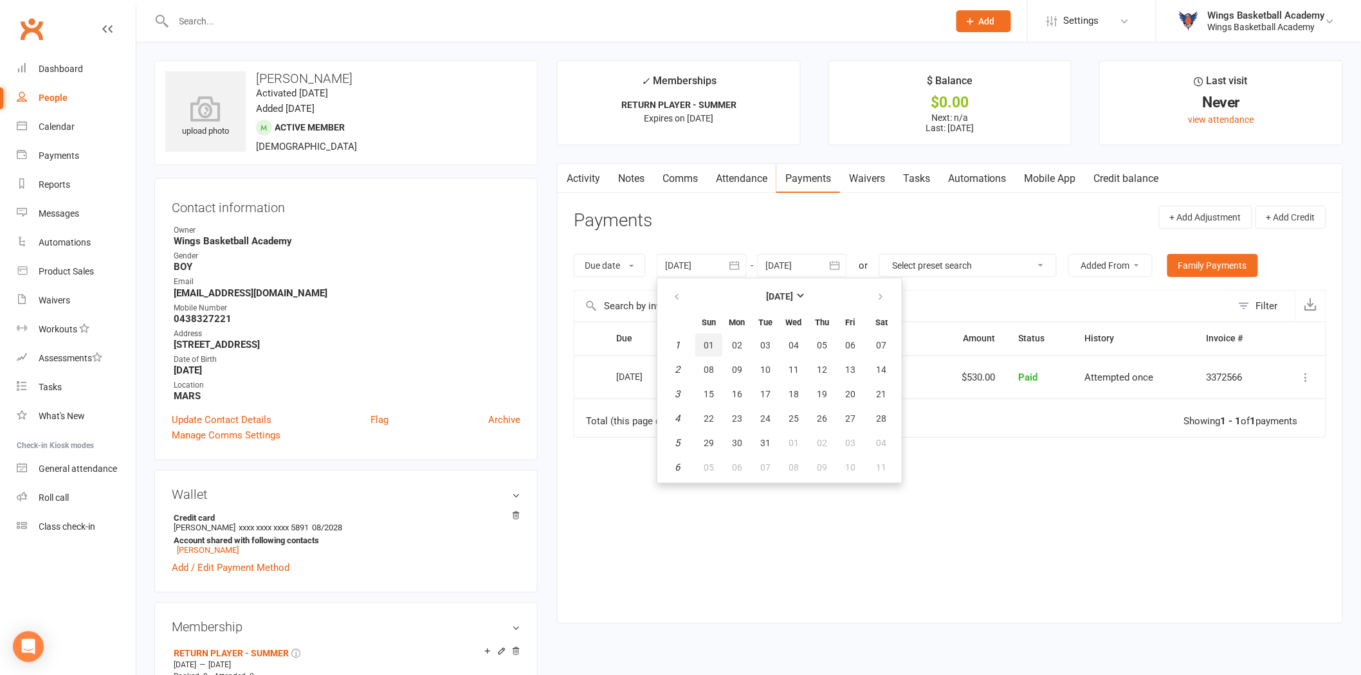
click at [711, 340] on span "01" at bounding box center [709, 345] width 10 height 10
type input "01 Jan 2023"
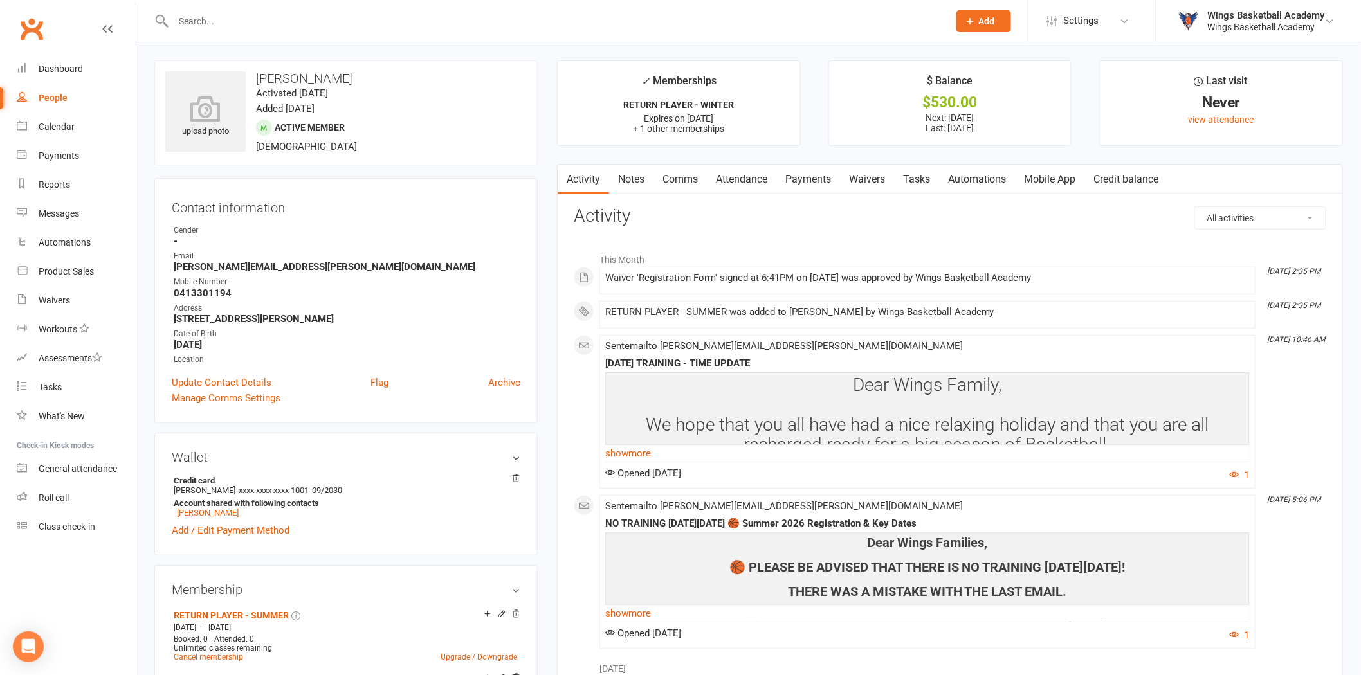
click at [813, 176] on link "Payments" at bounding box center [808, 180] width 64 height 30
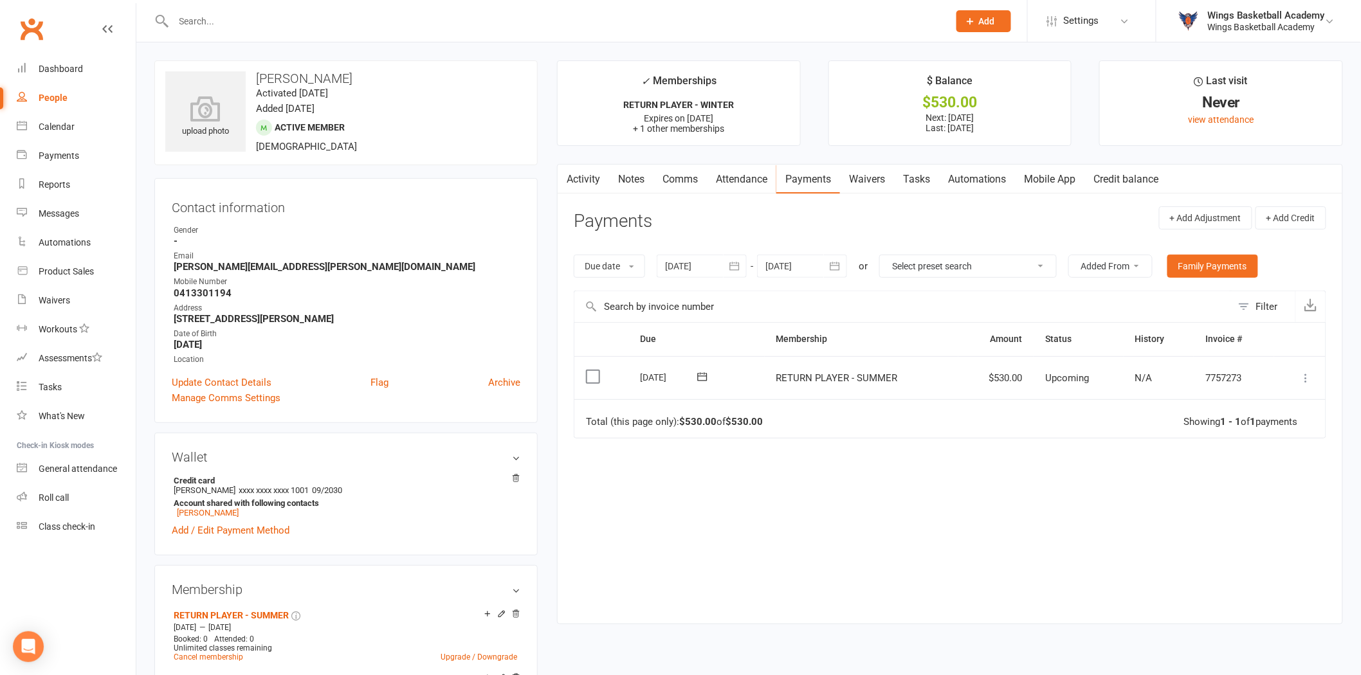
click at [1303, 374] on icon at bounding box center [1306, 378] width 13 height 13
click at [1217, 521] on link "Process now" at bounding box center [1249, 532] width 127 height 26
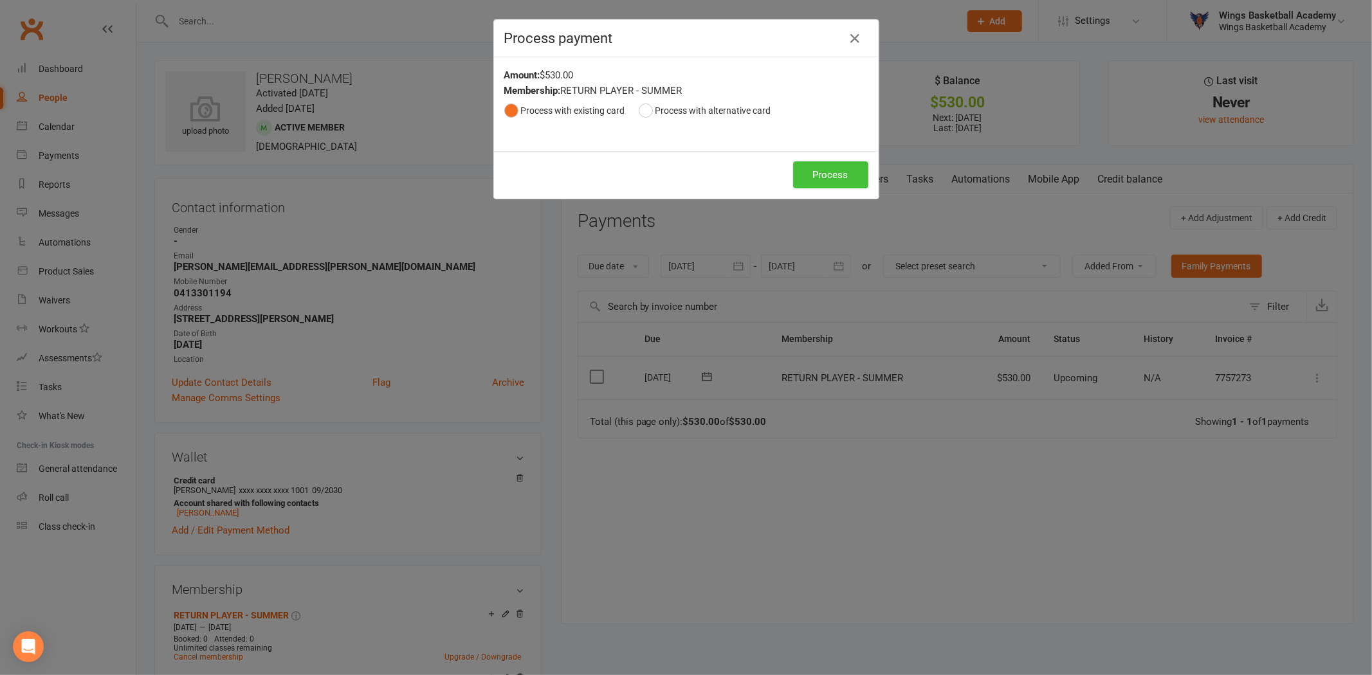
click at [793, 171] on button "Process" at bounding box center [830, 174] width 75 height 27
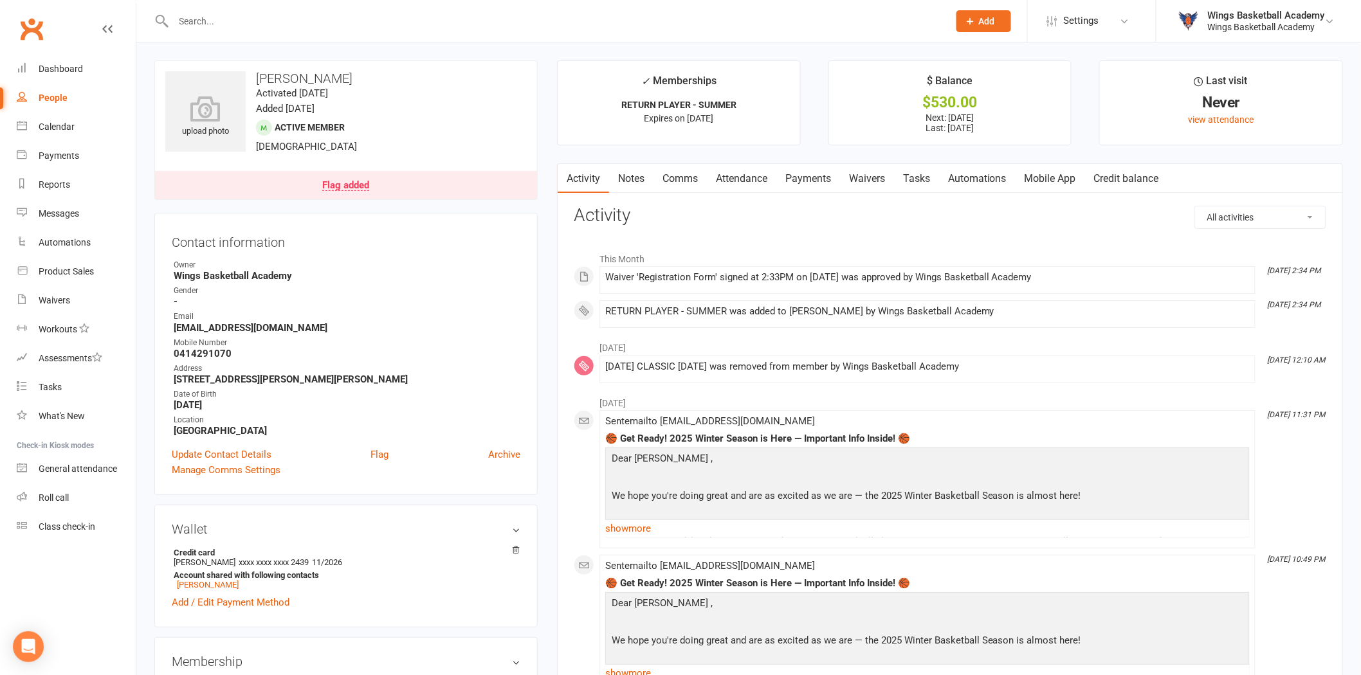
click at [800, 175] on link "Payments" at bounding box center [808, 179] width 64 height 30
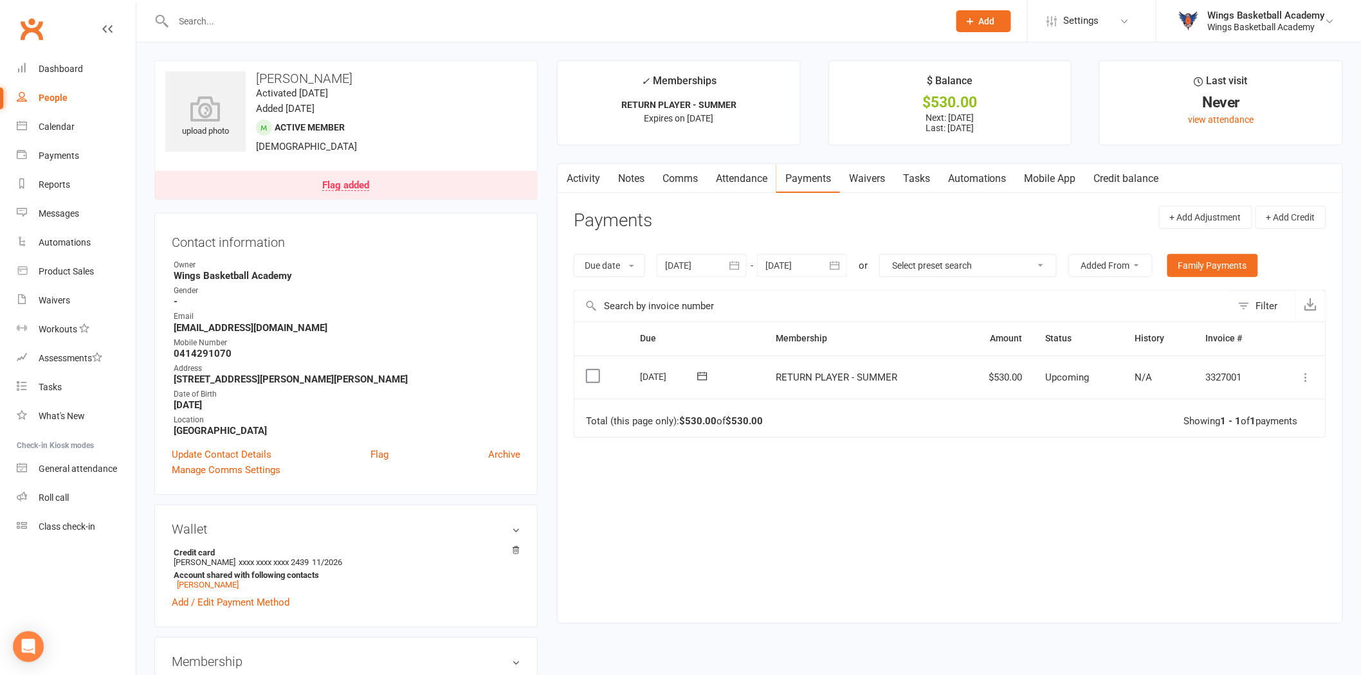
click at [1304, 373] on icon at bounding box center [1306, 377] width 13 height 13
click at [1227, 529] on link "Process now" at bounding box center [1249, 531] width 127 height 26
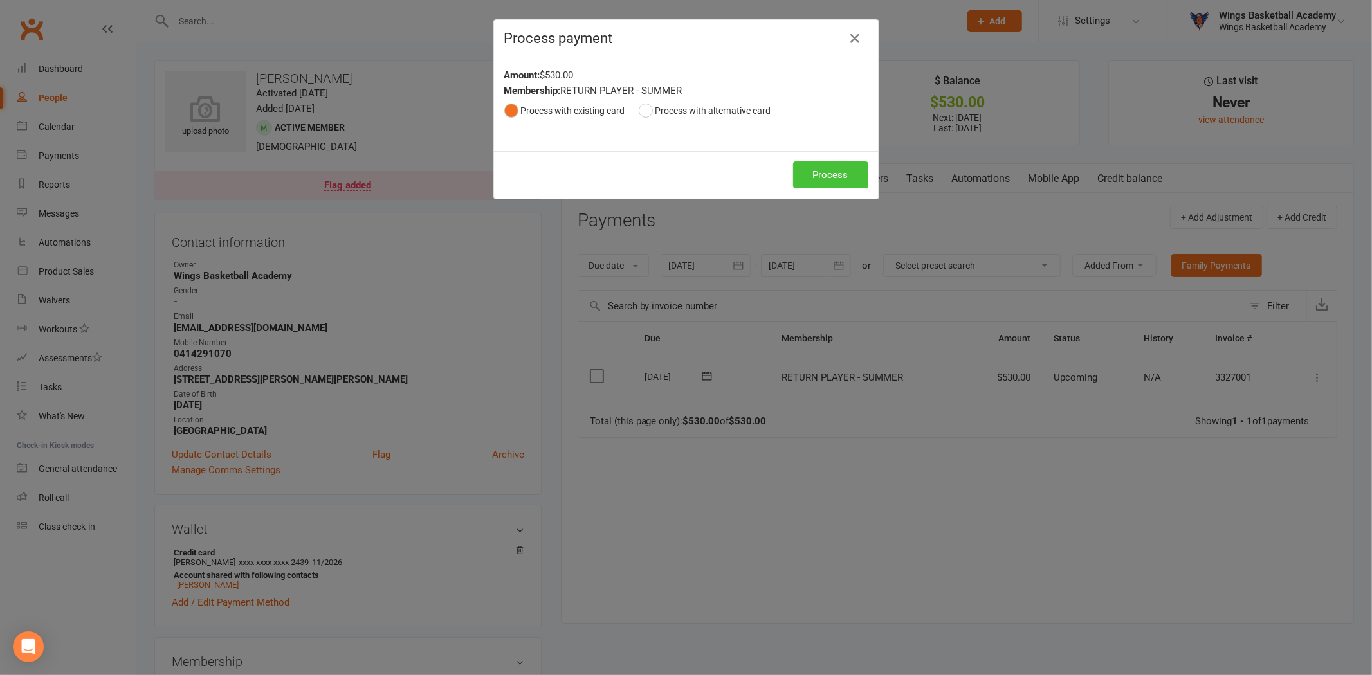
click at [816, 170] on button "Process" at bounding box center [830, 174] width 75 height 27
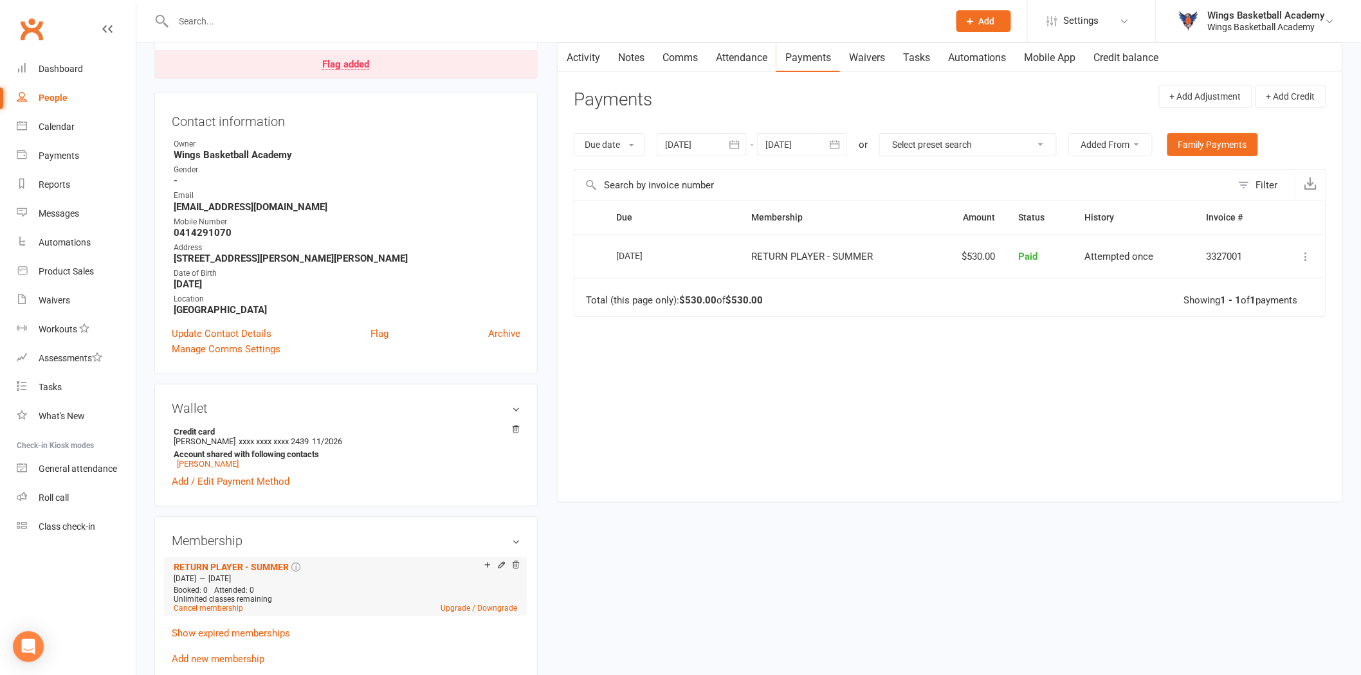
scroll to position [571, 0]
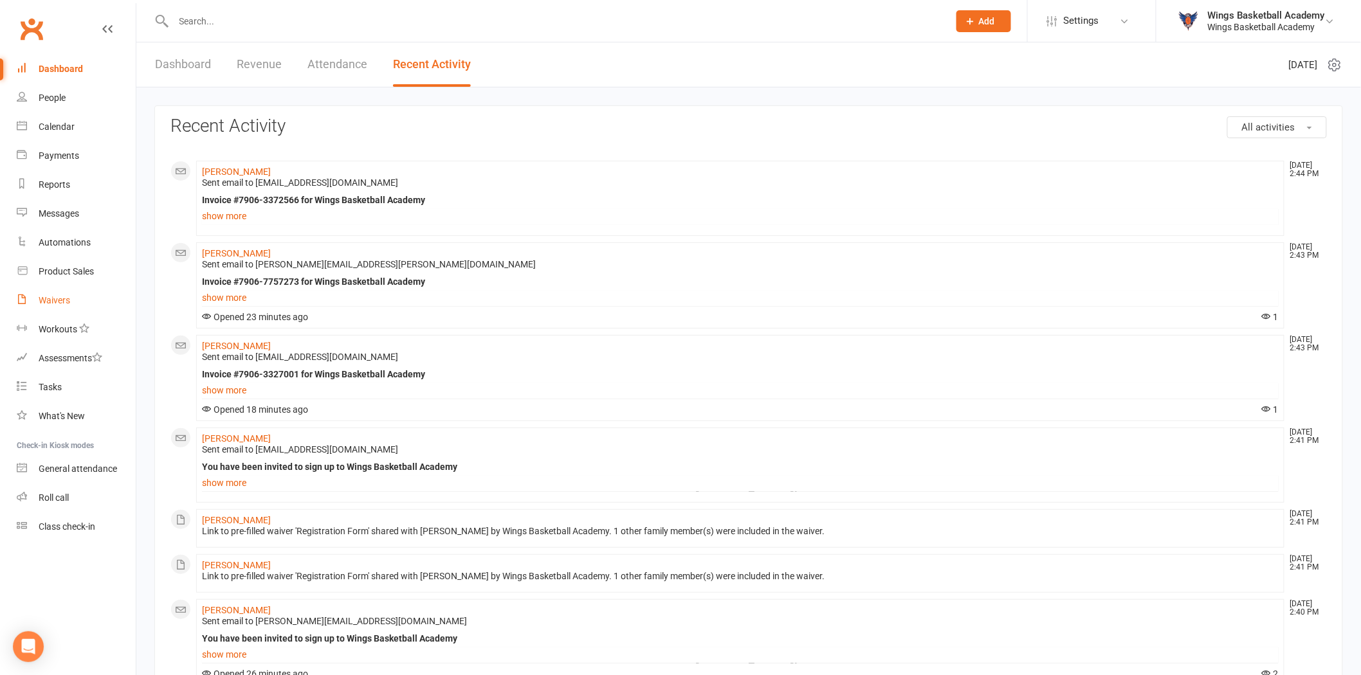
click at [56, 298] on div "Waivers" at bounding box center [55, 300] width 32 height 10
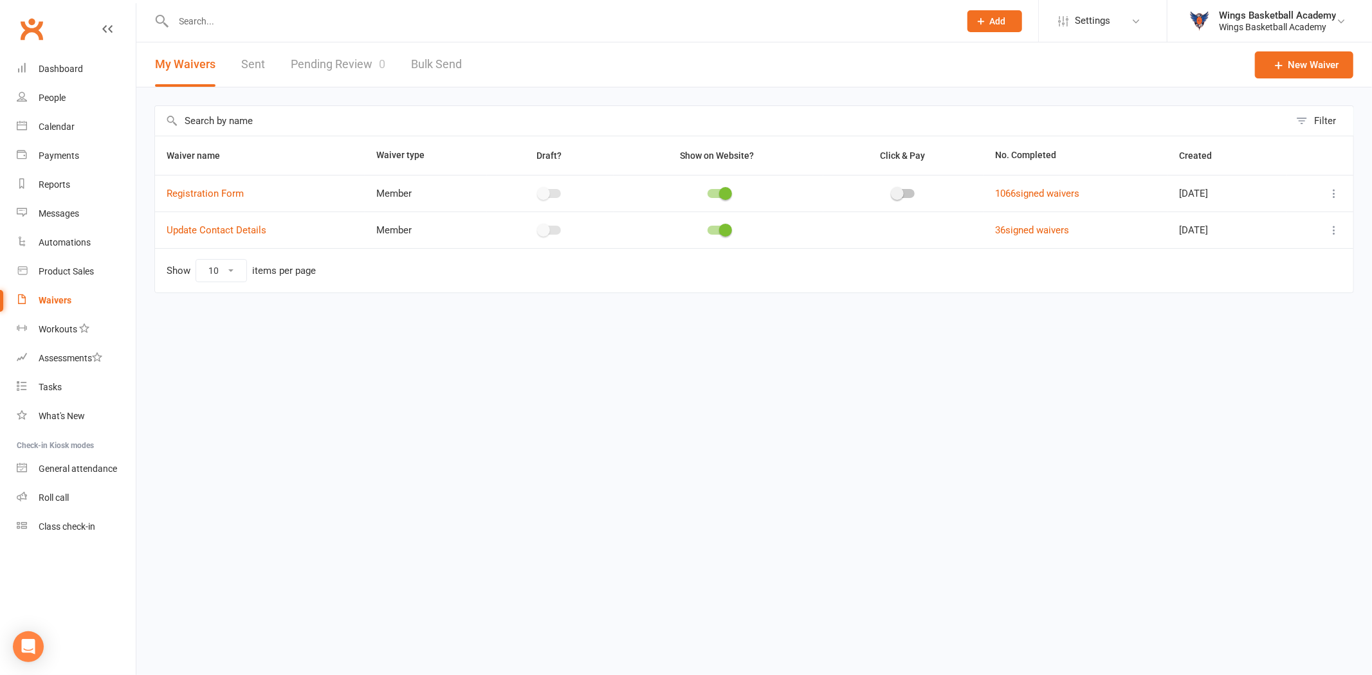
click at [349, 60] on link "Pending Review 0" at bounding box center [338, 64] width 95 height 44
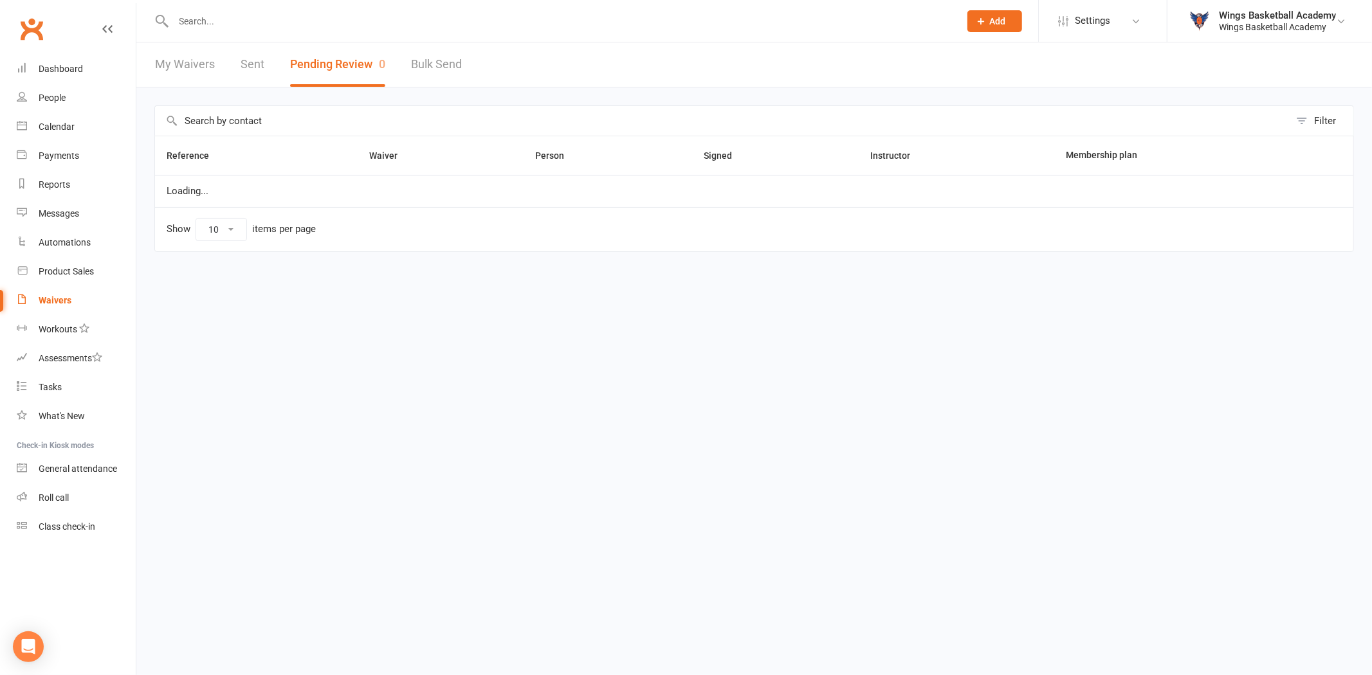
select select "50"
click at [66, 71] on div "Dashboard" at bounding box center [61, 69] width 44 height 10
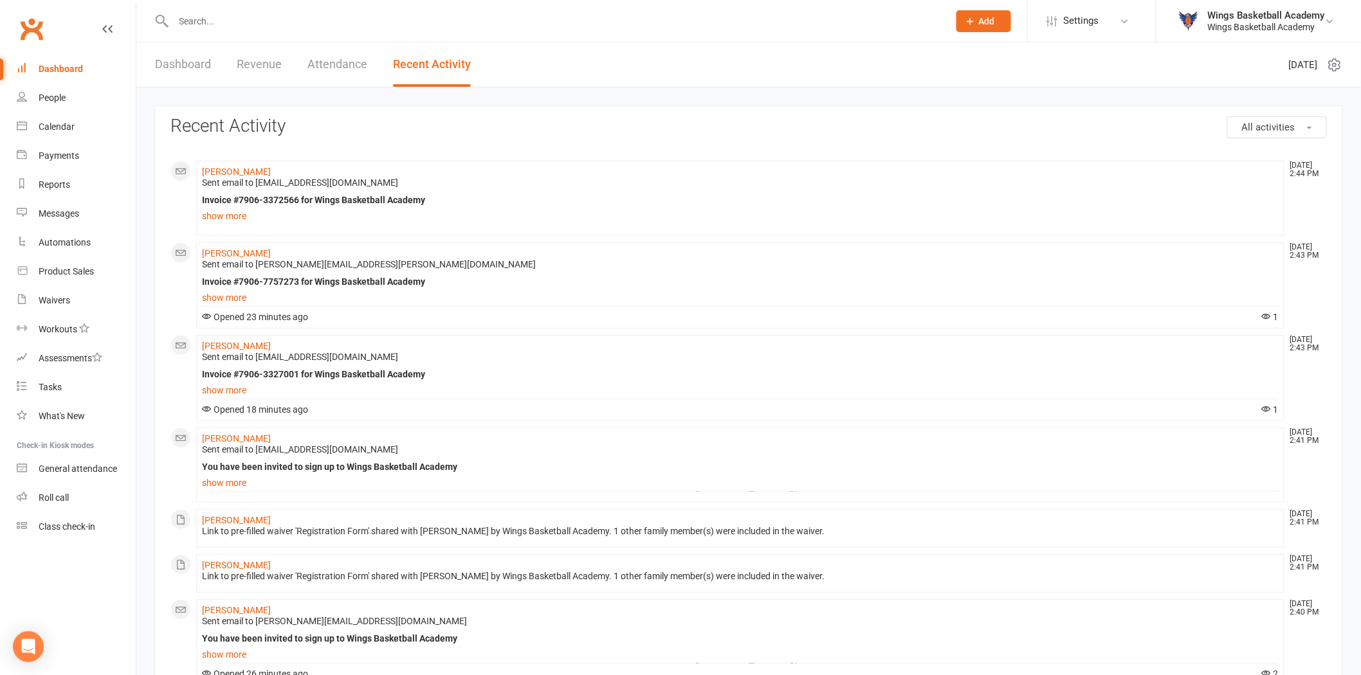
click at [225, 24] on input "text" at bounding box center [555, 21] width 770 height 18
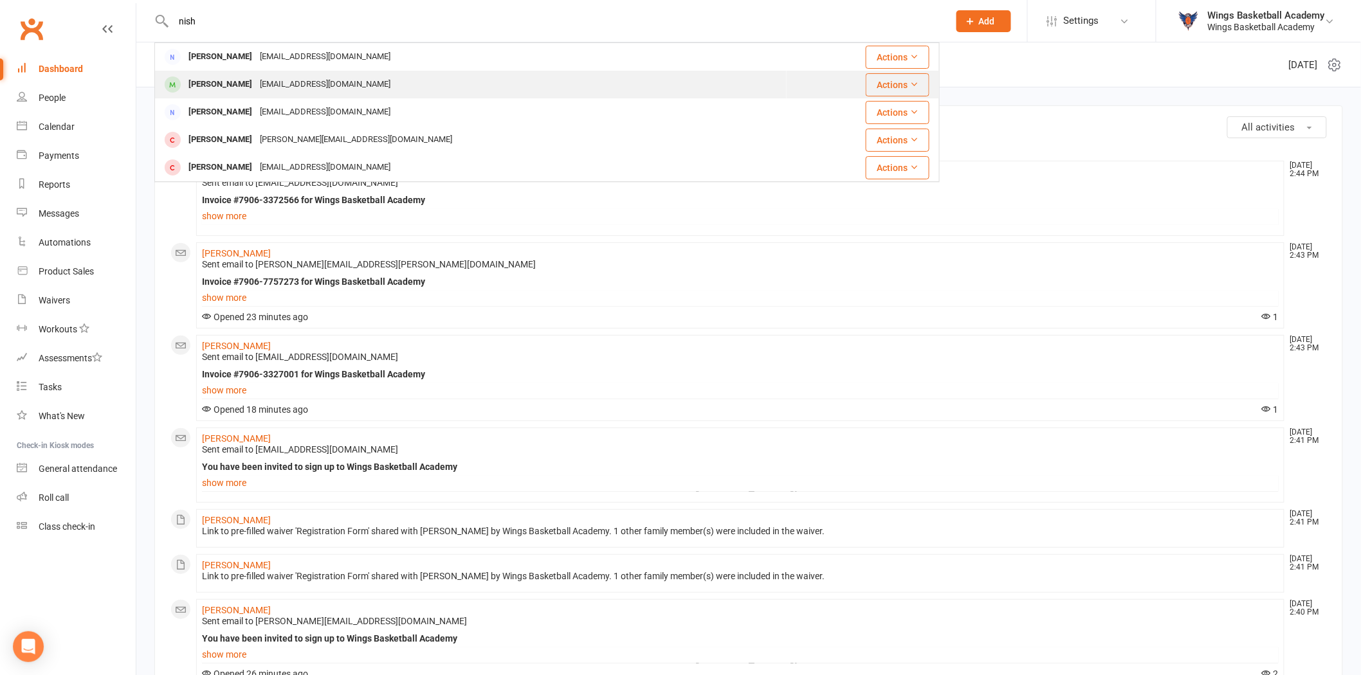
type input "nish"
click at [216, 84] on div "[PERSON_NAME]" at bounding box center [220, 84] width 71 height 19
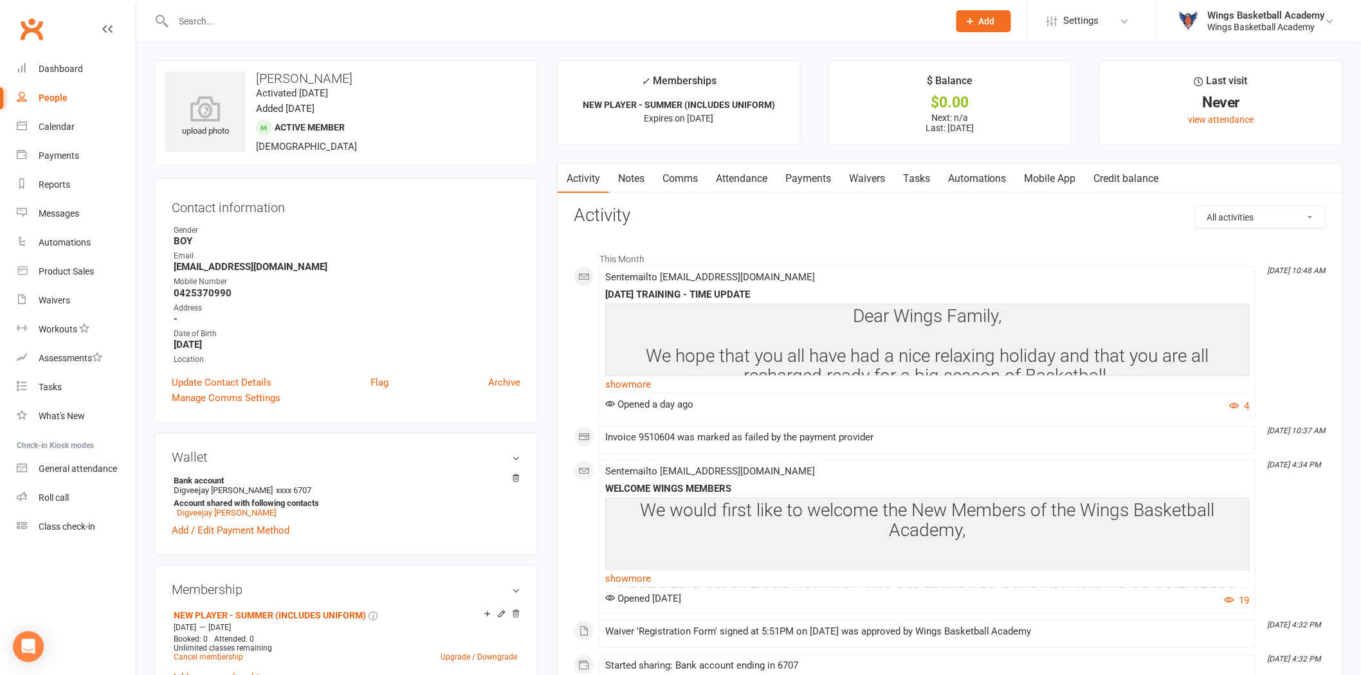
click at [812, 174] on link "Payments" at bounding box center [808, 179] width 64 height 30
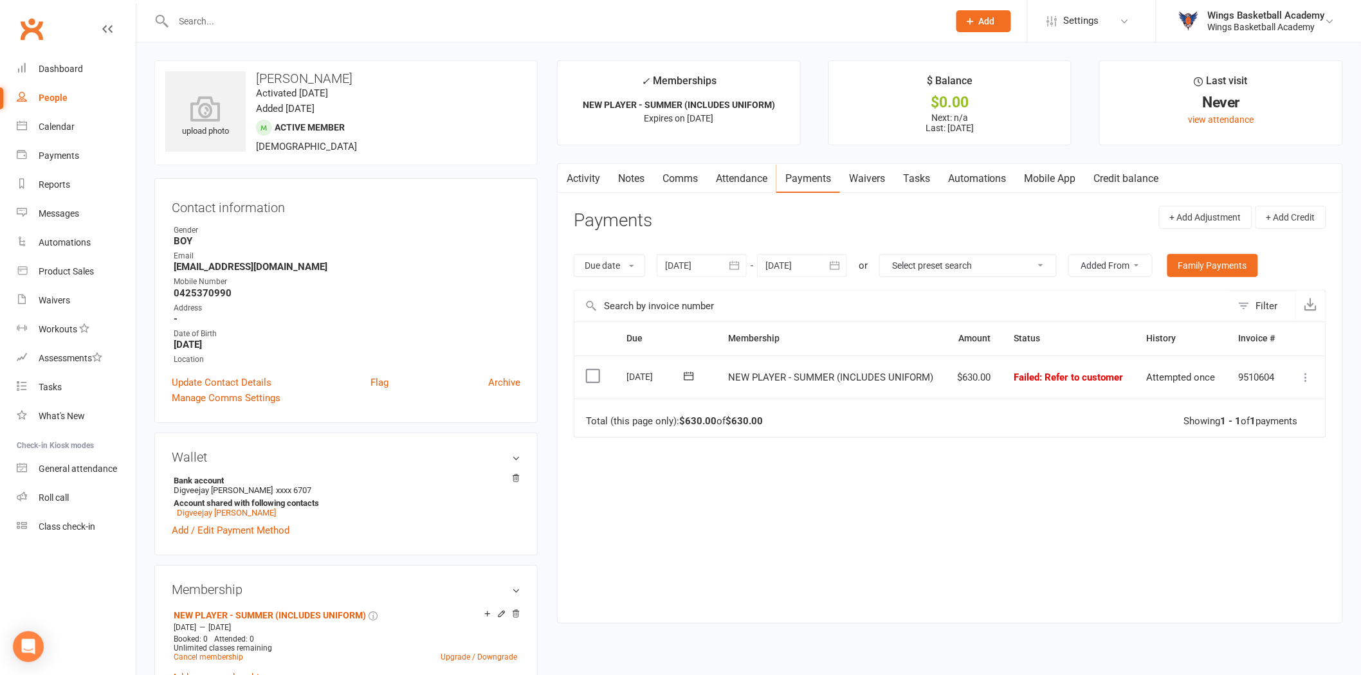
click at [1308, 376] on icon at bounding box center [1306, 377] width 13 height 13
click at [1222, 500] on link "Retry now" at bounding box center [1249, 506] width 127 height 26
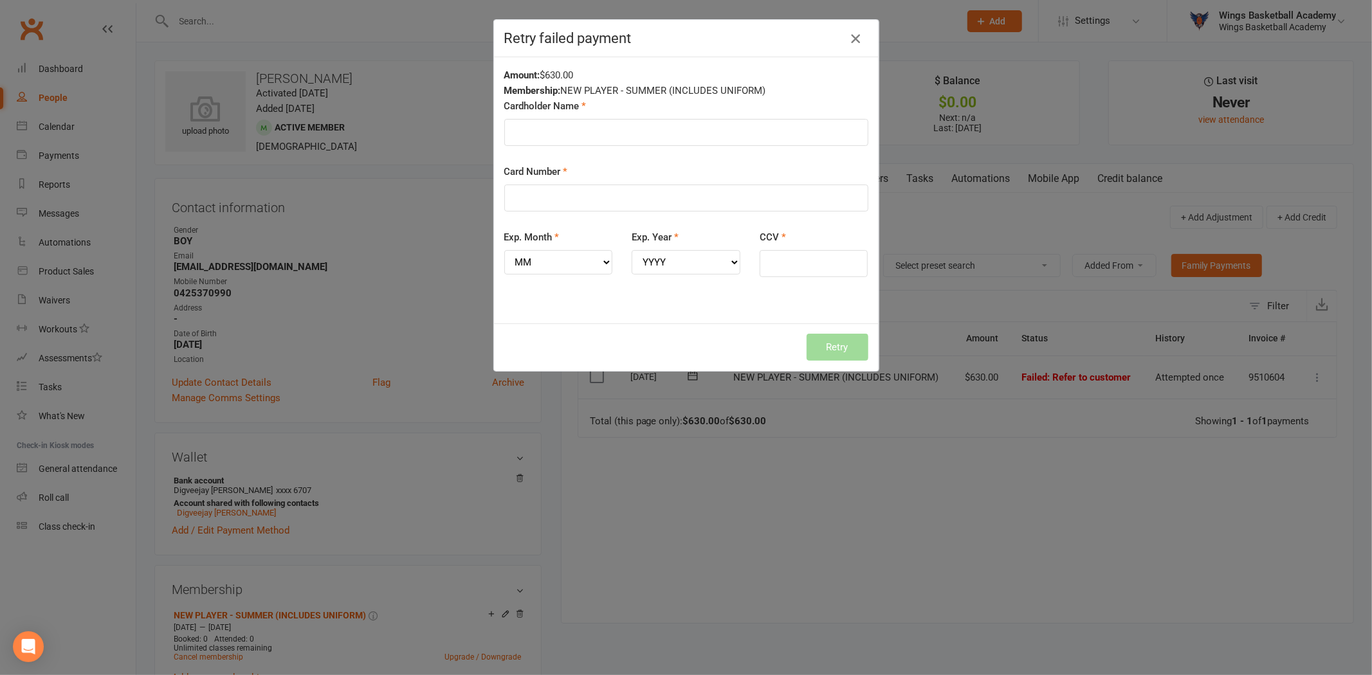
click at [848, 34] on icon "button" at bounding box center [855, 38] width 15 height 15
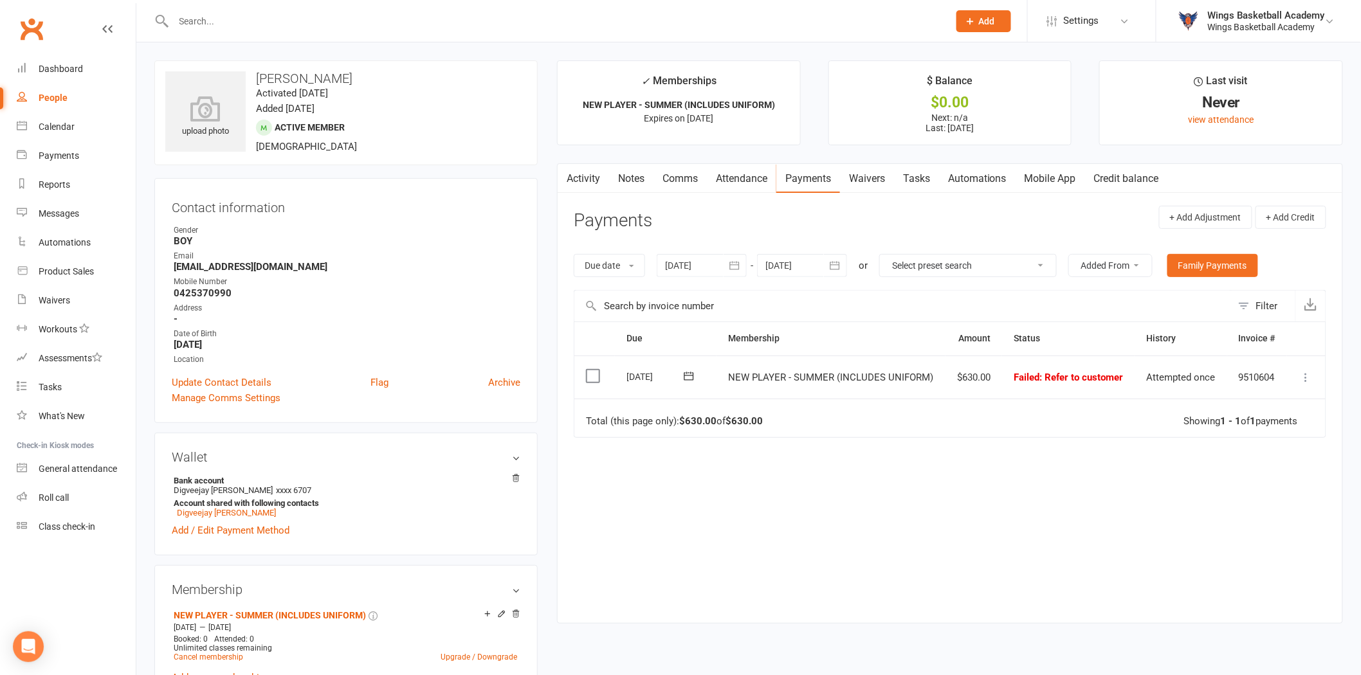
click at [686, 375] on icon at bounding box center [688, 376] width 13 height 13
click at [704, 500] on span "13" at bounding box center [707, 502] width 10 height 10
click at [749, 81] on li "✓ Memberships NEW PLAYER - SUMMER (INCLUDES UNIFORM) Expires on [DATE]" at bounding box center [679, 102] width 244 height 85
click at [684, 177] on link "Comms" at bounding box center [680, 179] width 53 height 30
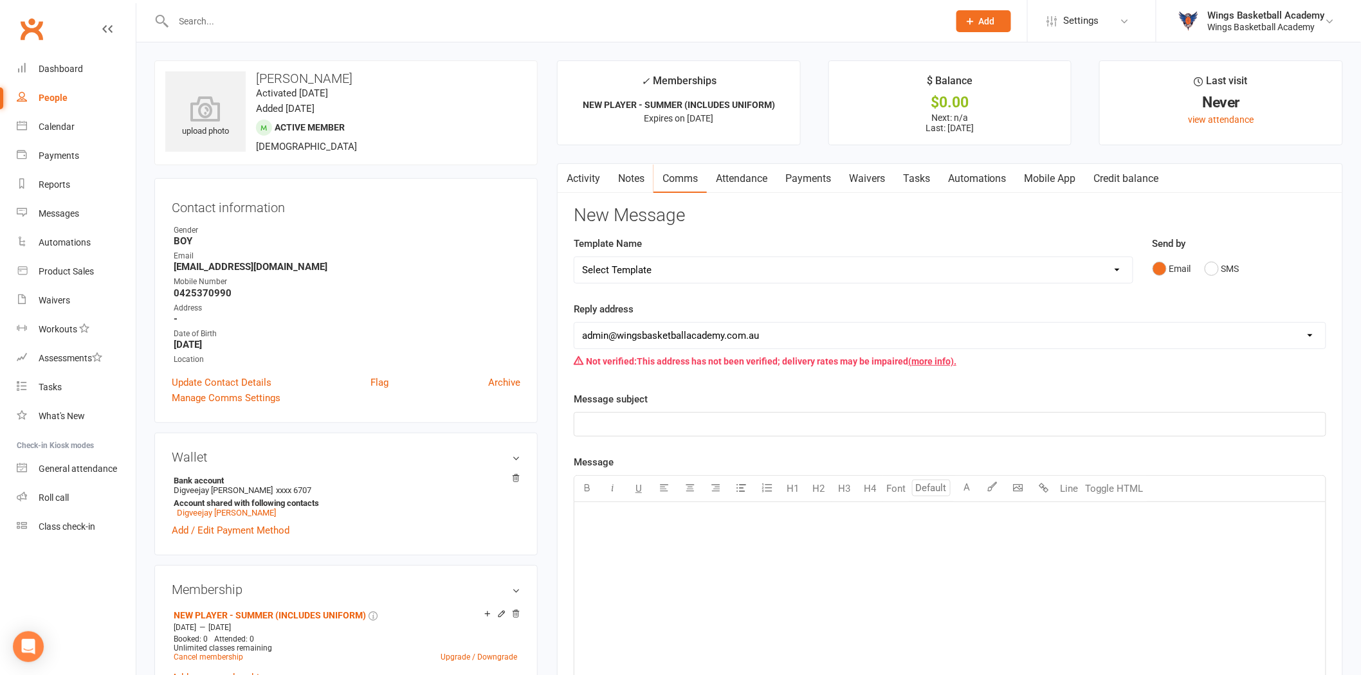
click at [851, 280] on select "Select Template [Email] 0 - COME & TRY [Email] 1 - UNIFORM ORDERING & SIZING [E…" at bounding box center [853, 270] width 558 height 26
select select "2"
click at [574, 257] on select "Select Template [Email] 0 - COME & TRY [Email] 1 - UNIFORM ORDERING & SIZING [E…" at bounding box center [853, 270] width 558 height 26
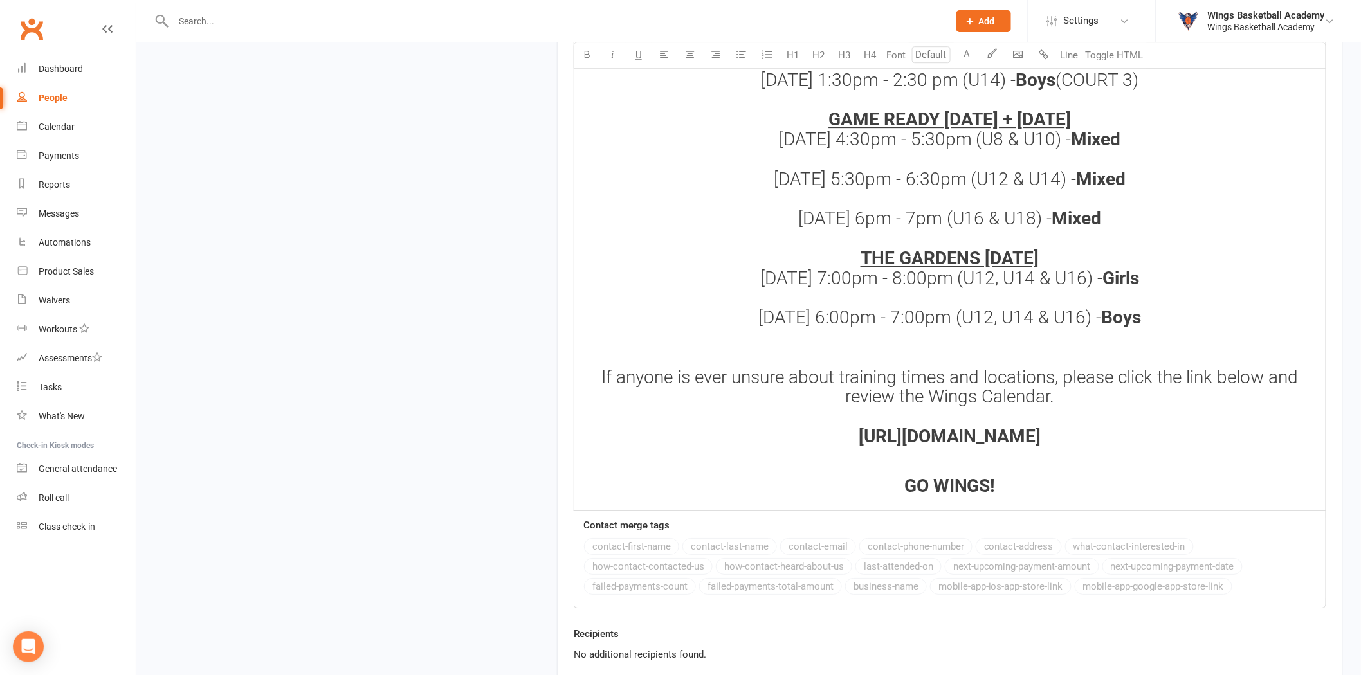
scroll to position [1737, 0]
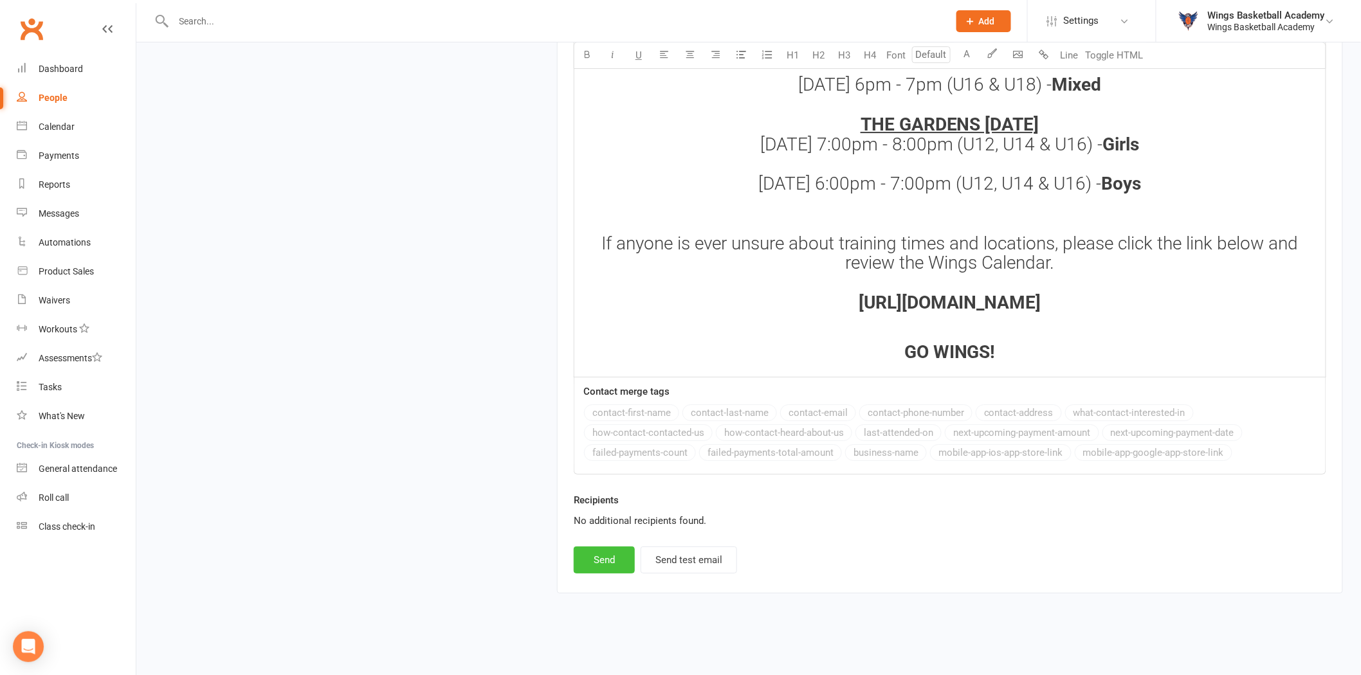
click at [599, 554] on button "Send" at bounding box center [604, 560] width 61 height 27
select select
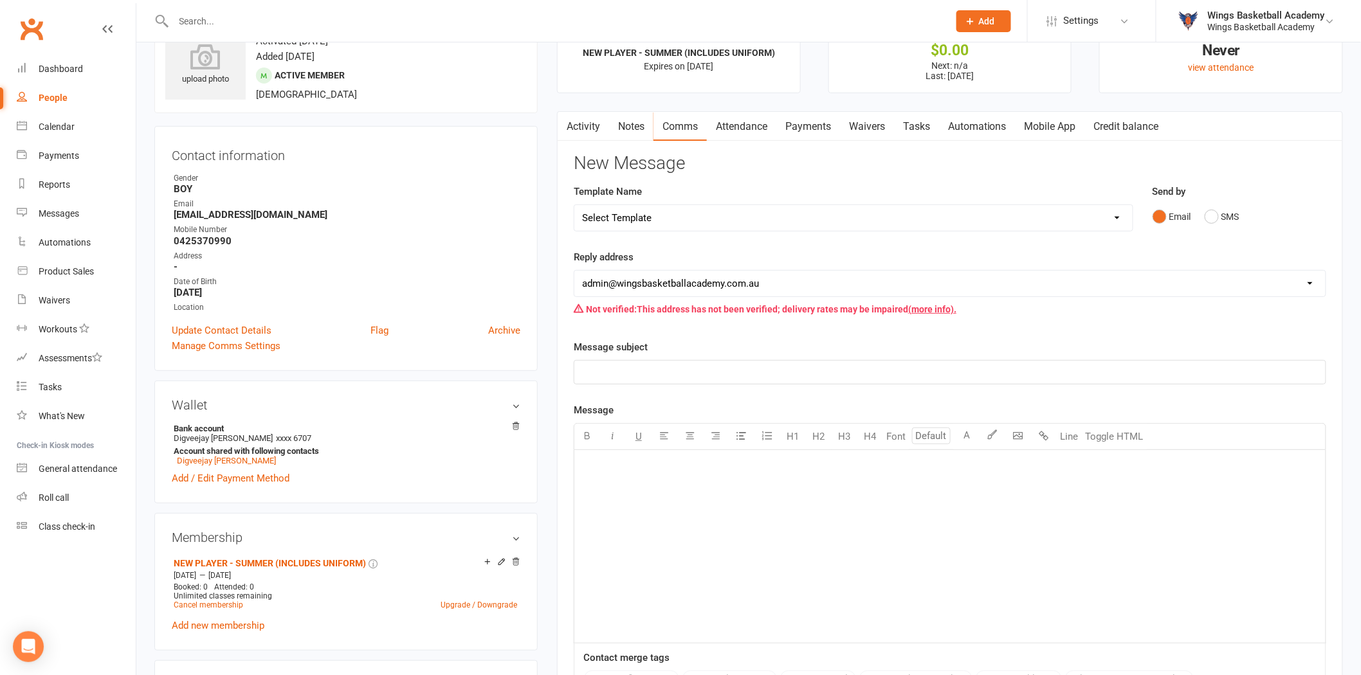
scroll to position [0, 0]
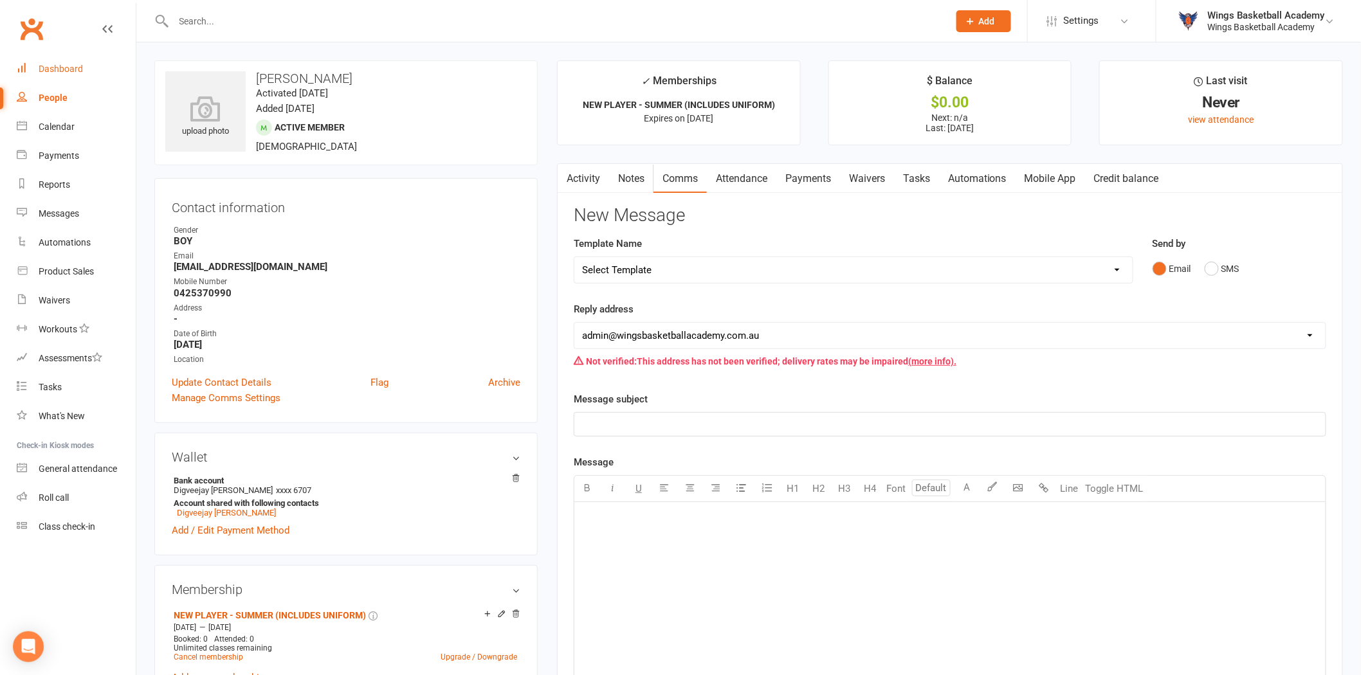
click at [55, 69] on div "Dashboard" at bounding box center [61, 69] width 44 height 10
